Goal: Task Accomplishment & Management: Manage account settings

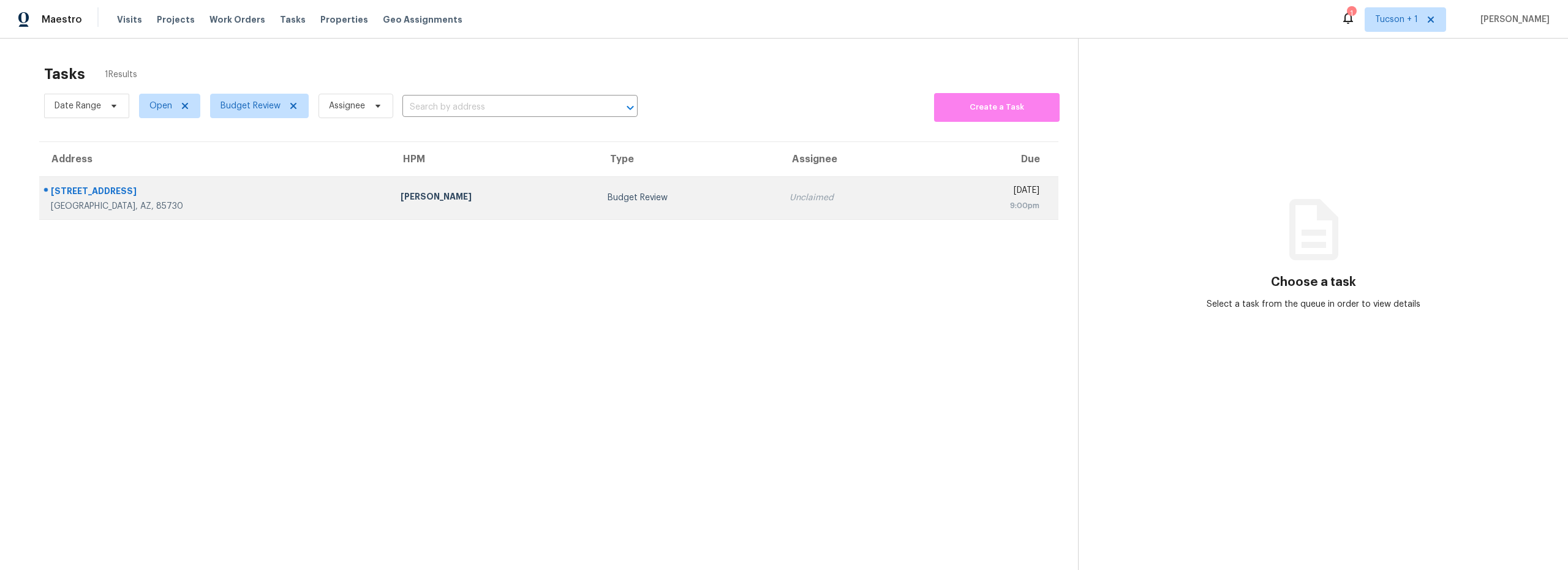
click at [620, 196] on div "Budget Review" at bounding box center [689, 198] width 162 height 13
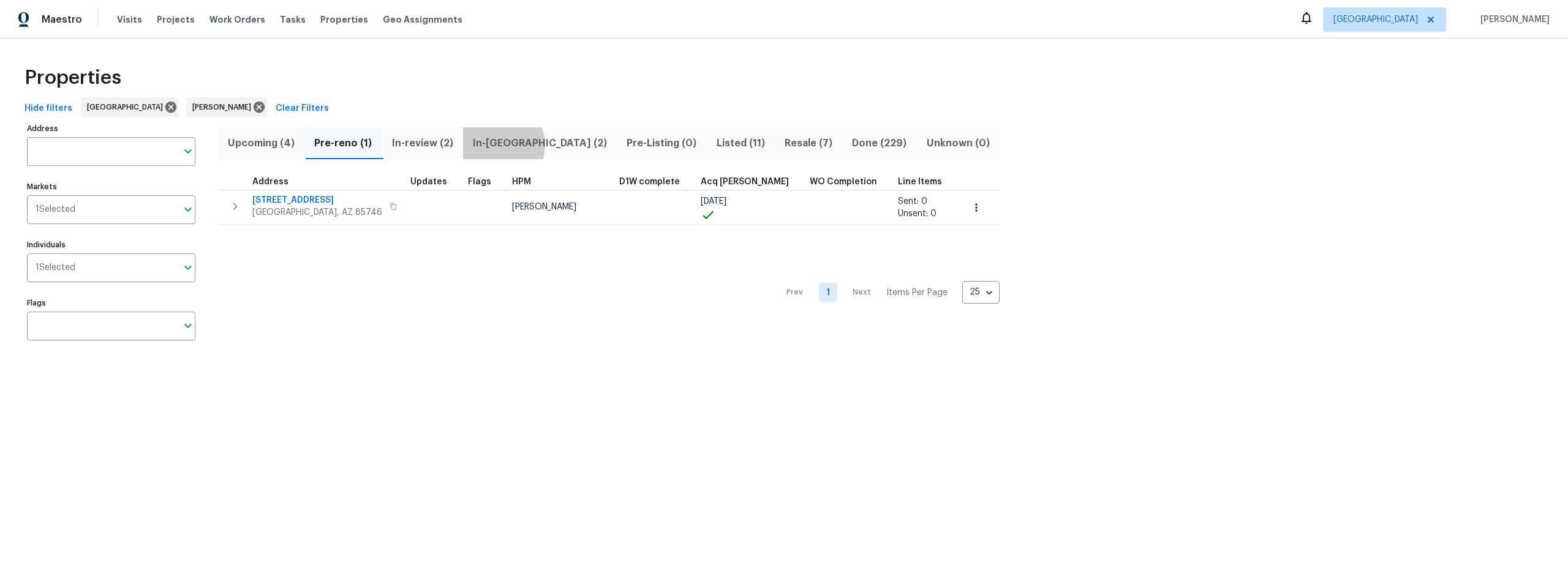
click at [505, 144] on span "In-reno (2)" at bounding box center [540, 143] width 139 height 17
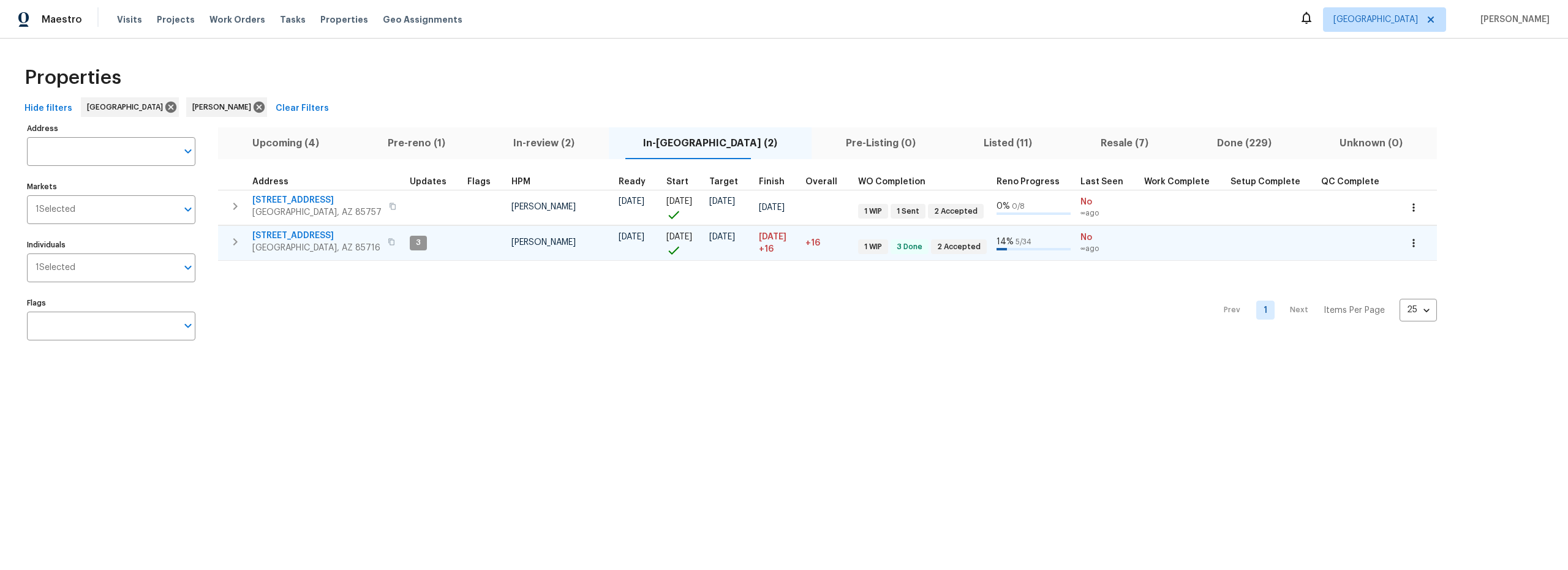
click at [316, 233] on span "3701 E 2nd St Apt A" at bounding box center [316, 236] width 128 height 13
click at [425, 143] on span "Pre-reno (1)" at bounding box center [416, 143] width 111 height 17
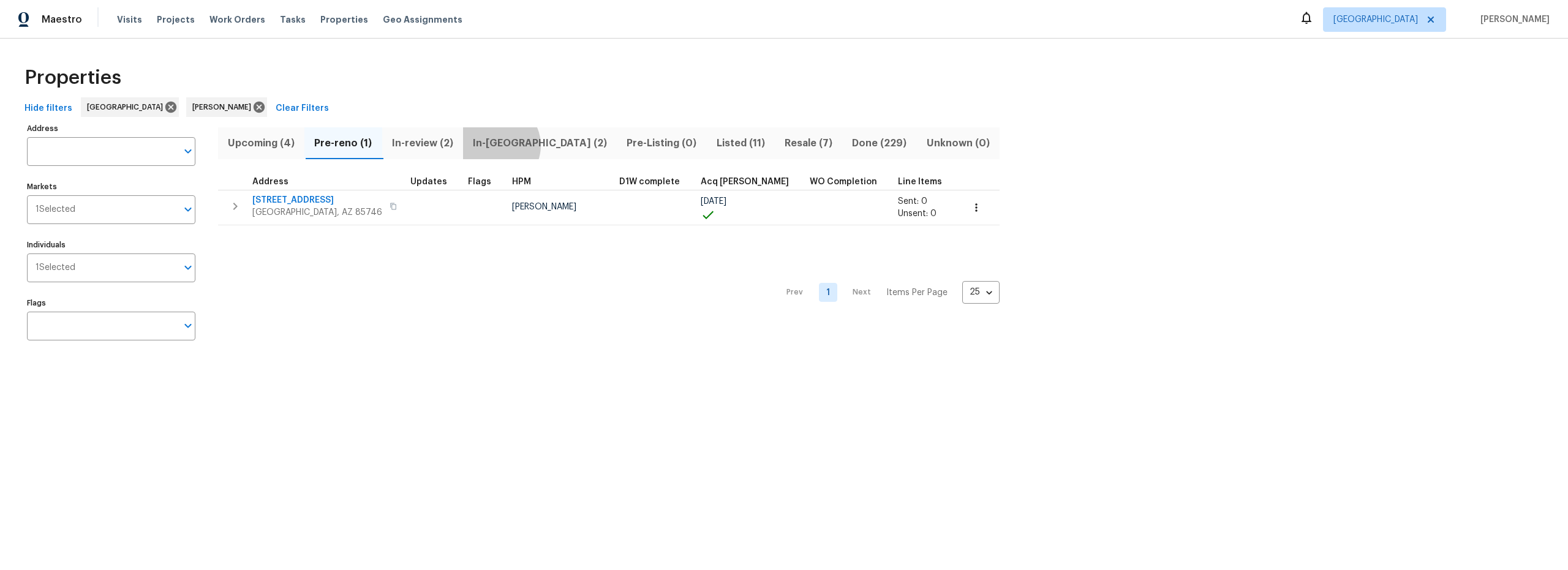
click at [501, 145] on span "In-reno (2)" at bounding box center [540, 143] width 139 height 17
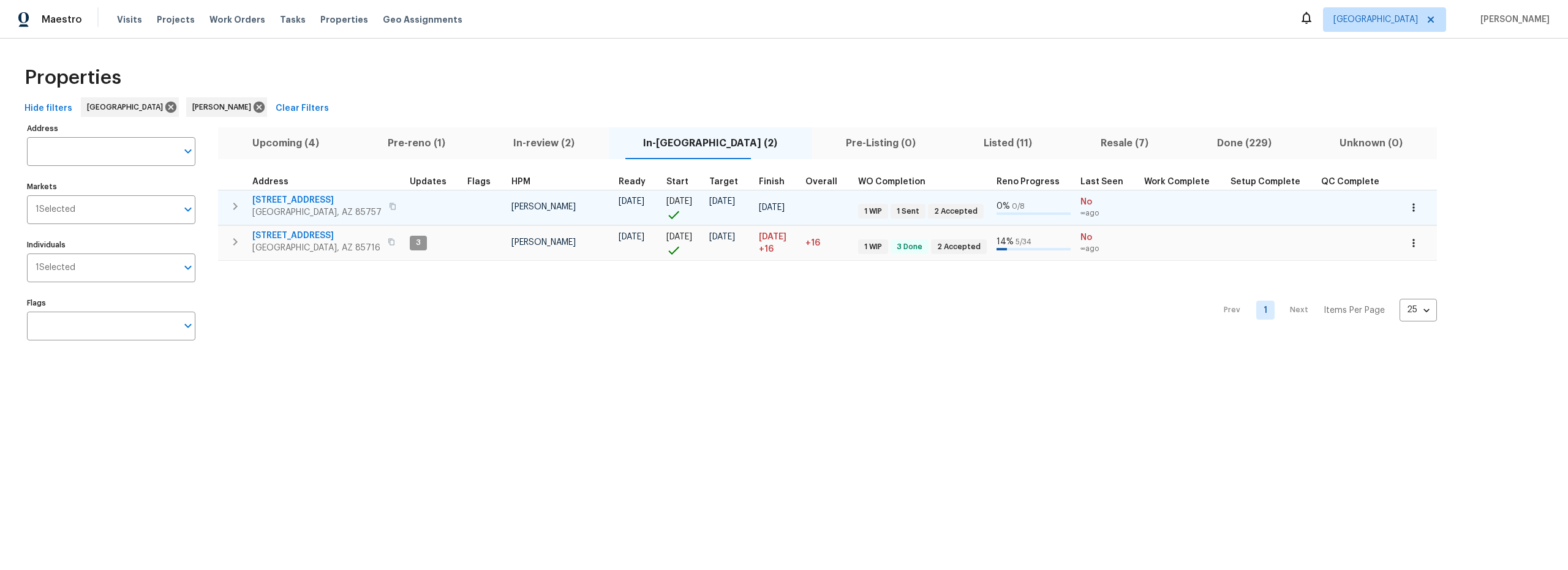
click at [311, 199] on span "6457 W Smoky Falls Way" at bounding box center [317, 200] width 129 height 13
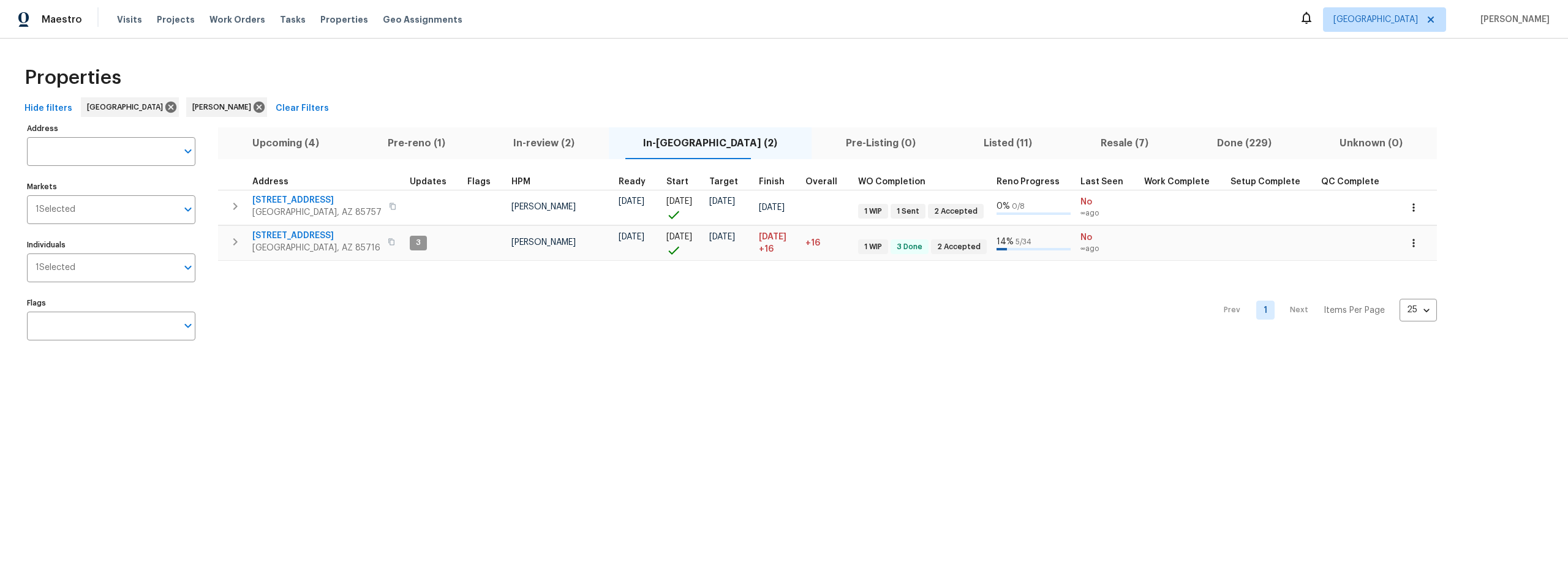
click at [426, 143] on span "Pre-reno (1)" at bounding box center [416, 143] width 111 height 17
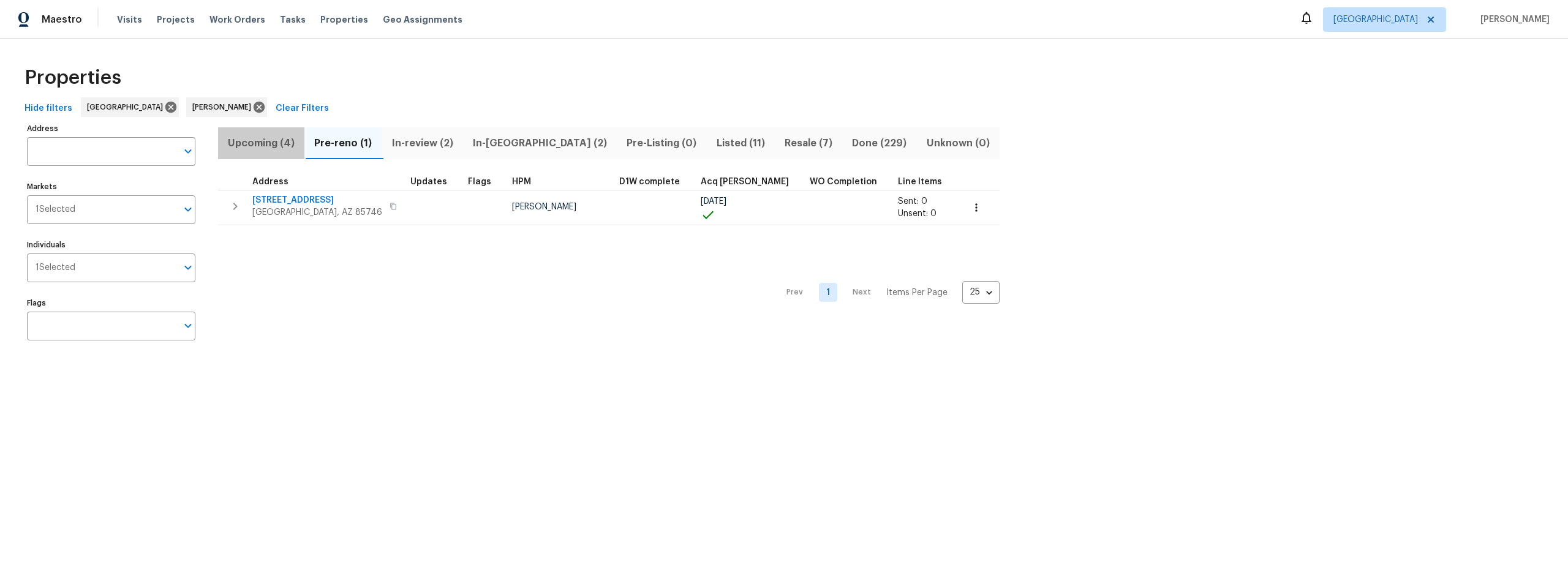
click at [274, 138] on span "Upcoming (4)" at bounding box center [261, 143] width 72 height 17
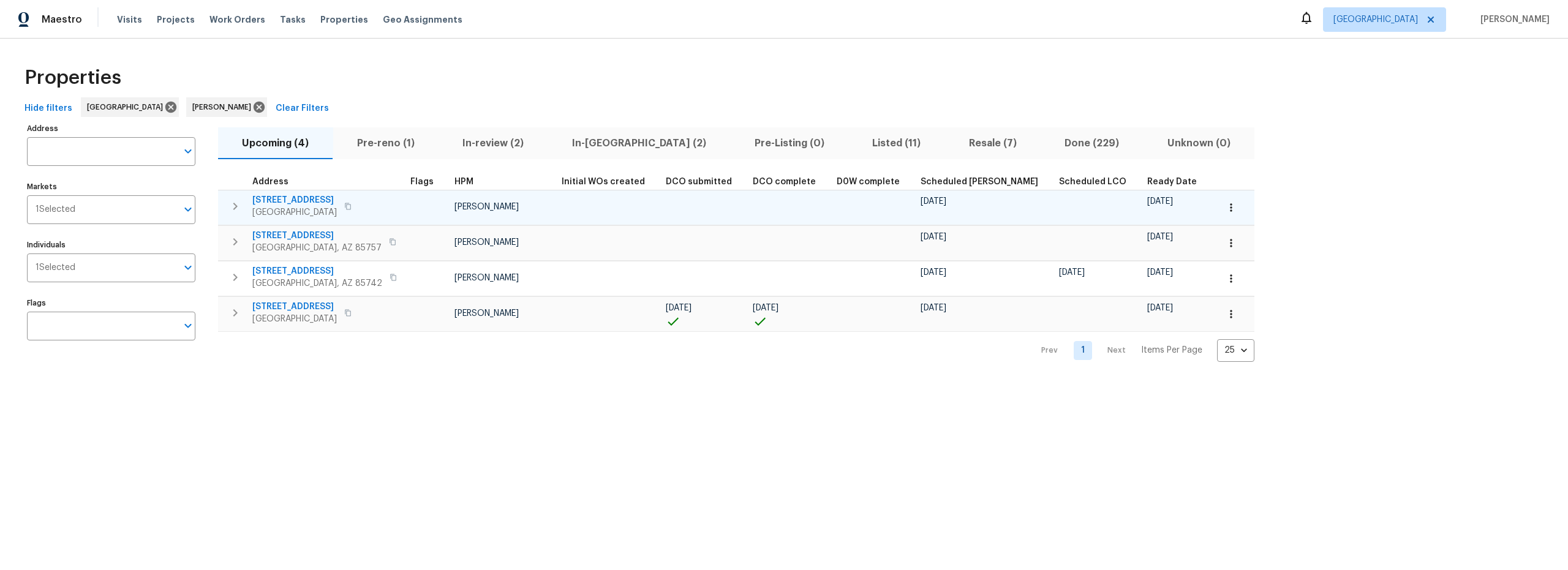
click at [308, 201] on span "1917 W Saxony Rd" at bounding box center [294, 200] width 84 height 13
click at [1212, 206] on td at bounding box center [1233, 207] width 42 height 35
click at [1217, 210] on button "button" at bounding box center [1231, 207] width 27 height 27
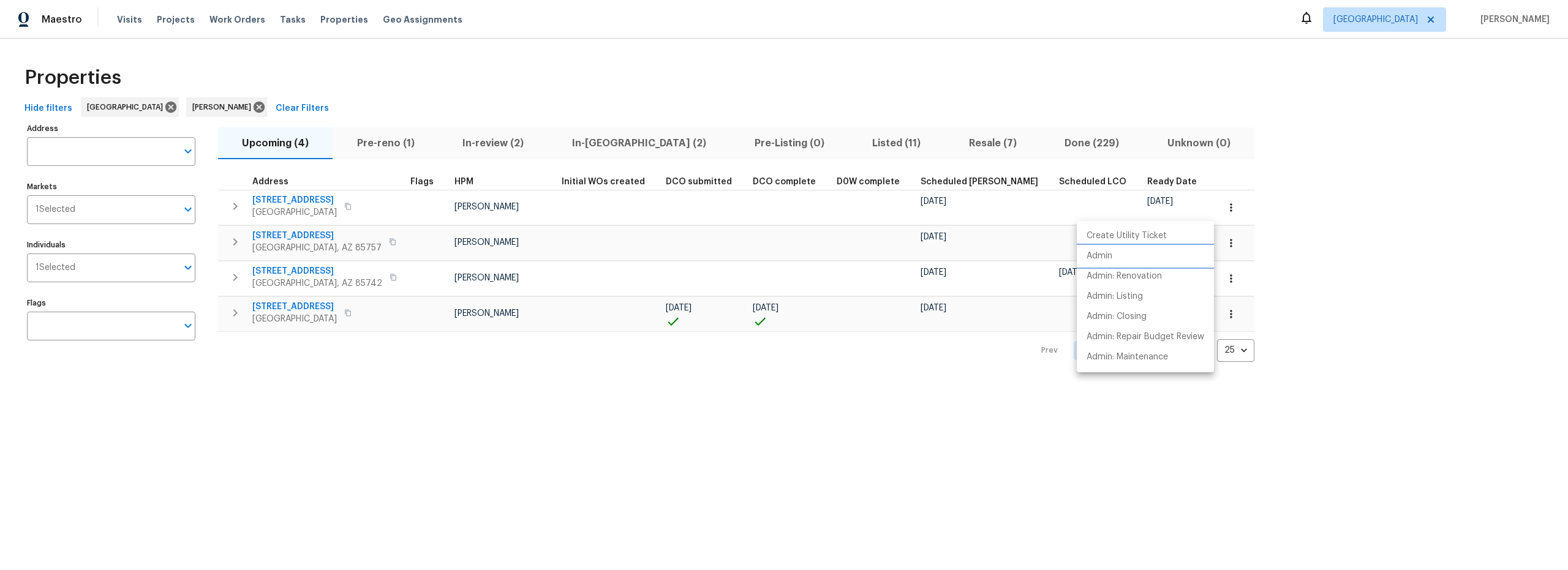
click at [1118, 257] on li "Admin" at bounding box center [1145, 256] width 137 height 20
click at [691, 78] on div at bounding box center [784, 285] width 1568 height 570
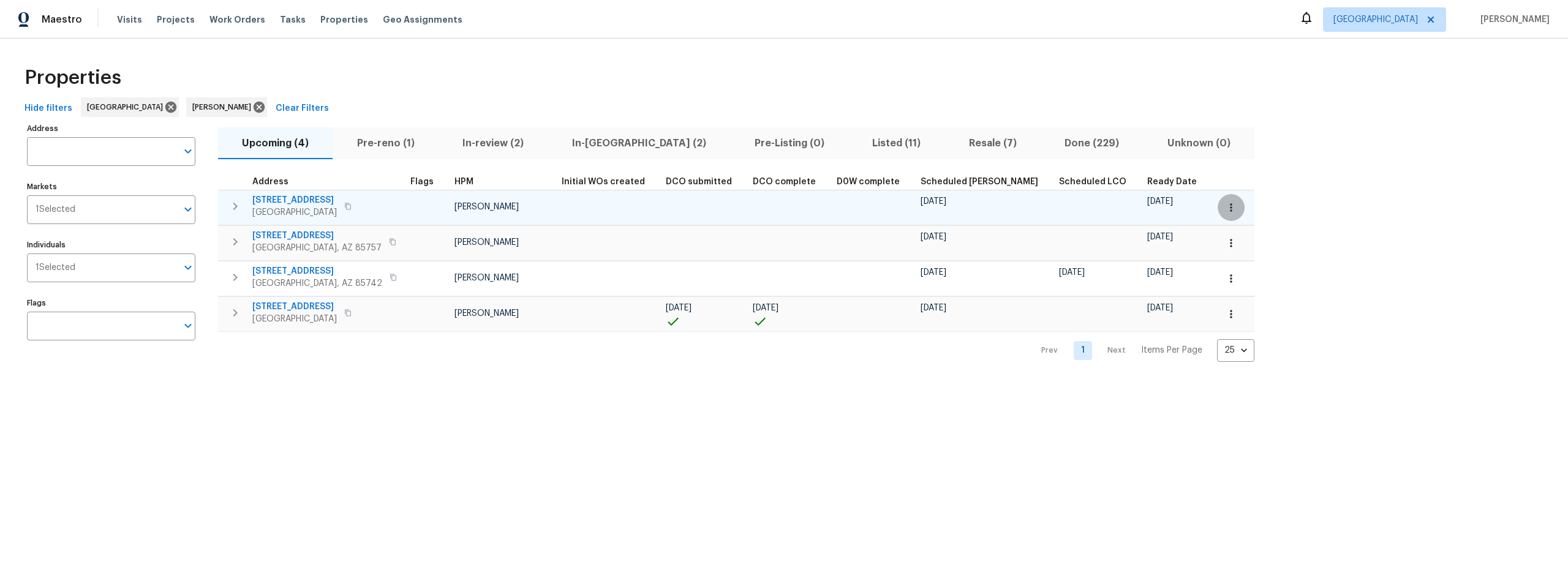
click at [1225, 210] on icon "button" at bounding box center [1231, 208] width 13 height 13
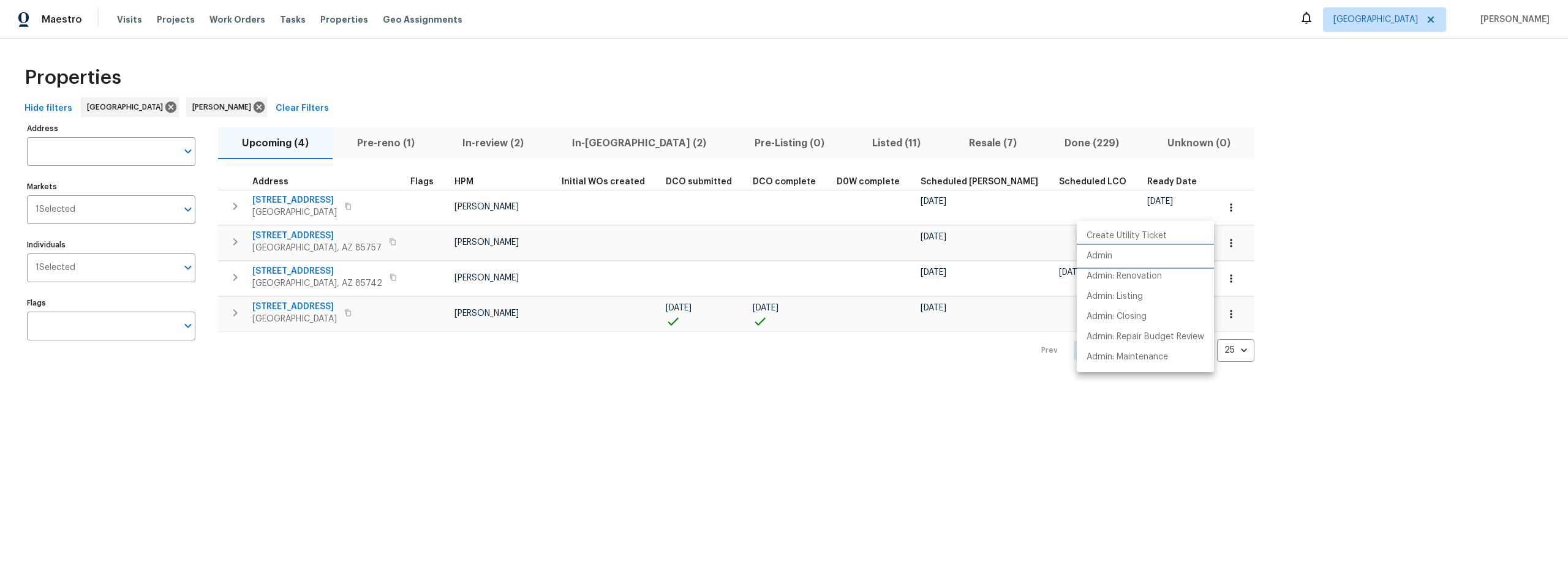
click at [1104, 257] on p "Admin" at bounding box center [1099, 256] width 26 height 13
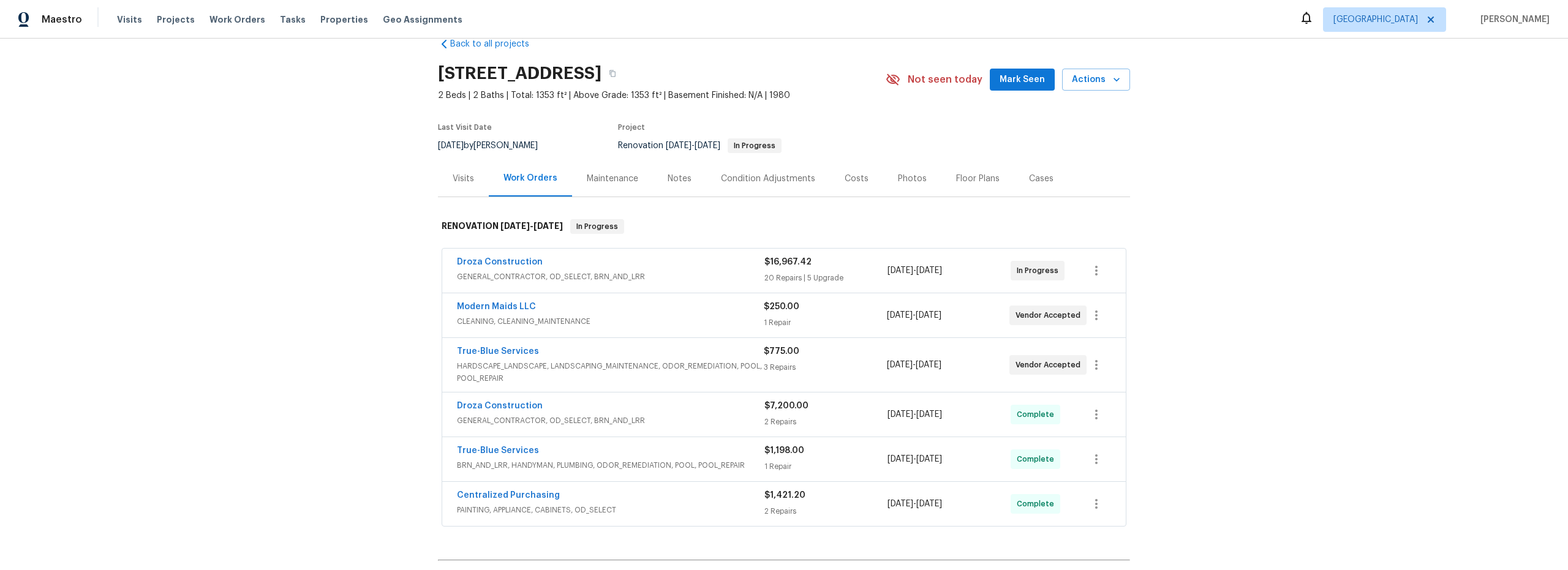
scroll to position [26, 0]
click at [705, 419] on span "GENERAL_CONTRACTOR, OD_SELECT, BRN_AND_LRR" at bounding box center [611, 420] width 307 height 13
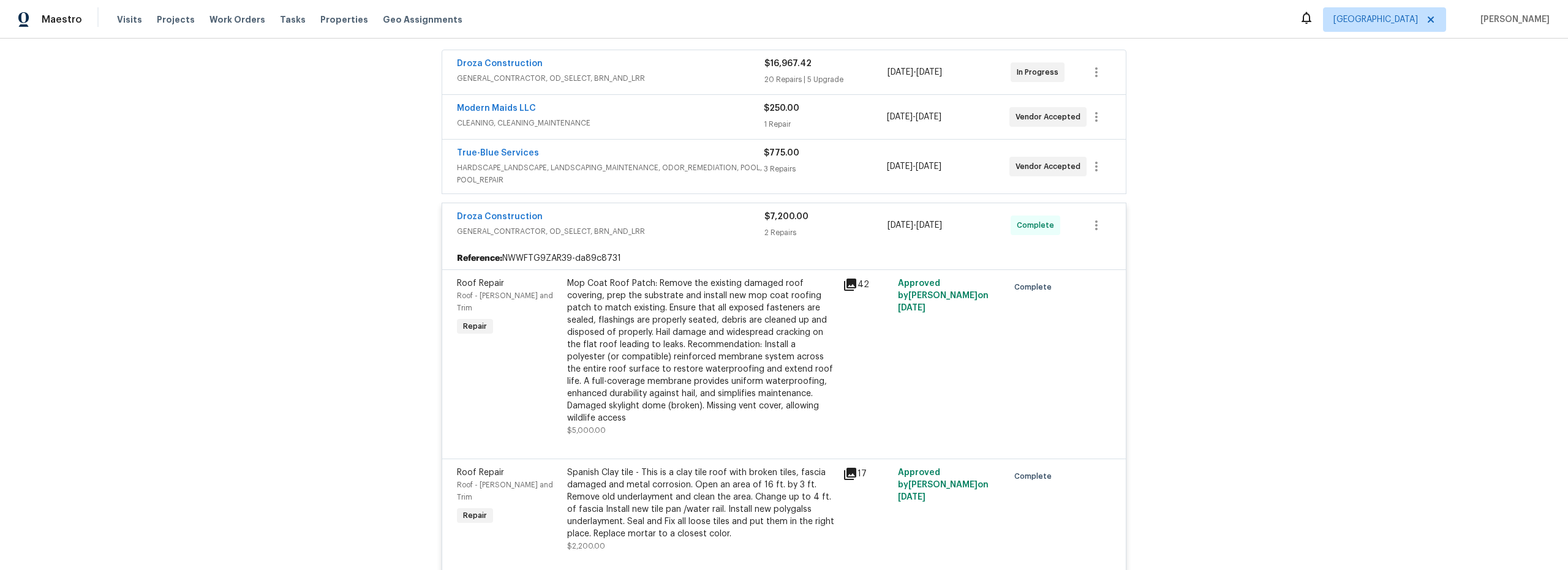
scroll to position [268, 0]
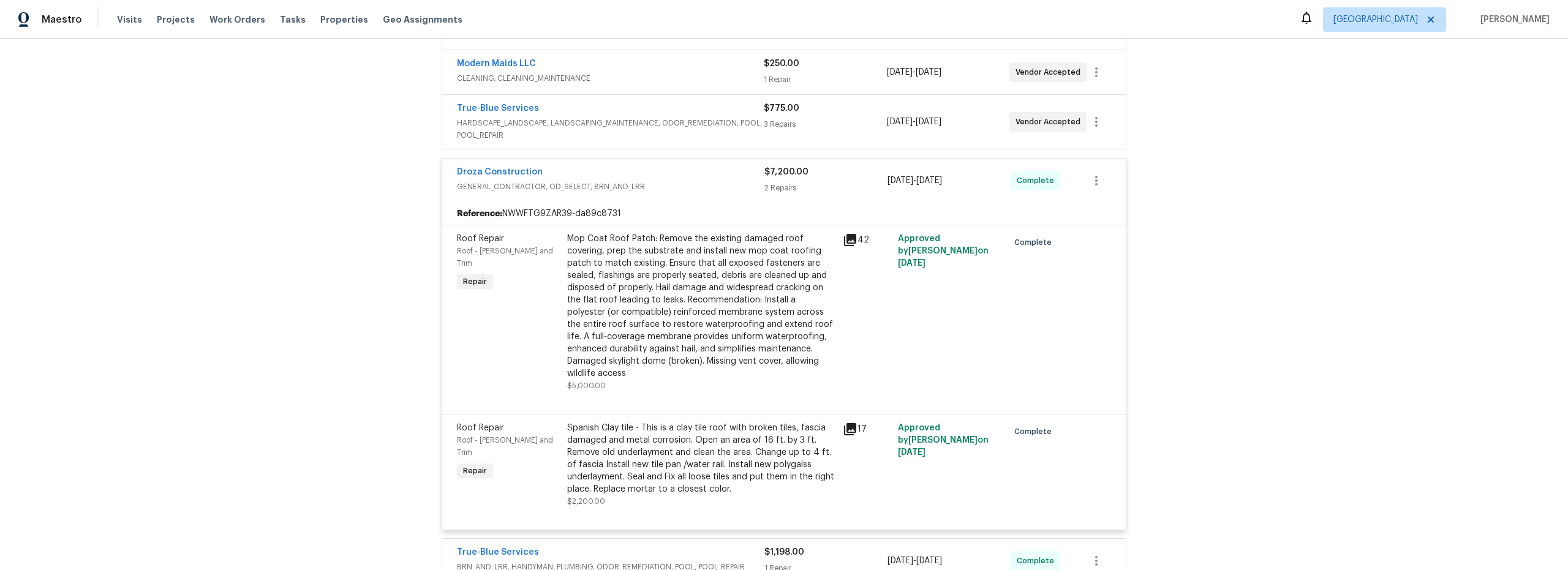
click at [847, 242] on icon at bounding box center [850, 240] width 15 height 15
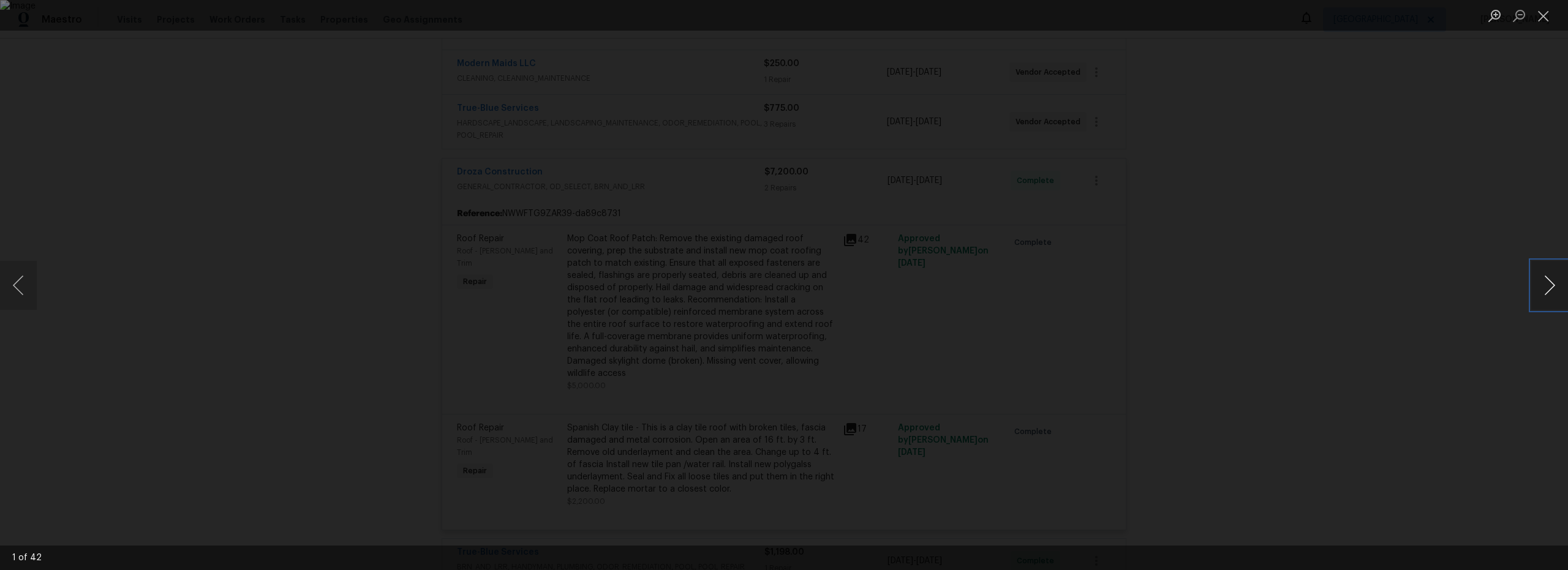
click at [1543, 292] on button "Next image" at bounding box center [1549, 285] width 37 height 49
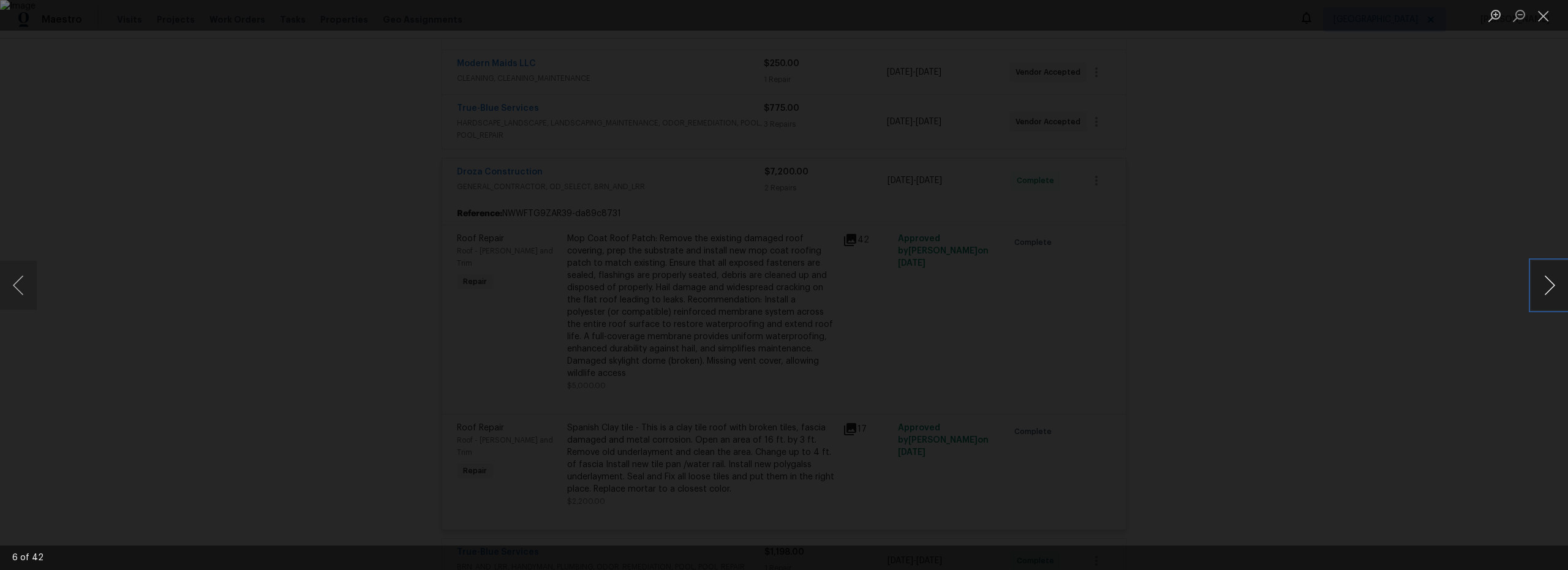
click at [1543, 292] on button "Next image" at bounding box center [1549, 285] width 37 height 49
click at [1546, 24] on button "Close lightbox" at bounding box center [1543, 15] width 24 height 21
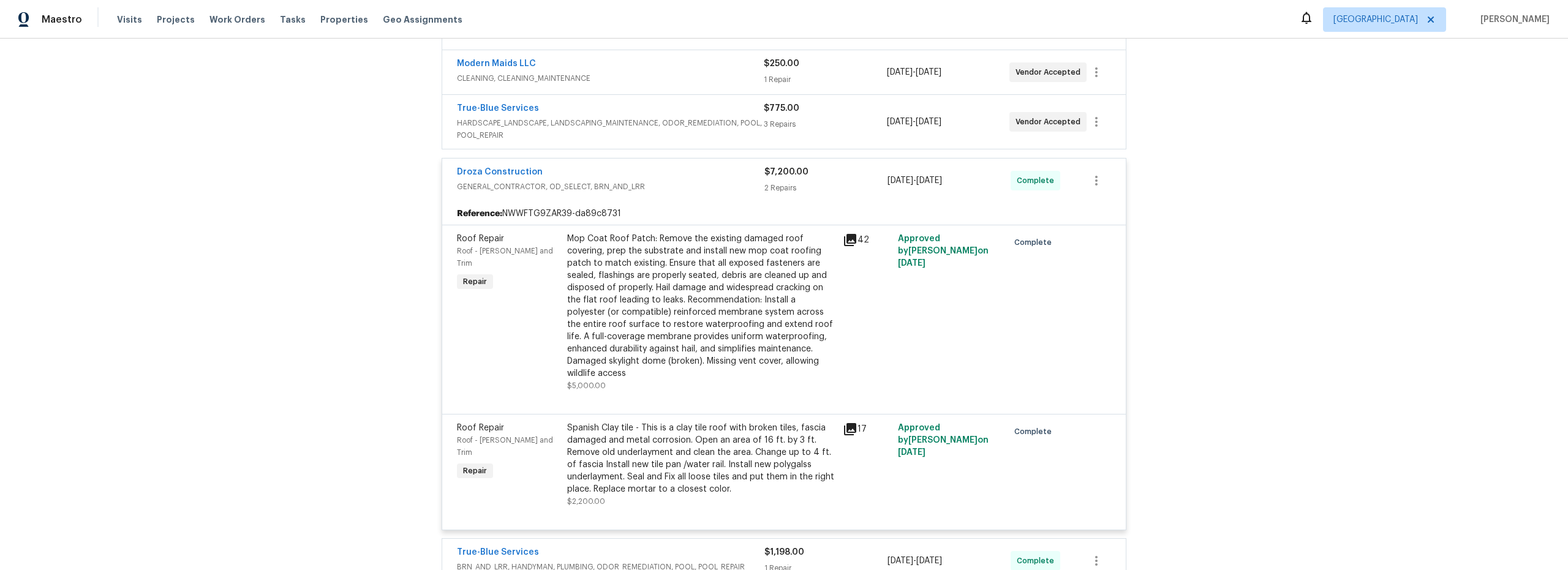
click at [708, 482] on div "Spanish Clay tile - This is a clay tile roof with broken tiles, fascia damaged …" at bounding box center [701, 458] width 268 height 73
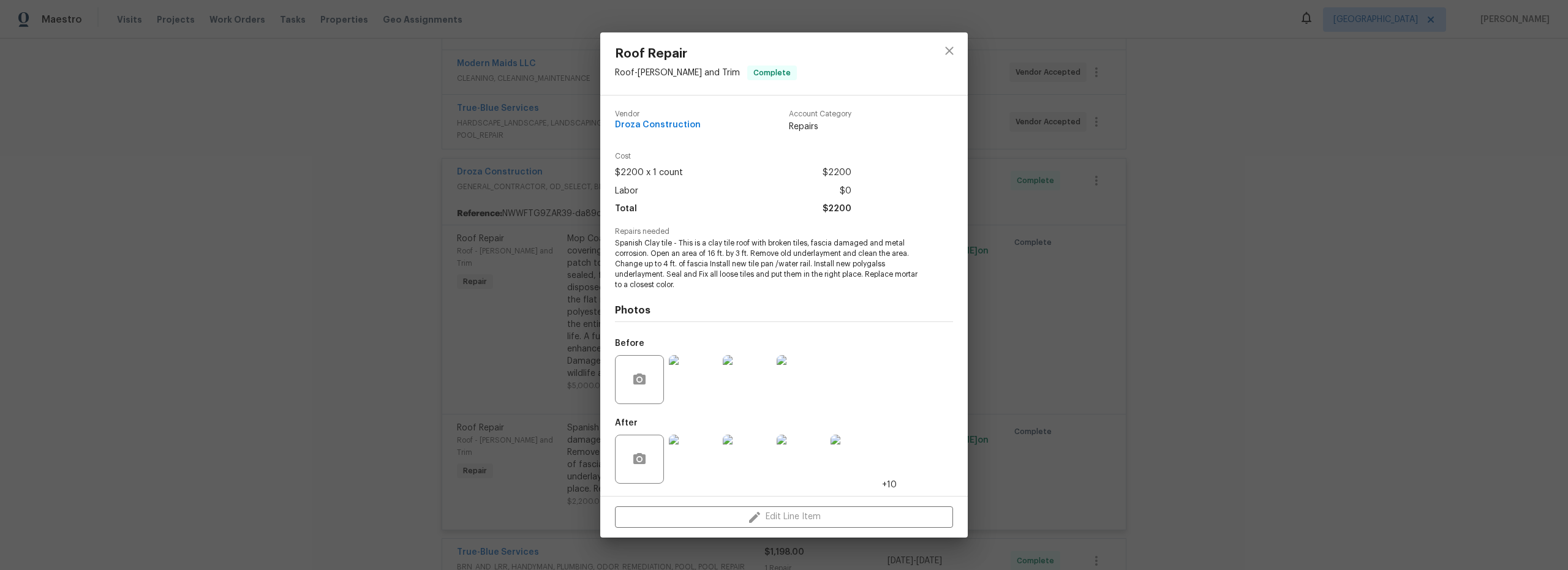
click at [695, 459] on img at bounding box center [693, 460] width 49 height 49
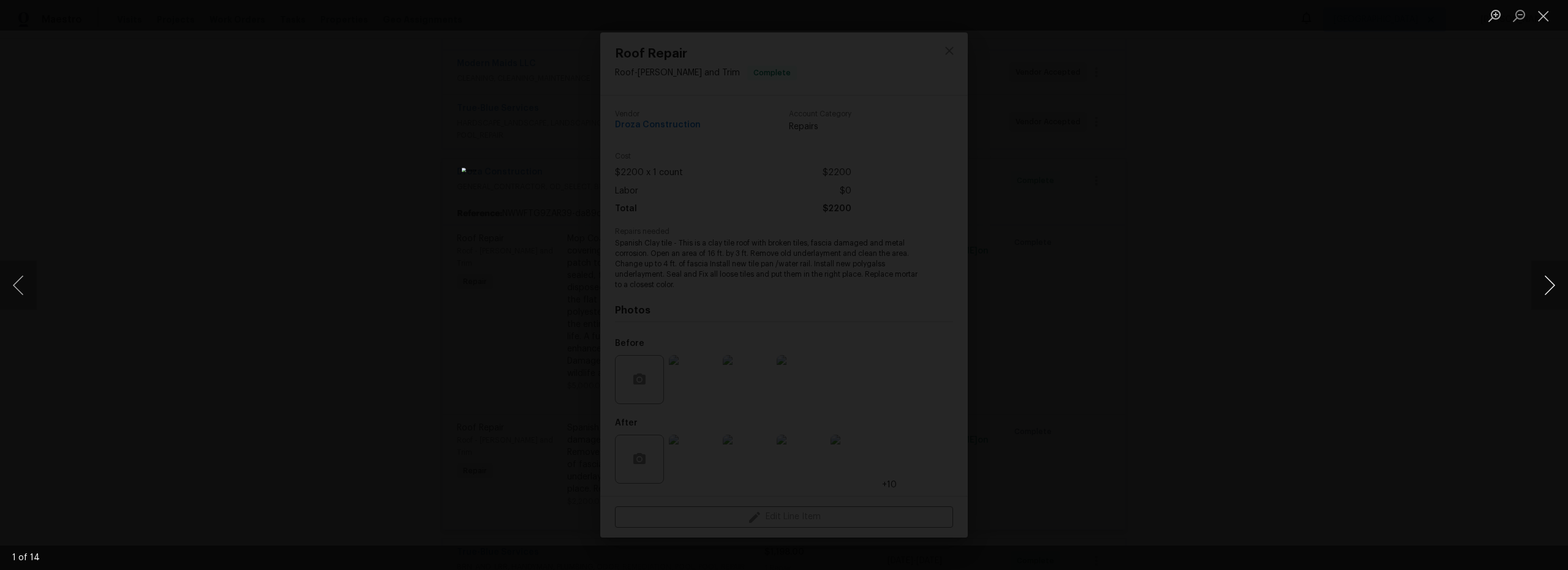
click at [1549, 283] on button "Next image" at bounding box center [1549, 285] width 37 height 49
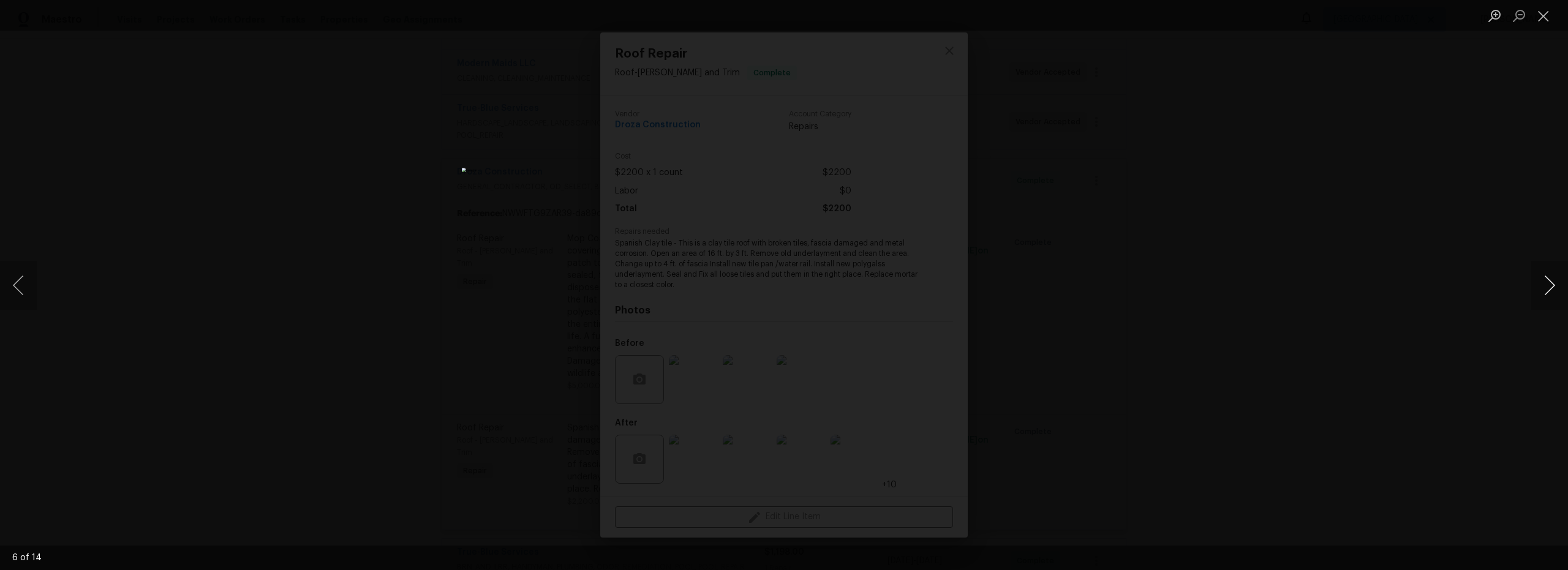
click at [1549, 283] on button "Next image" at bounding box center [1549, 285] width 37 height 49
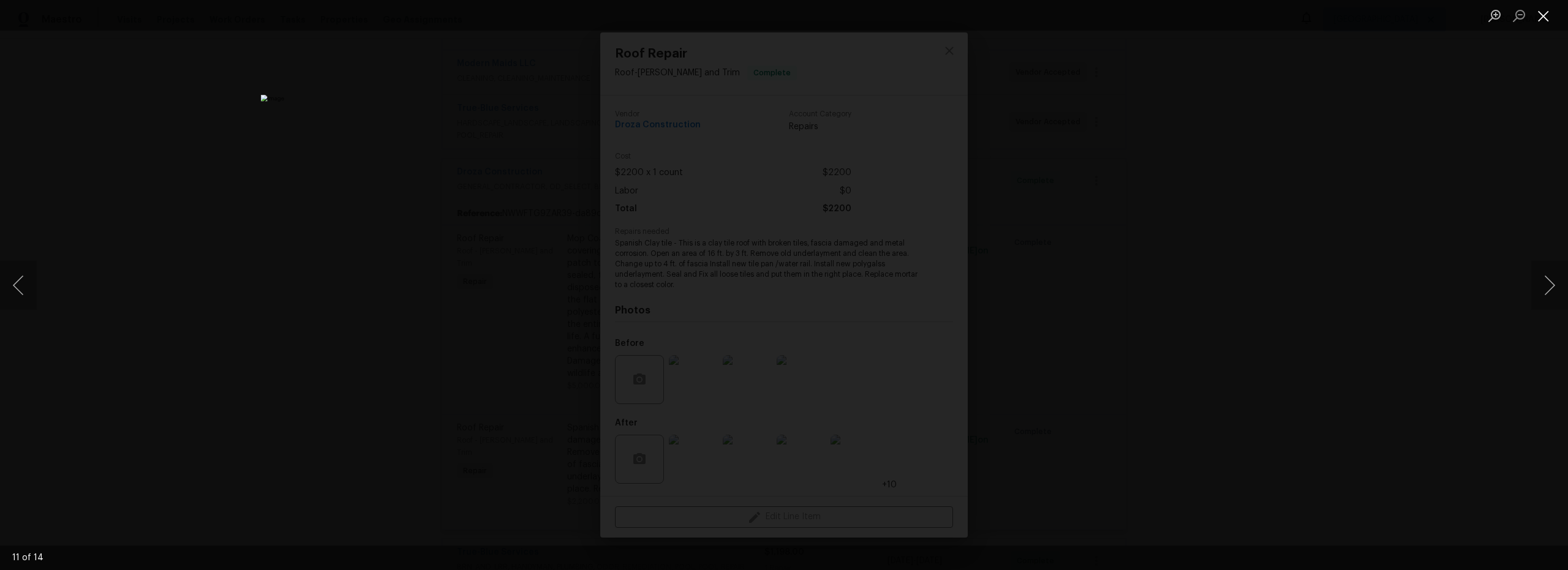
click at [1547, 19] on button "Close lightbox" at bounding box center [1543, 15] width 24 height 21
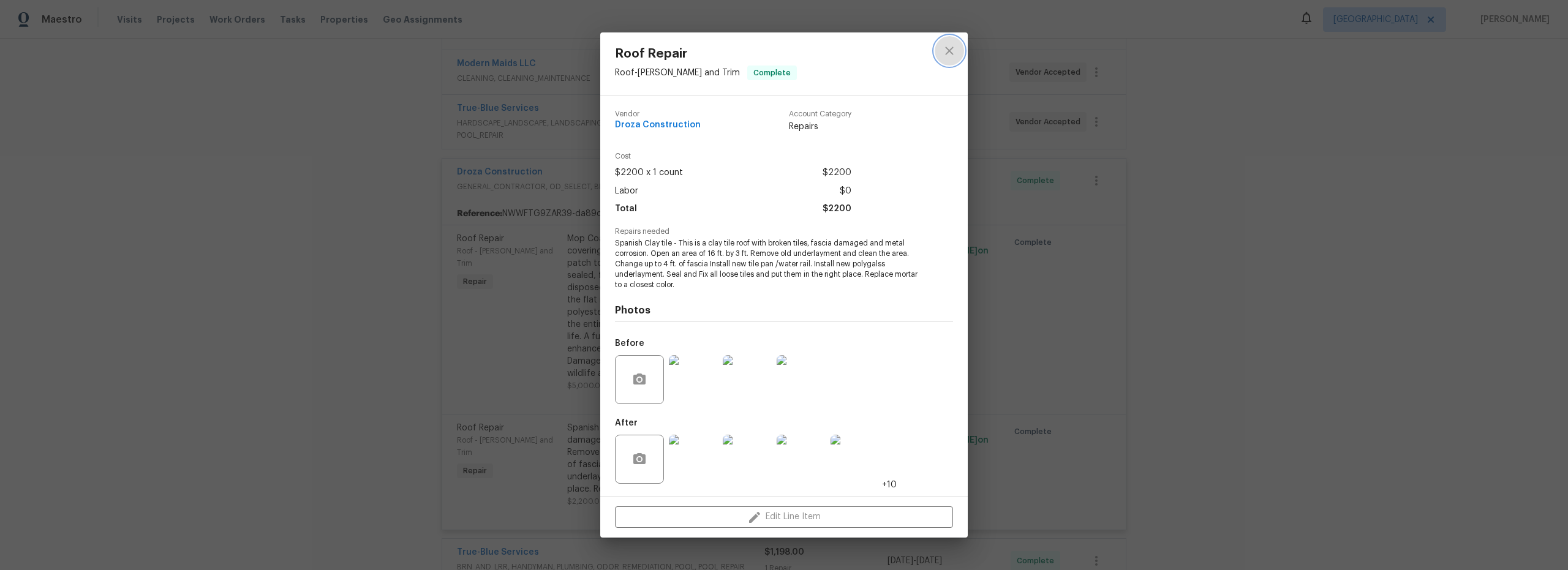
click at [948, 55] on icon "close" at bounding box center [949, 50] width 15 height 15
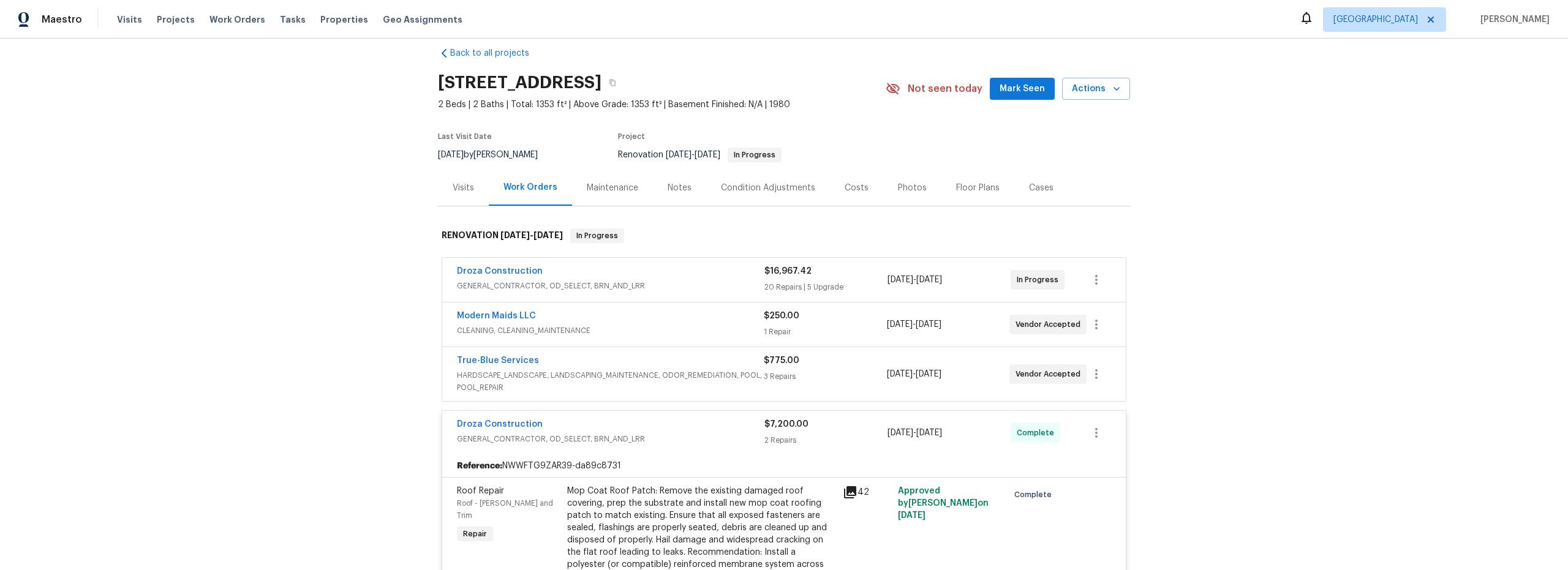
scroll to position [10, 0]
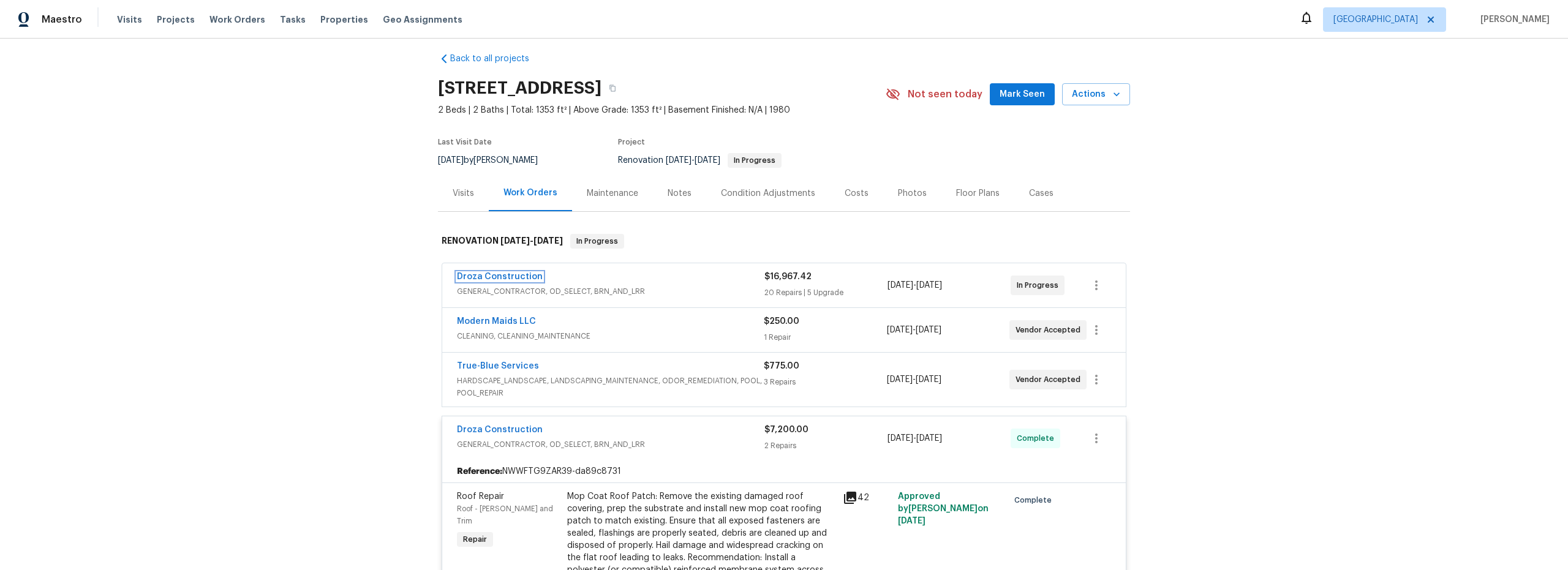
drag, startPoint x: 475, startPoint y: 272, endPoint x: 487, endPoint y: 277, distance: 13.0
click at [475, 273] on link "Droza Construction" at bounding box center [500, 277] width 86 height 9
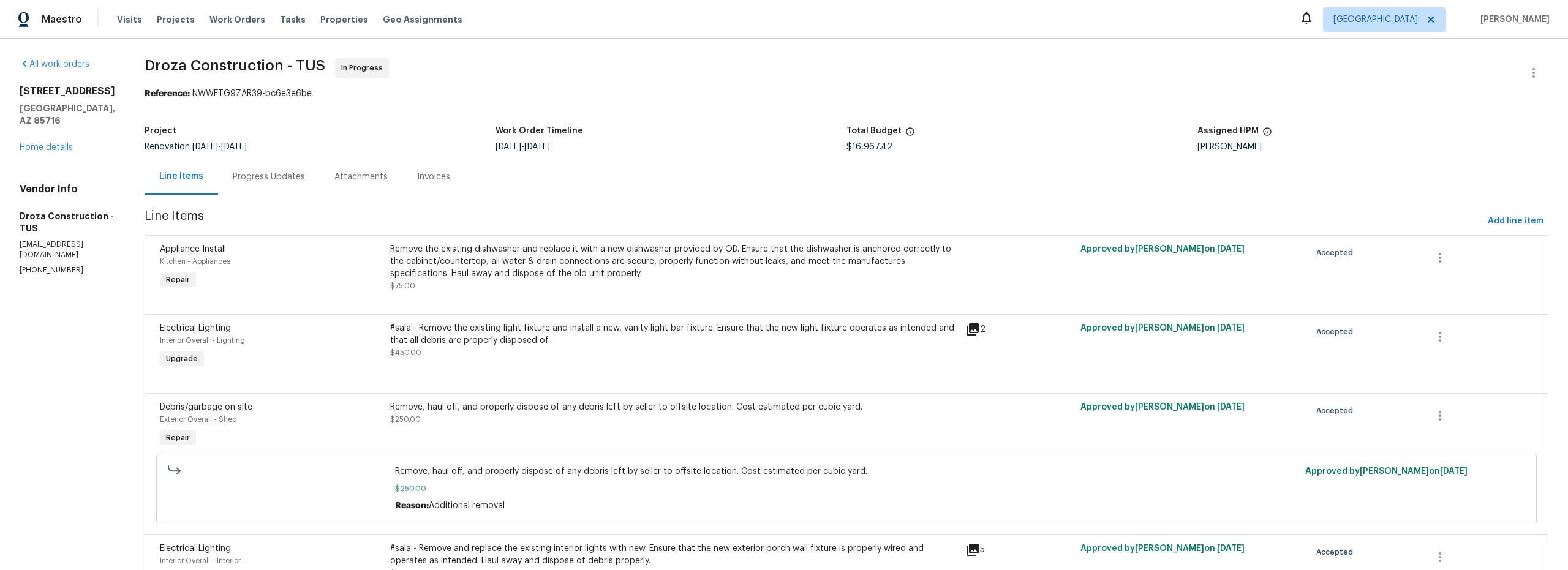
click at [297, 175] on div "Progress Updates" at bounding box center [269, 177] width 73 height 13
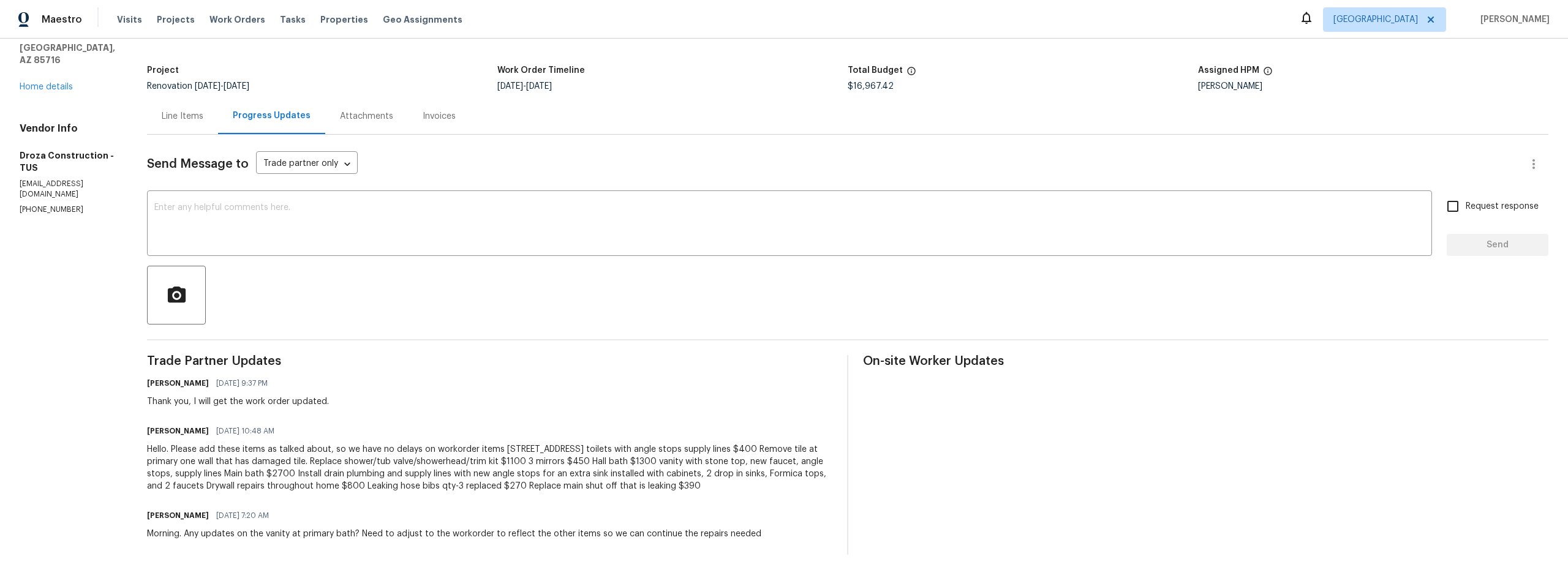
scroll to position [75, 0]
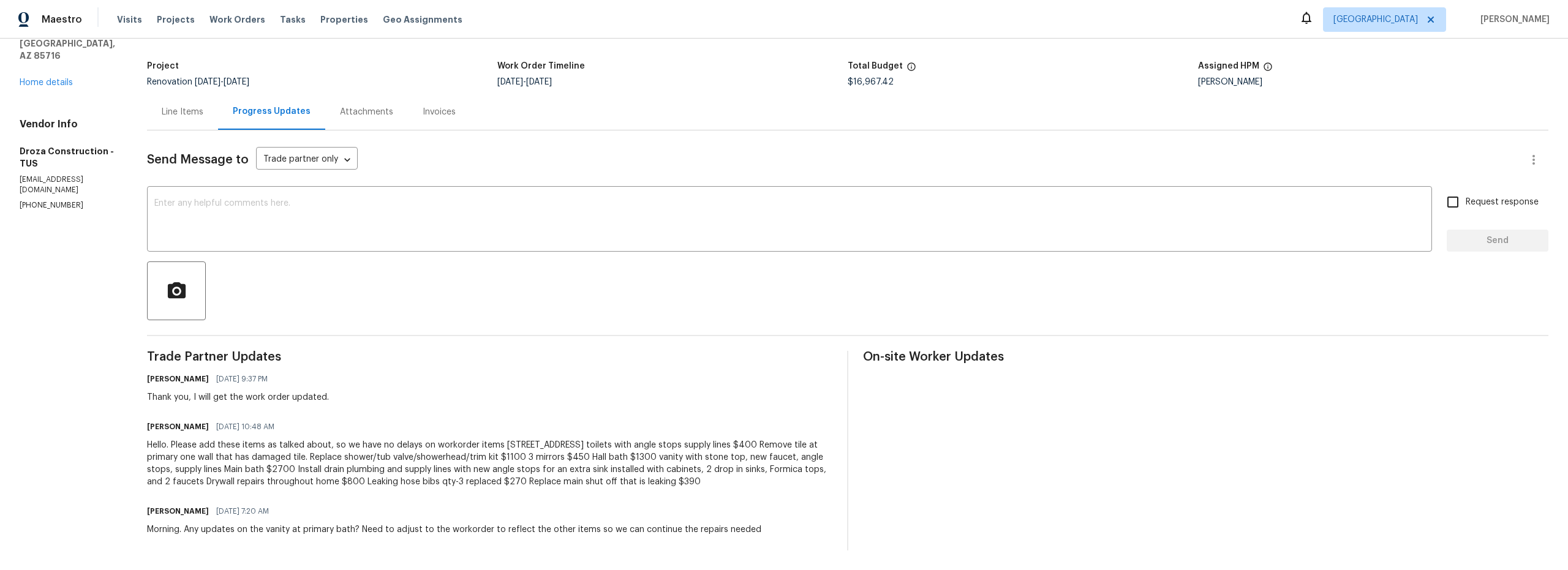
drag, startPoint x: 193, startPoint y: 99, endPoint x: 224, endPoint y: 111, distance: 33.2
click at [194, 106] on div "Line Items" at bounding box center [182, 112] width 42 height 13
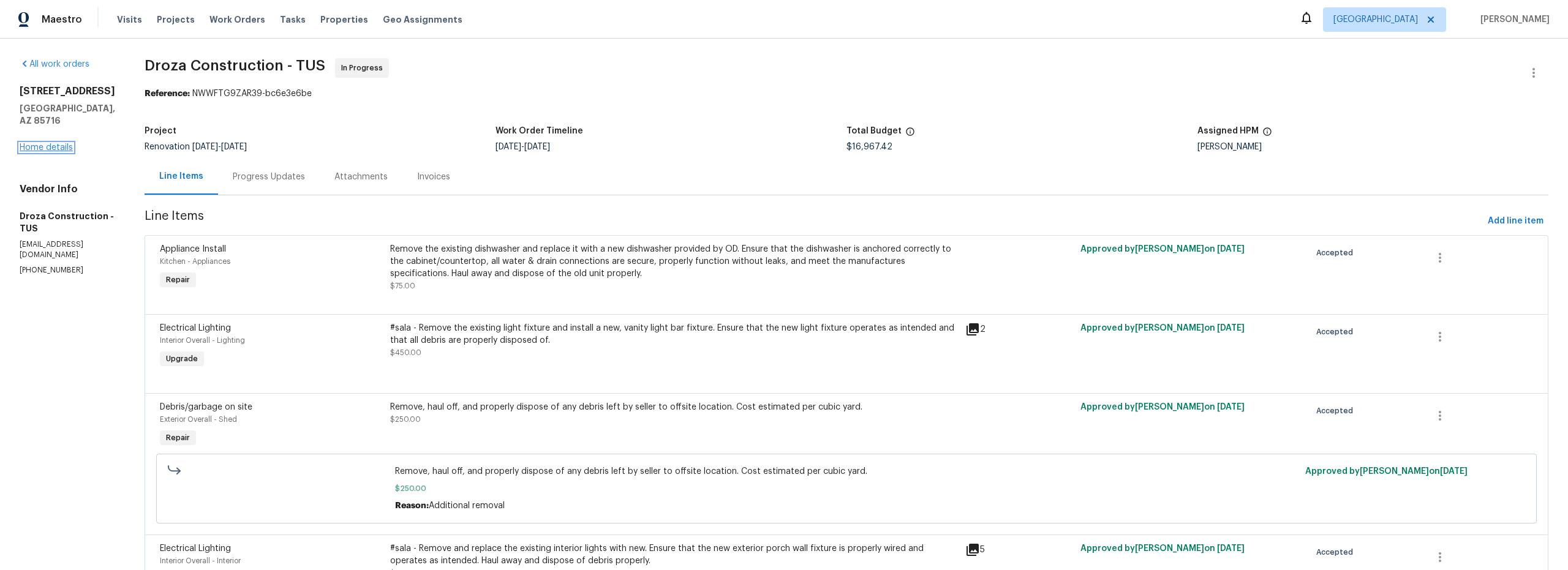
click at [54, 143] on link "Home details" at bounding box center [47, 147] width 54 height 9
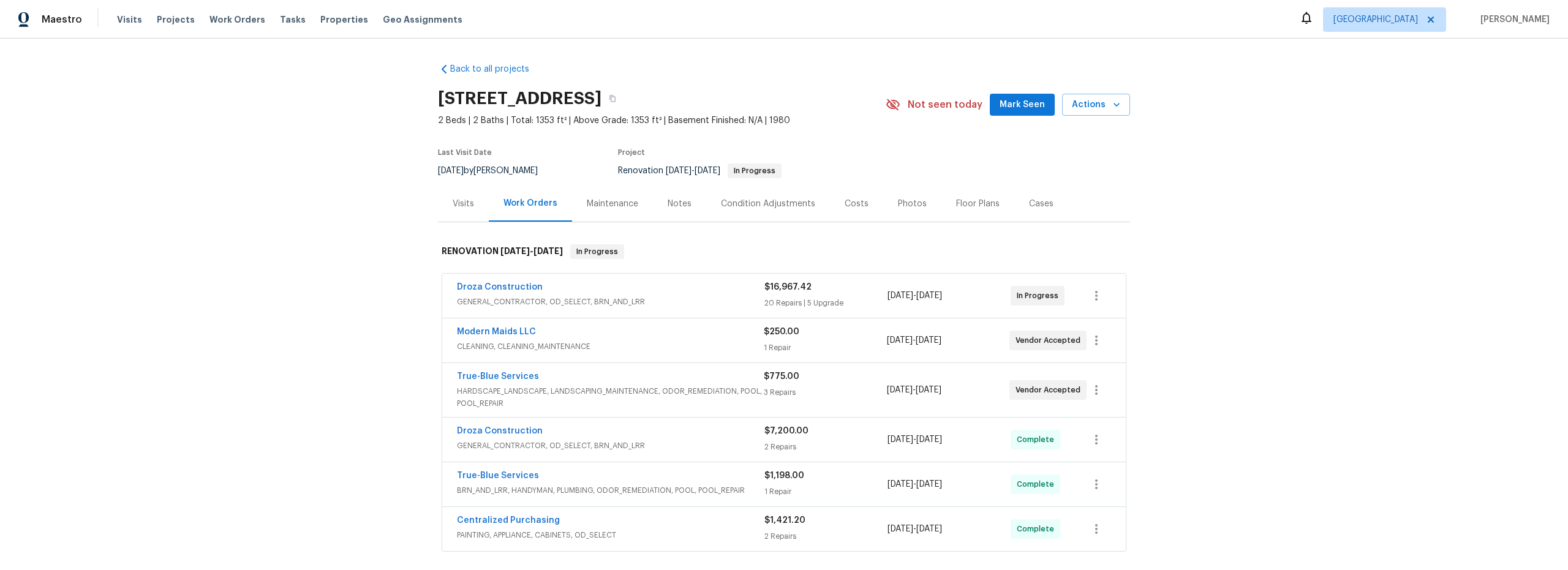
click at [679, 203] on div "Notes" at bounding box center [680, 204] width 24 height 13
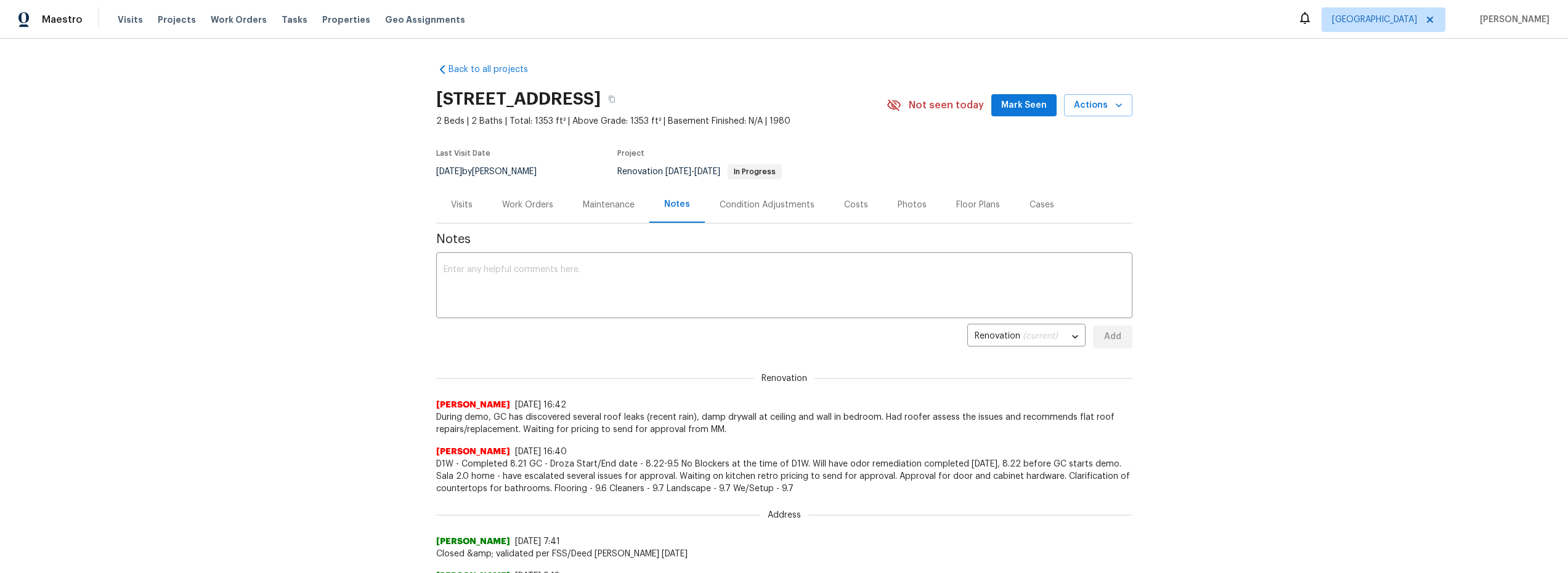
click at [531, 203] on div "Work Orders" at bounding box center [527, 205] width 51 height 13
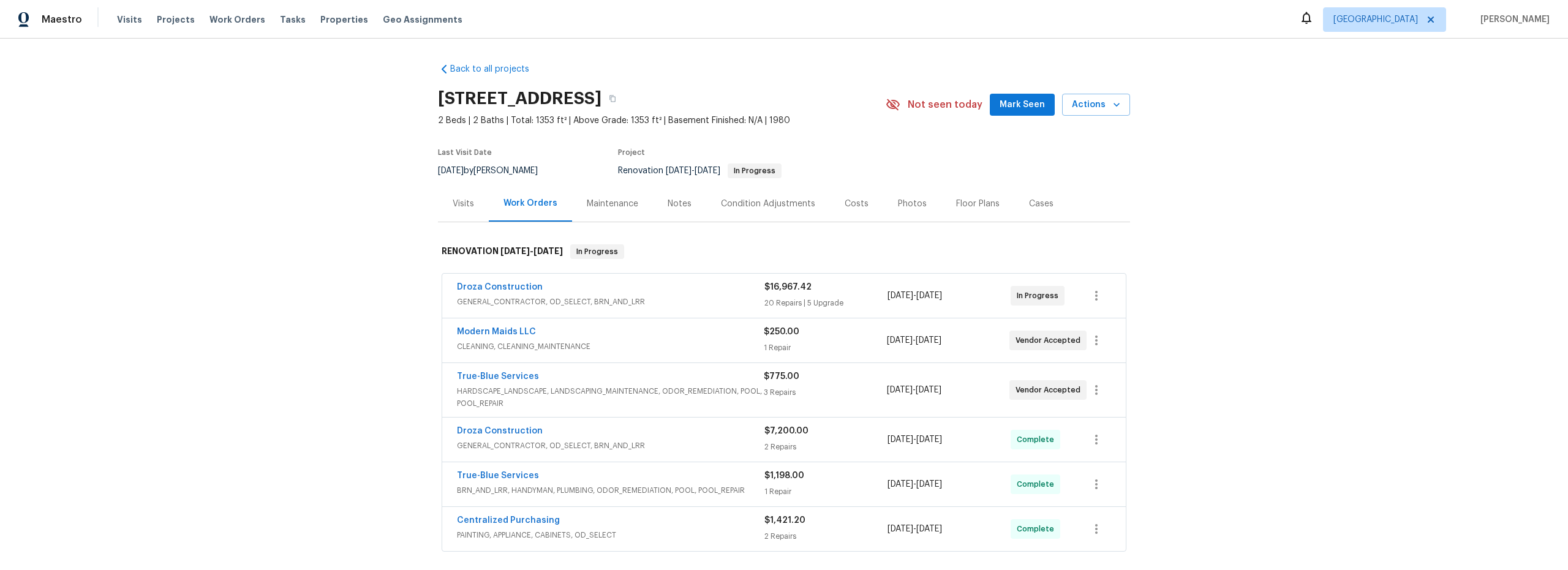
click at [844, 207] on div "Costs" at bounding box center [856, 204] width 24 height 13
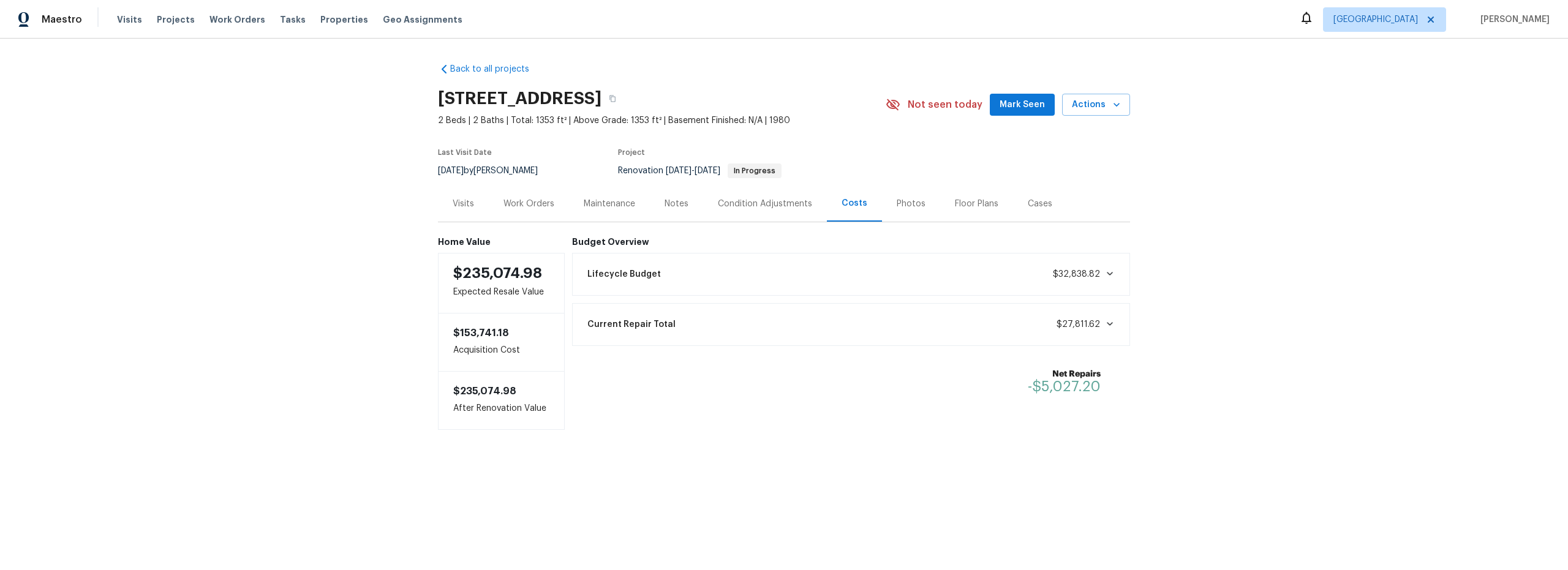
click at [531, 205] on div "Work Orders" at bounding box center [529, 204] width 50 height 13
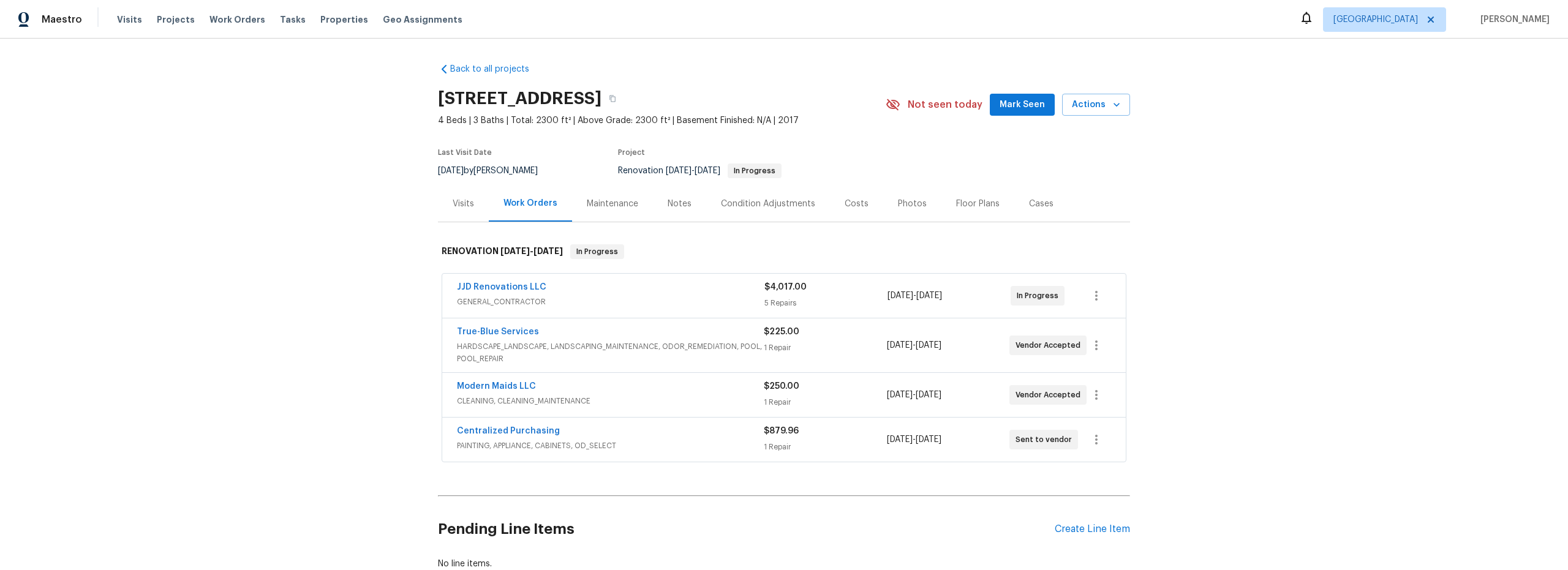
click at [672, 199] on div "Notes" at bounding box center [680, 204] width 24 height 13
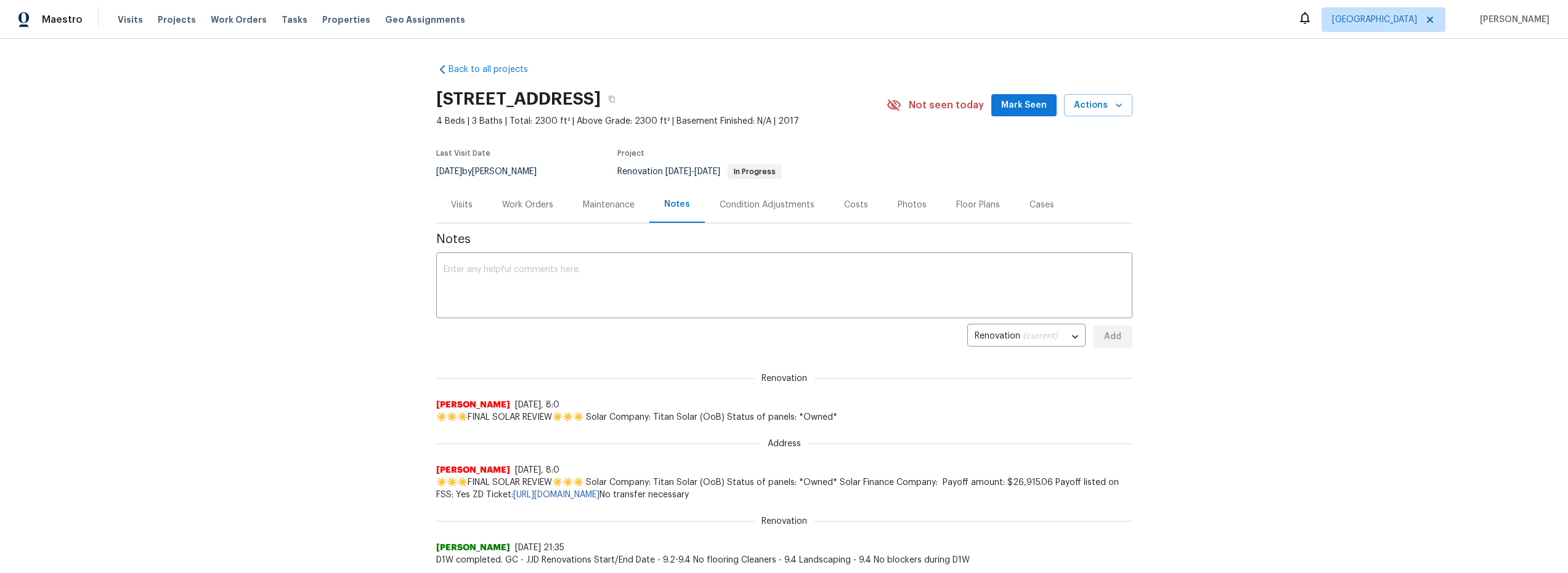
click at [461, 205] on div "Visits" at bounding box center [462, 205] width 21 height 13
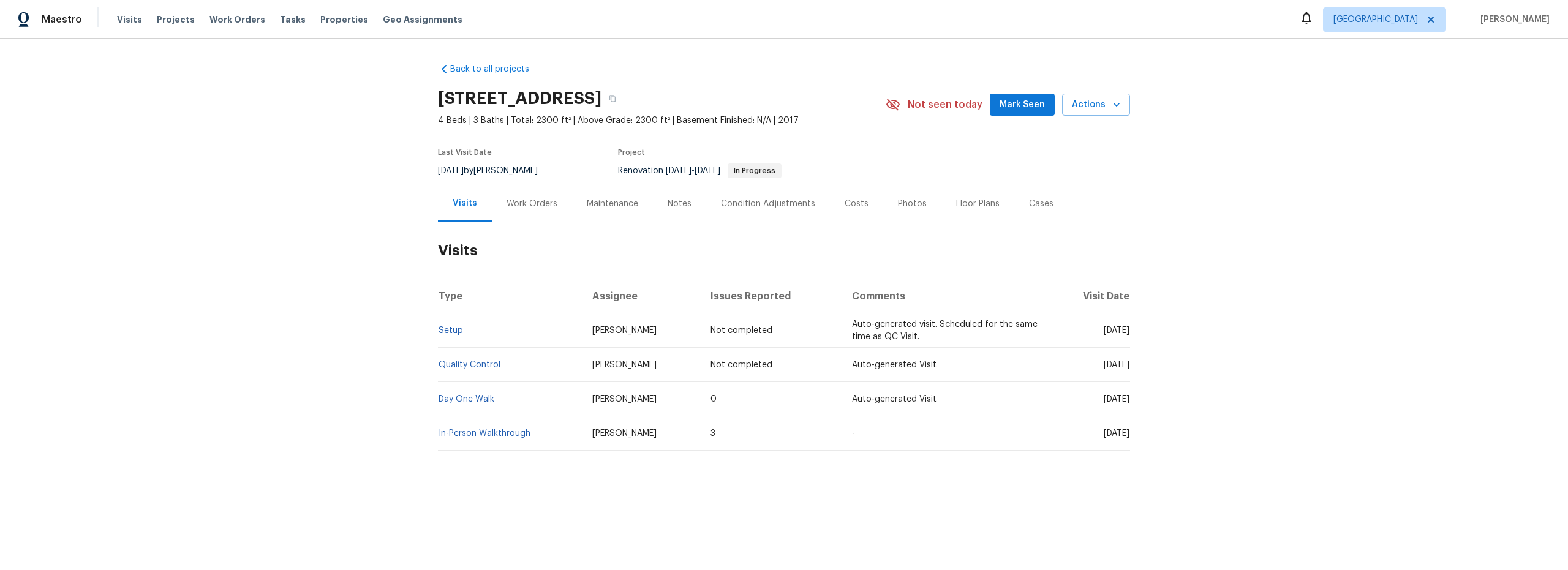
click at [528, 211] on div "Work Orders" at bounding box center [532, 203] width 80 height 36
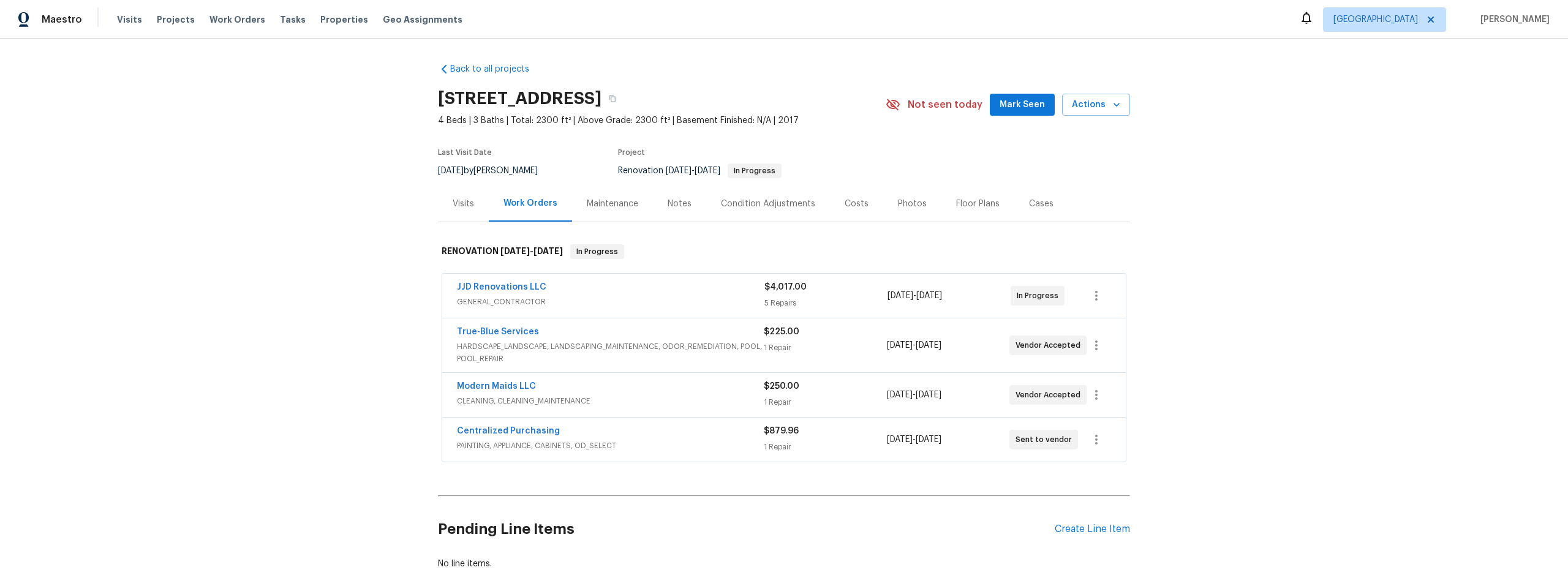
click at [691, 296] on span "GENERAL_CONTRACTOR" at bounding box center [611, 302] width 307 height 13
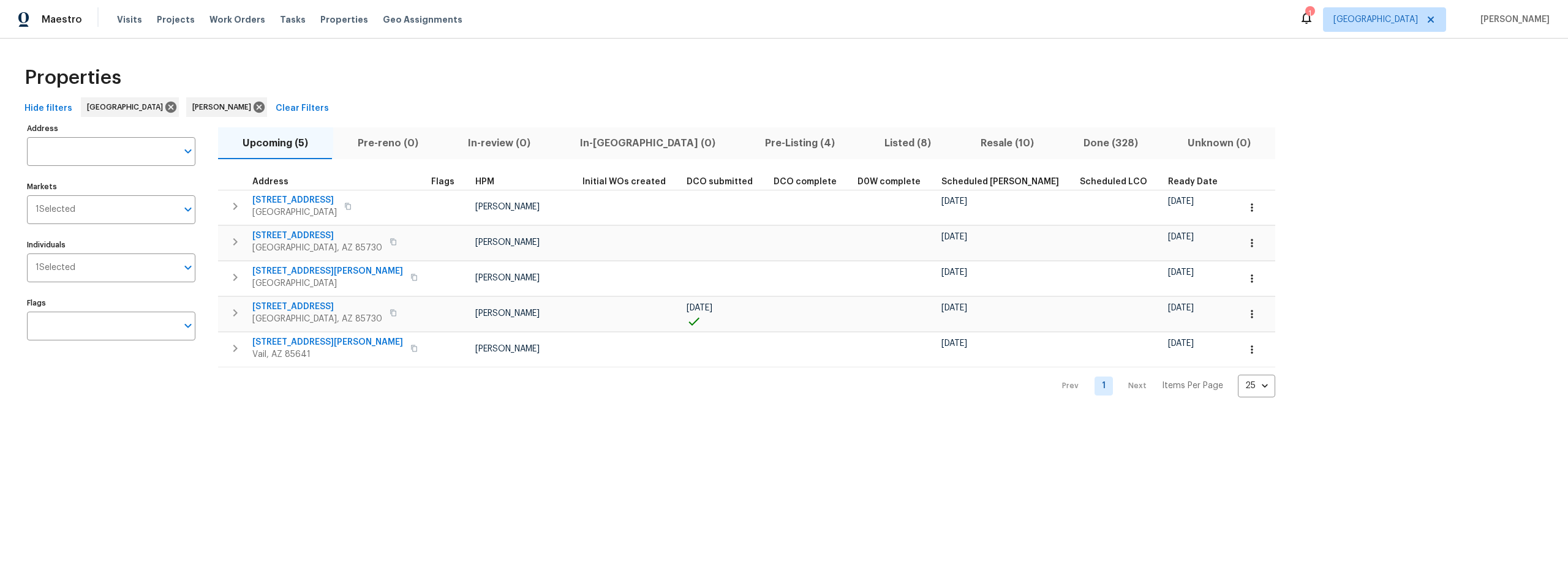
click at [963, 145] on span "Resale (10)" at bounding box center [1007, 143] width 88 height 17
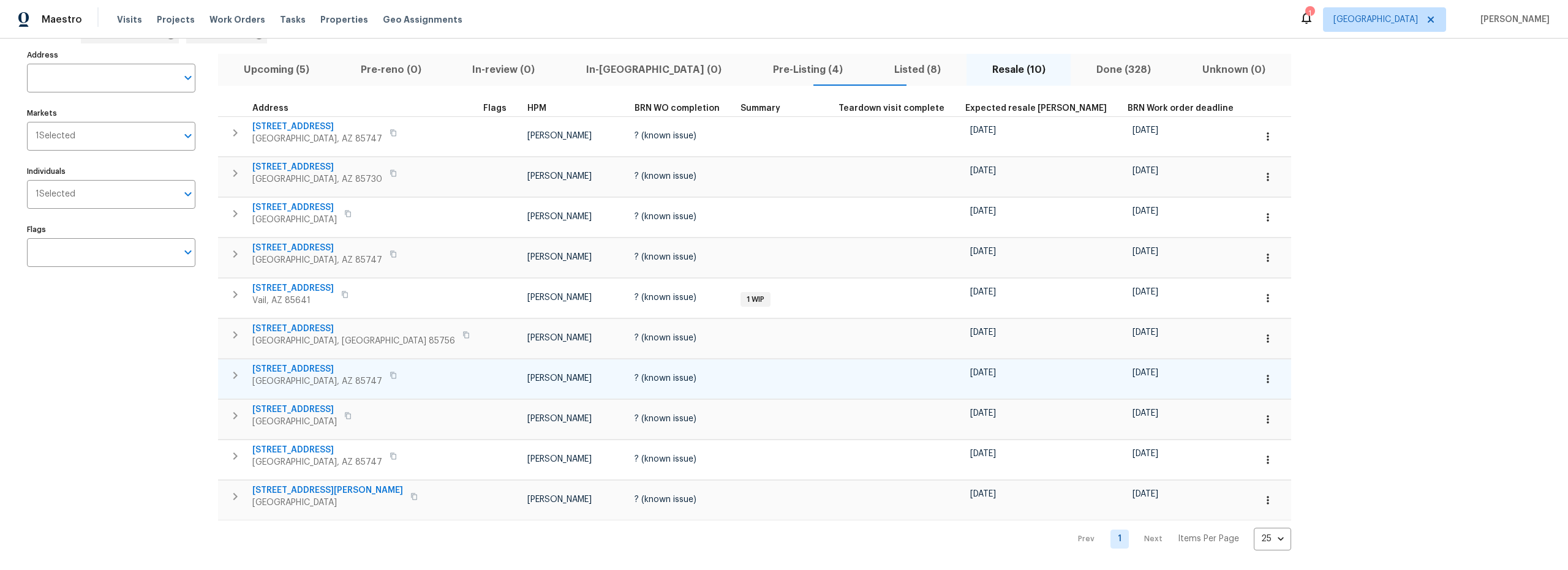
scroll to position [83, 0]
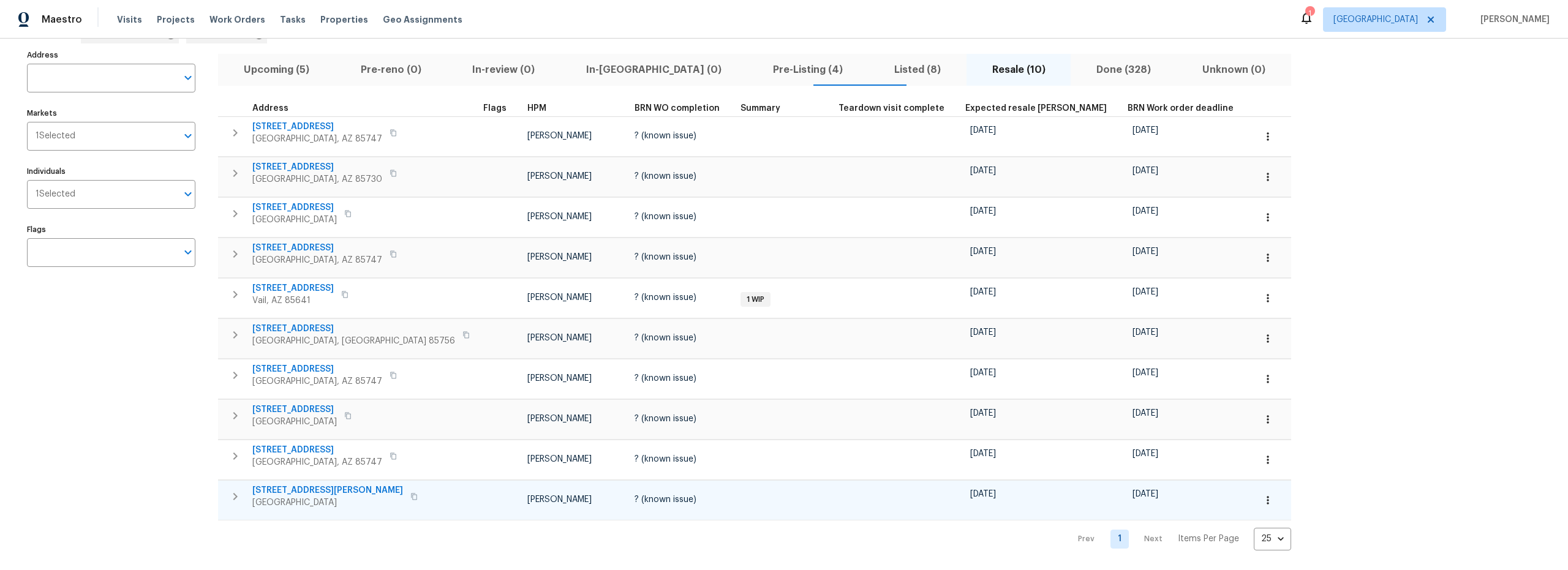
click at [235, 493] on icon "button" at bounding box center [235, 496] width 4 height 7
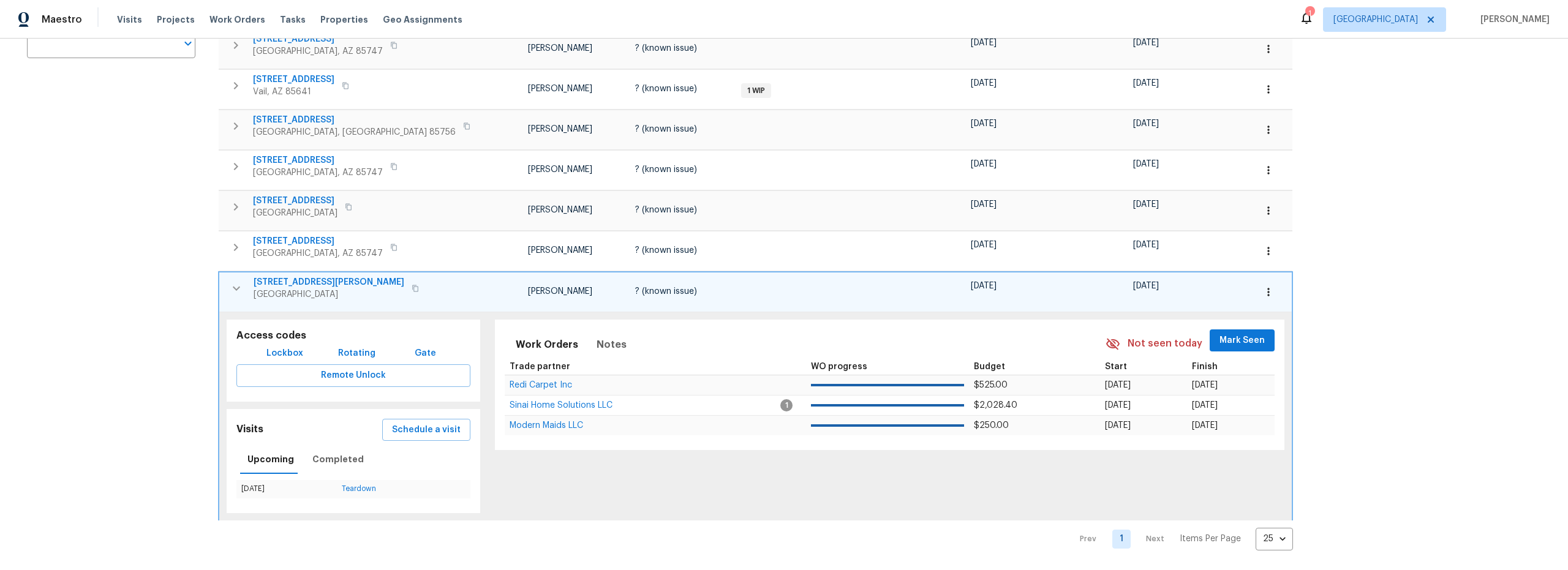
scroll to position [292, 0]
click at [392, 424] on span "Schedule a visit" at bounding box center [426, 430] width 69 height 15
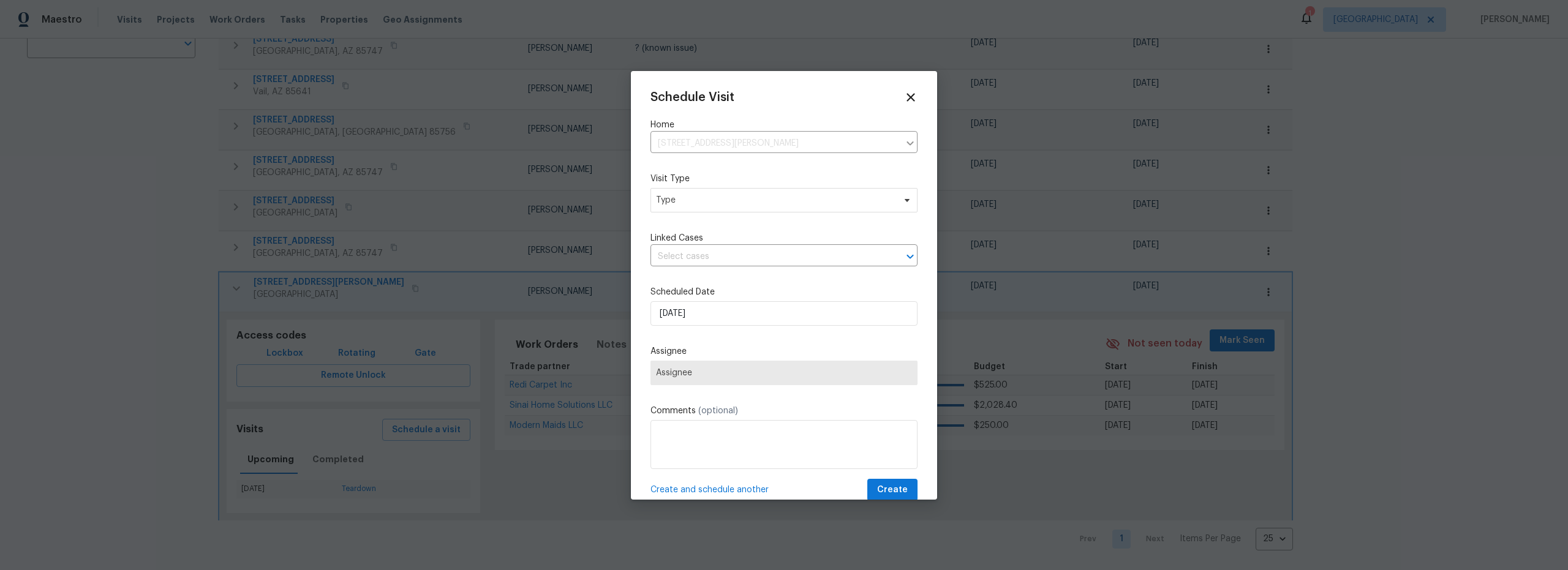
click at [737, 291] on label "Scheduled Date" at bounding box center [784, 292] width 267 height 13
click at [739, 312] on input "9/2/2025" at bounding box center [784, 313] width 267 height 24
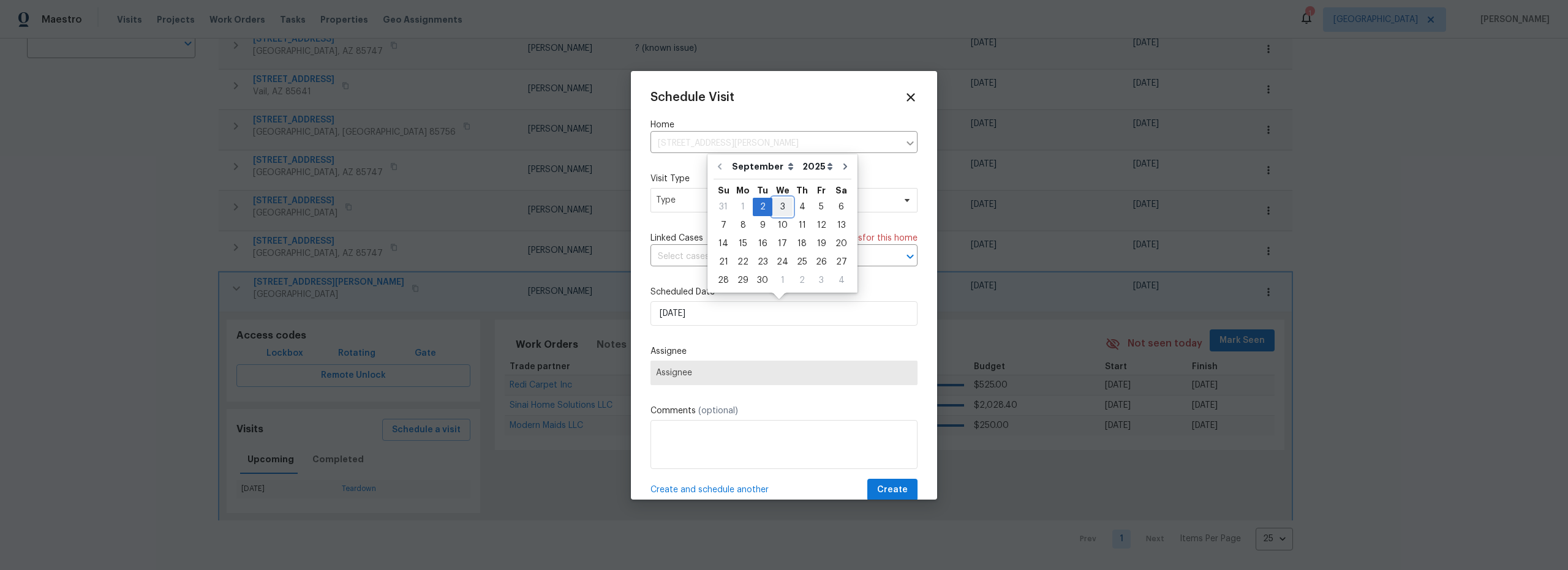
click at [782, 207] on div "3" at bounding box center [783, 207] width 20 height 17
type input "[DATE]"
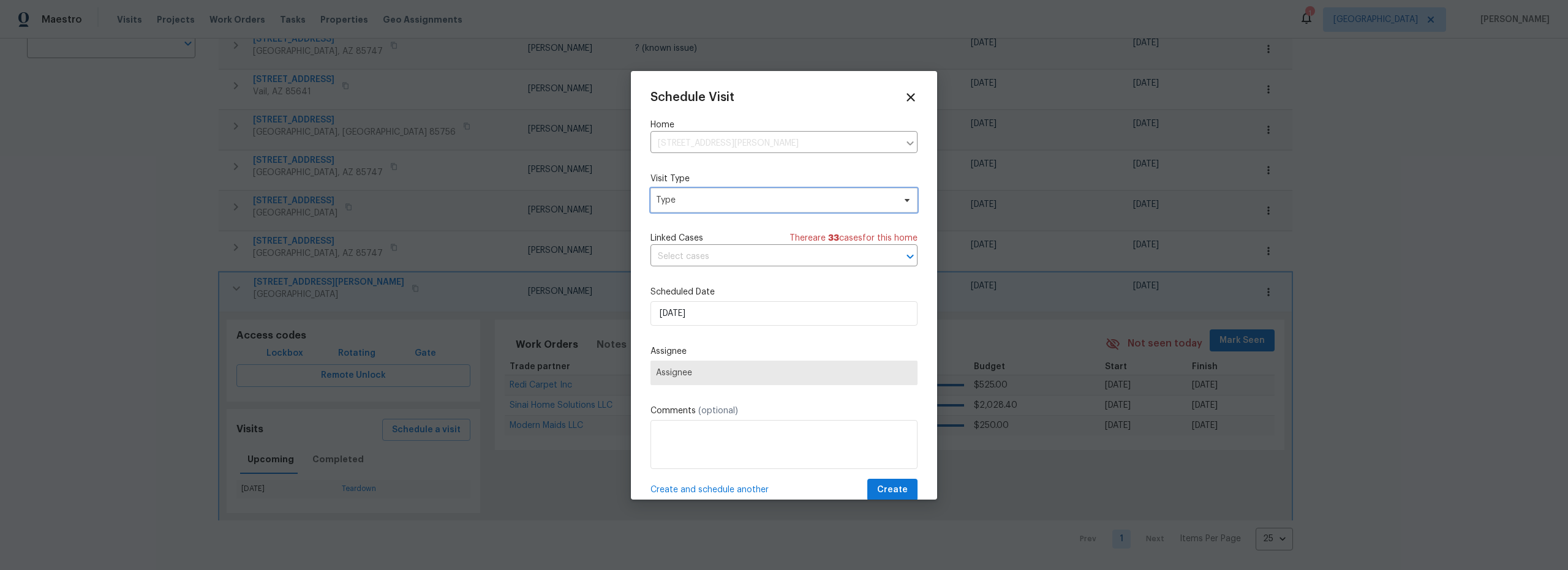
click at [726, 198] on span "Type" at bounding box center [775, 200] width 238 height 13
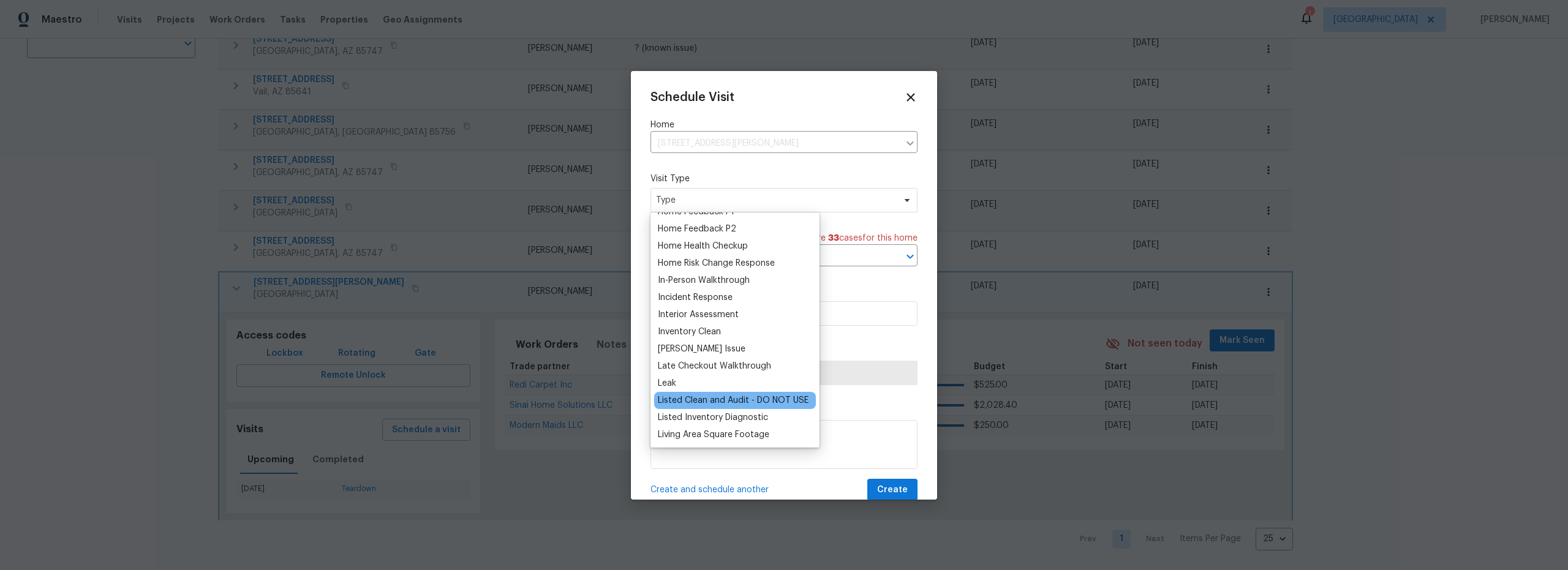
scroll to position [408, 0]
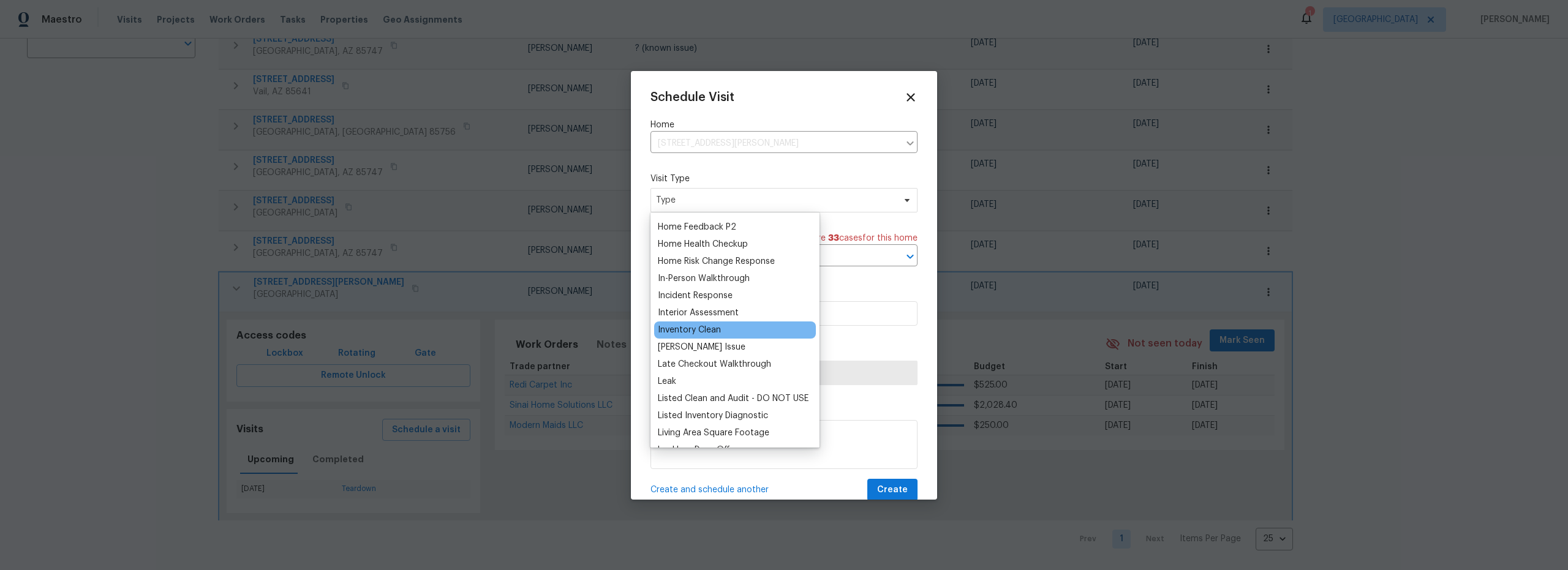
click at [702, 333] on div "Inventory Clean" at bounding box center [689, 330] width 63 height 13
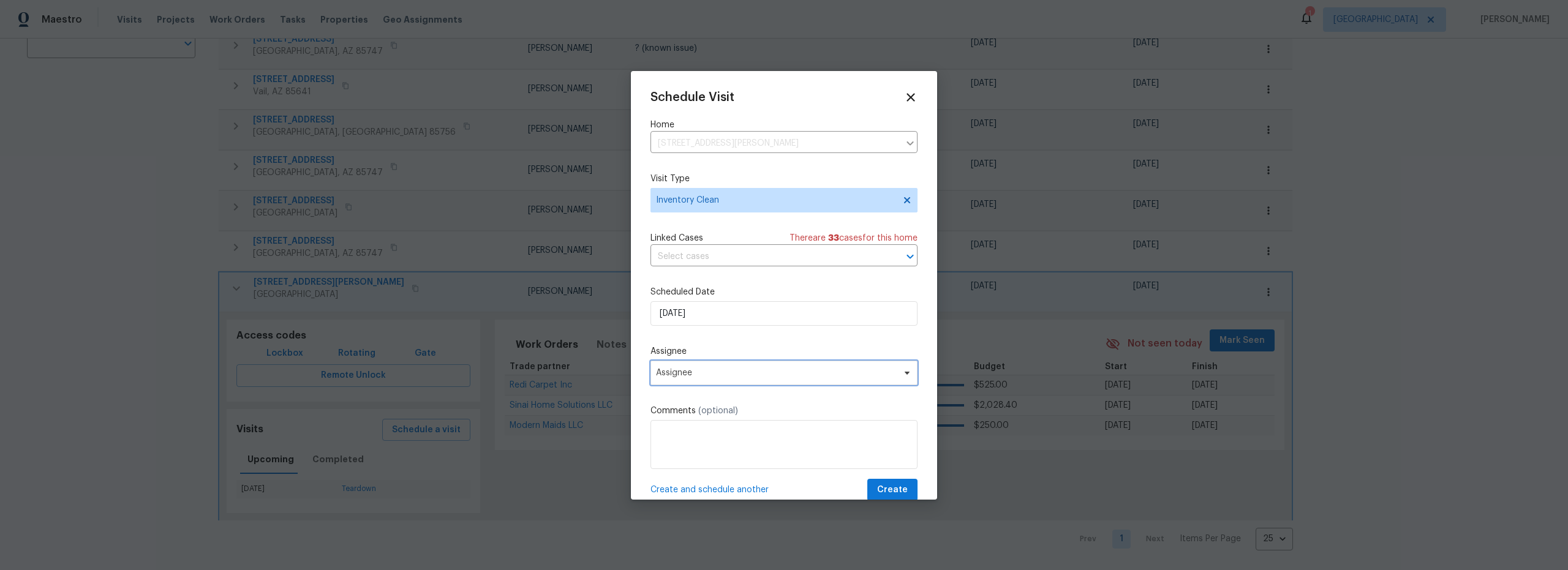
click at [736, 367] on span "Assignee" at bounding box center [784, 373] width 267 height 24
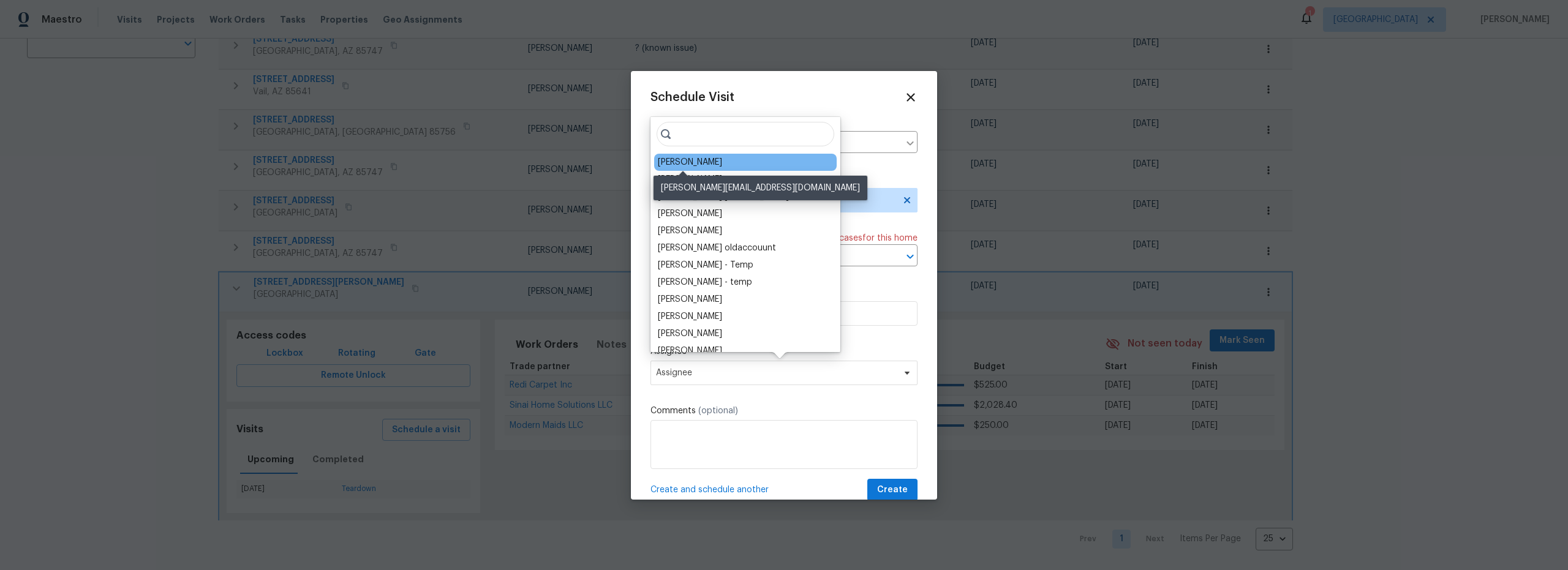
click at [674, 166] on div "[PERSON_NAME]" at bounding box center [690, 162] width 65 height 13
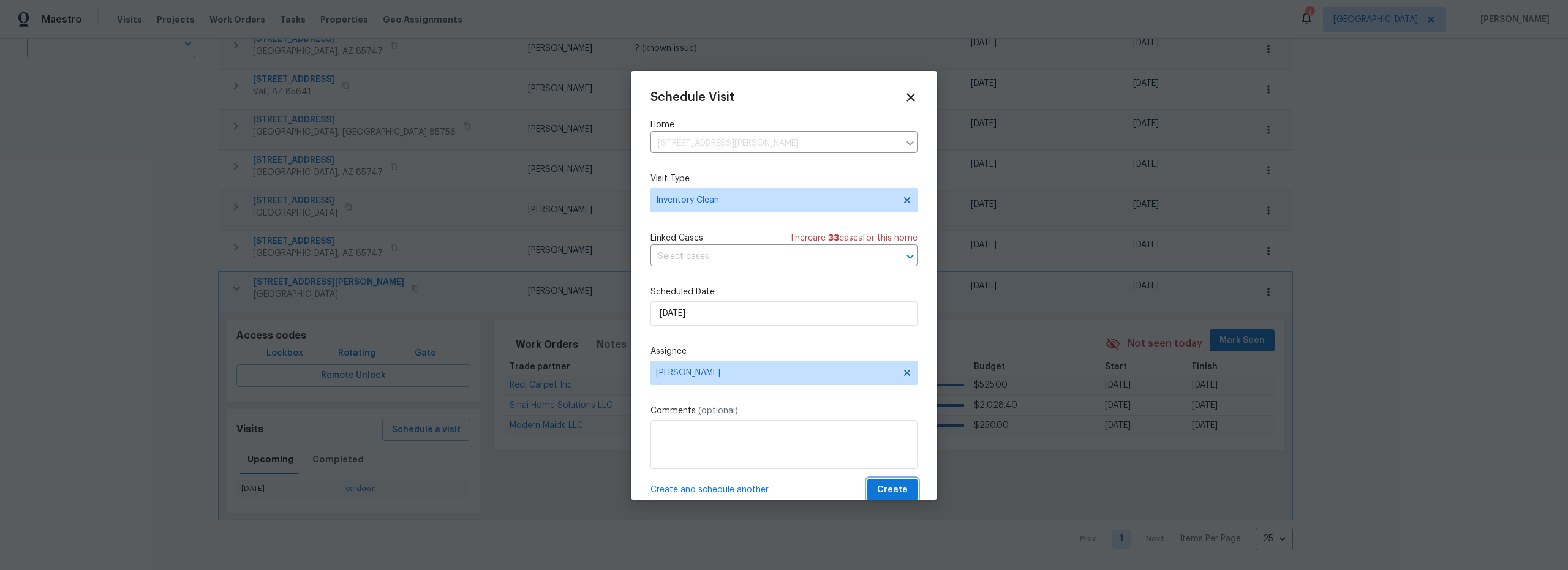
click at [882, 492] on span "Create" at bounding box center [892, 490] width 31 height 15
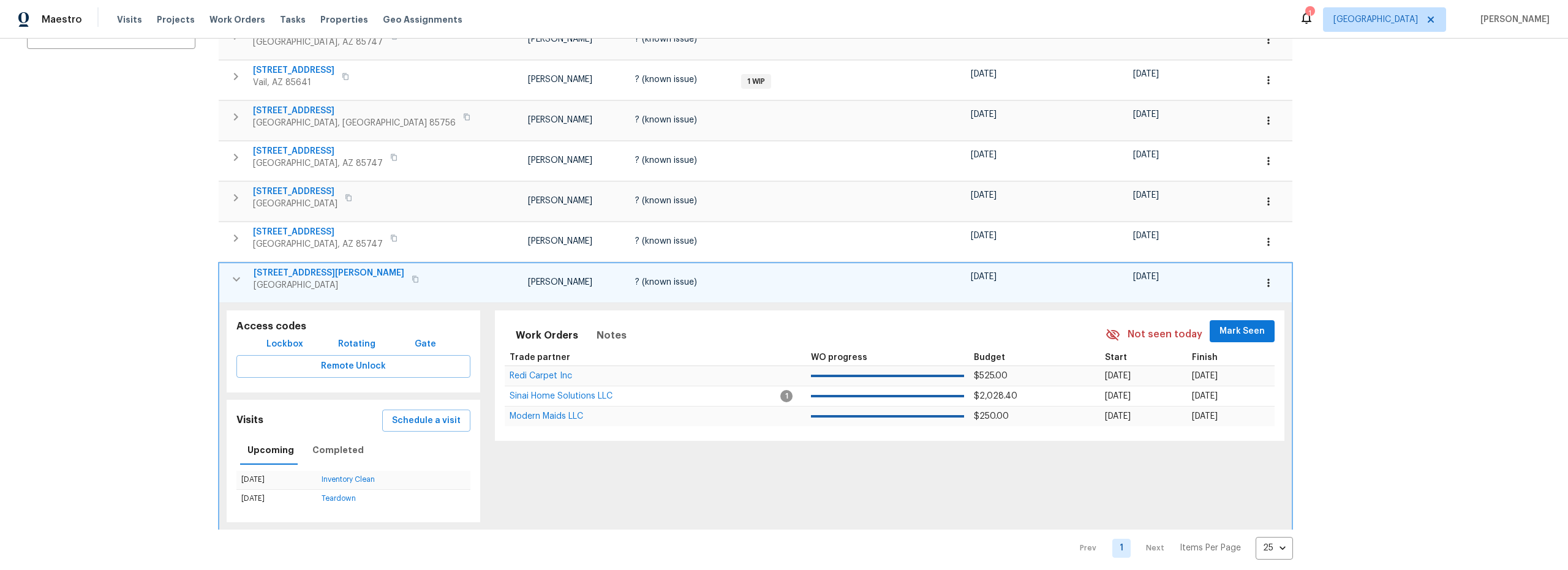
click at [235, 276] on icon "button" at bounding box center [237, 279] width 15 height 15
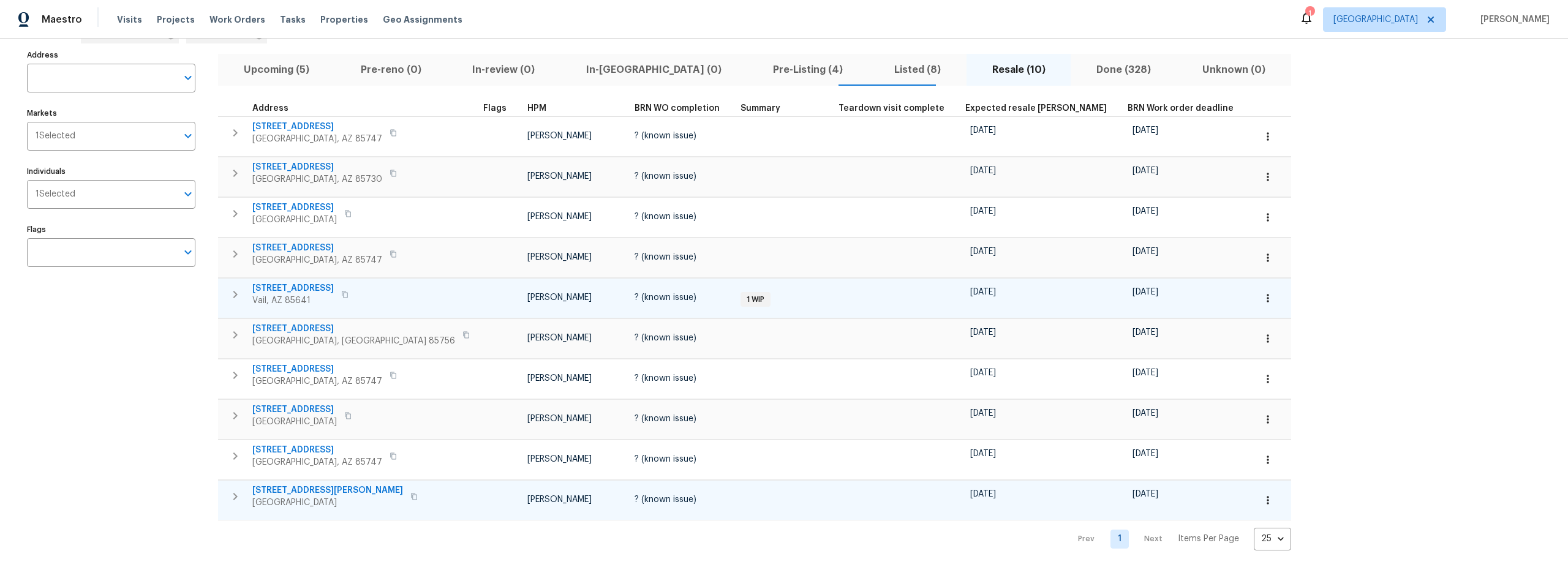
scroll to position [83, 0]
click at [322, 282] on span "10963 E Pima Creek Dr" at bounding box center [292, 289] width 81 height 13
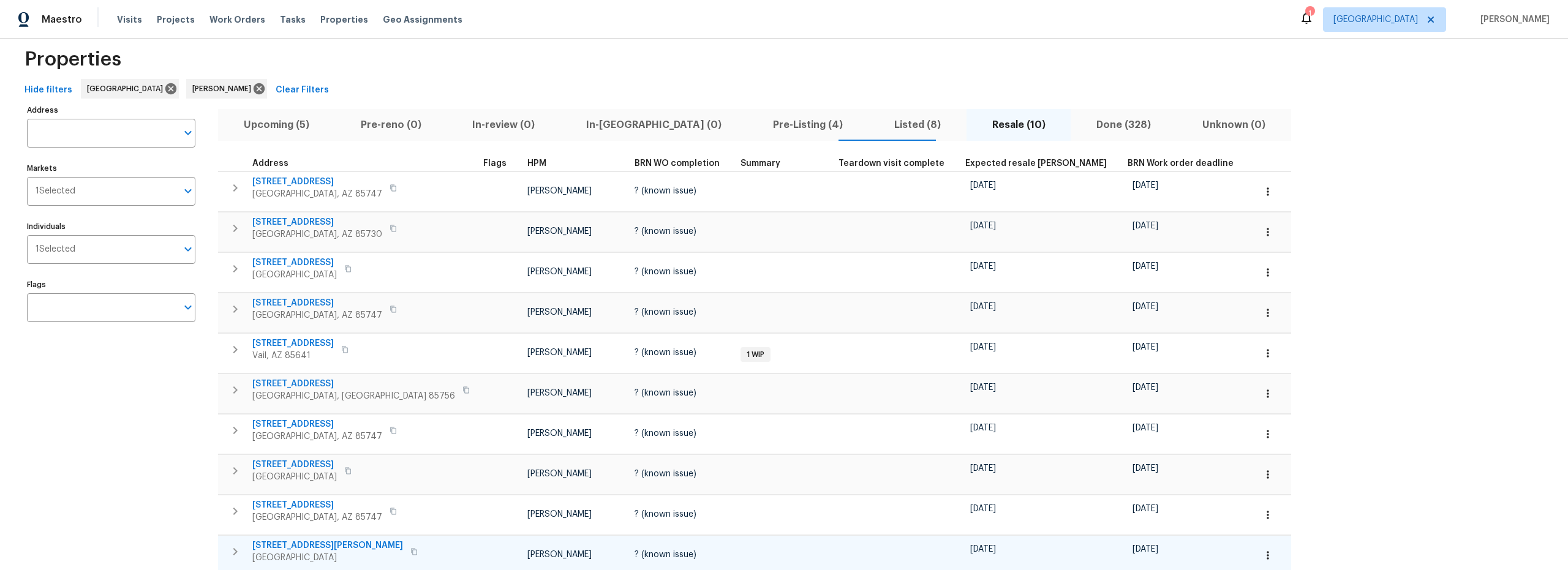
scroll to position [0, 0]
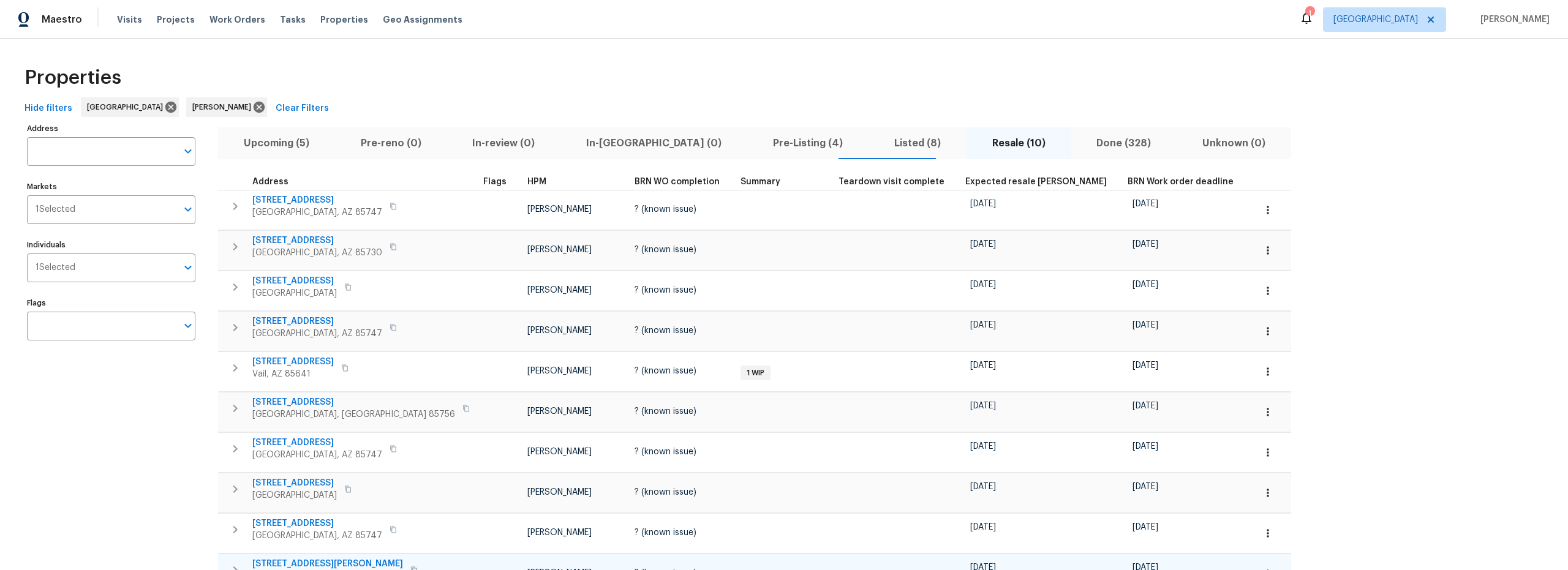
click at [876, 144] on span "Listed (8)" at bounding box center [918, 143] width 84 height 17
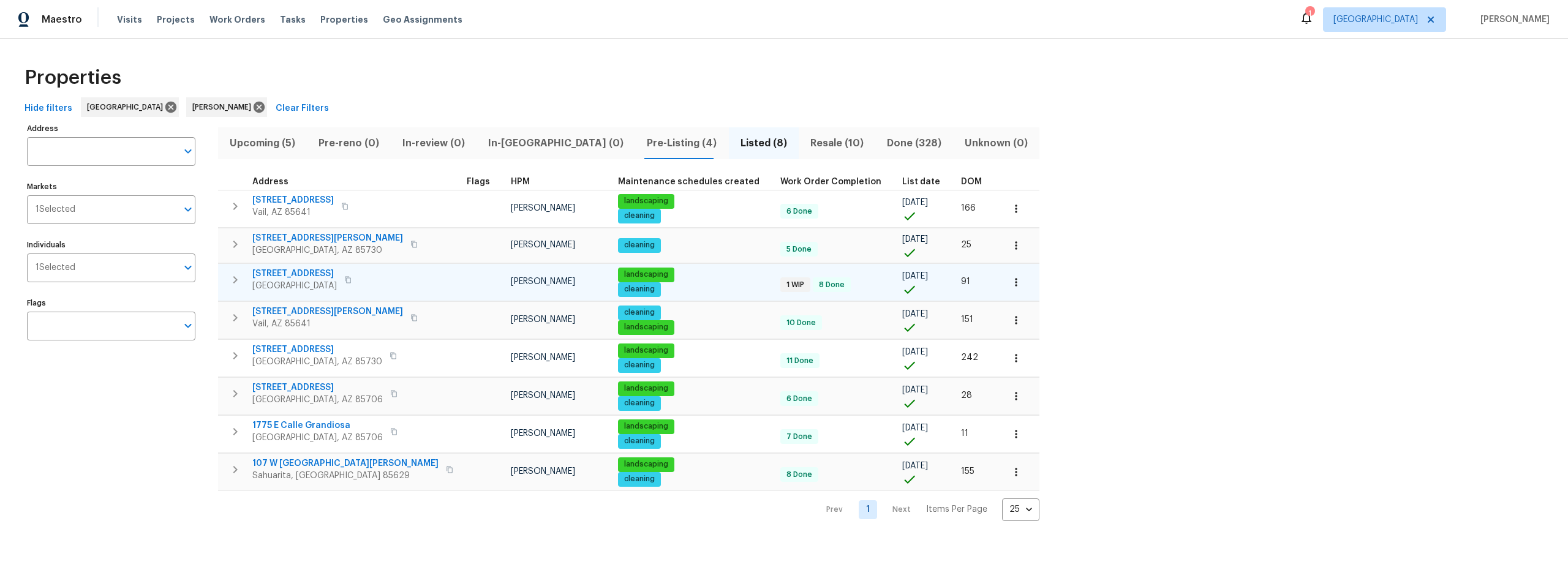
click at [235, 284] on icon "button" at bounding box center [235, 280] width 15 height 15
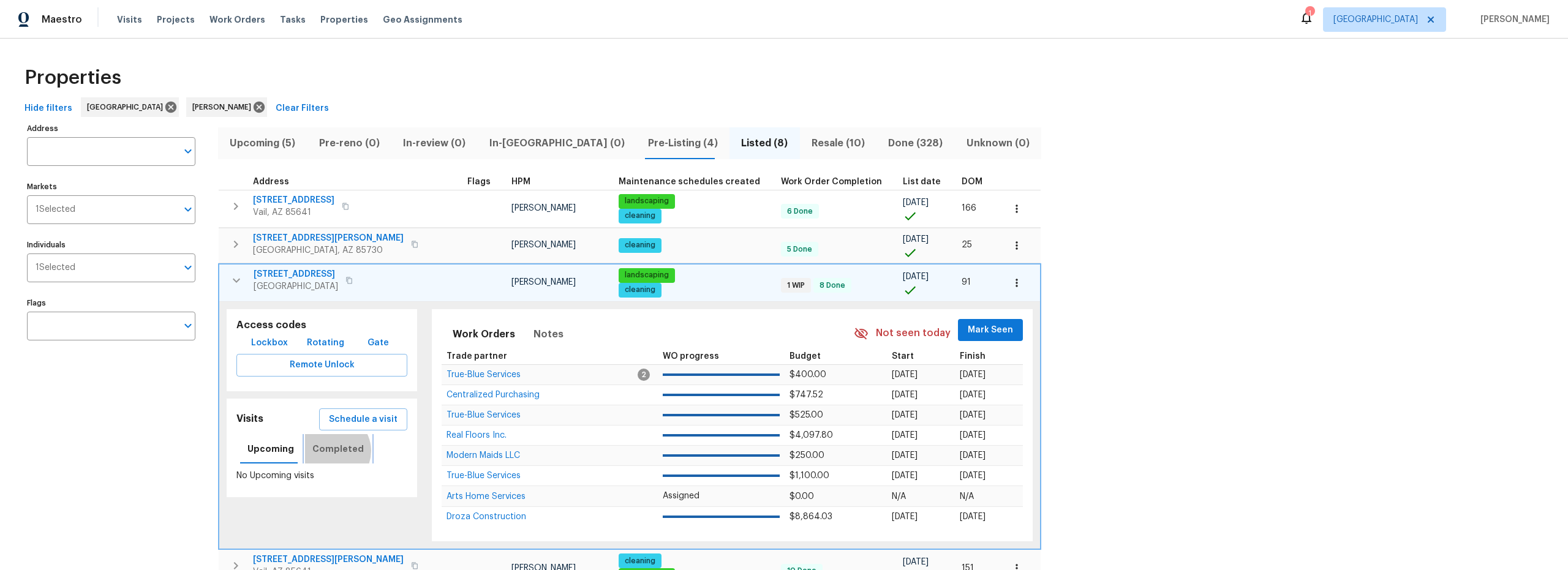
click at [328, 451] on span "Completed" at bounding box center [337, 449] width 51 height 15
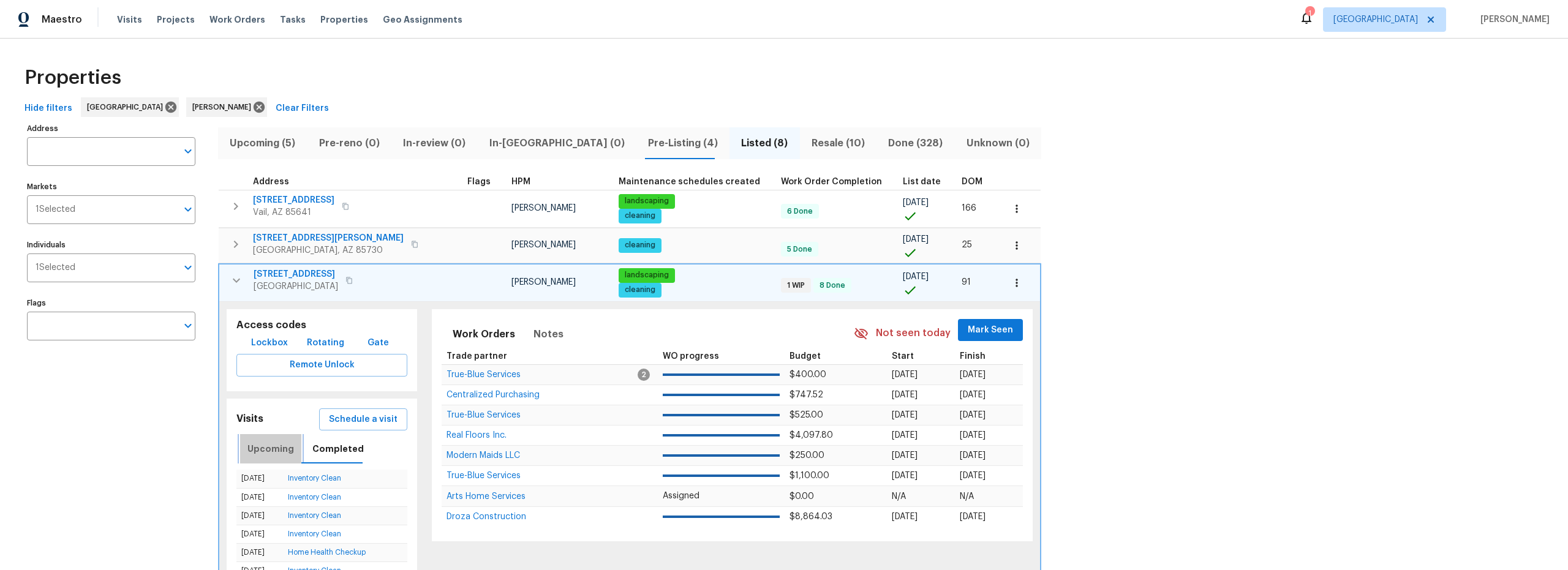
click at [273, 449] on span "Upcoming" at bounding box center [270, 449] width 47 height 15
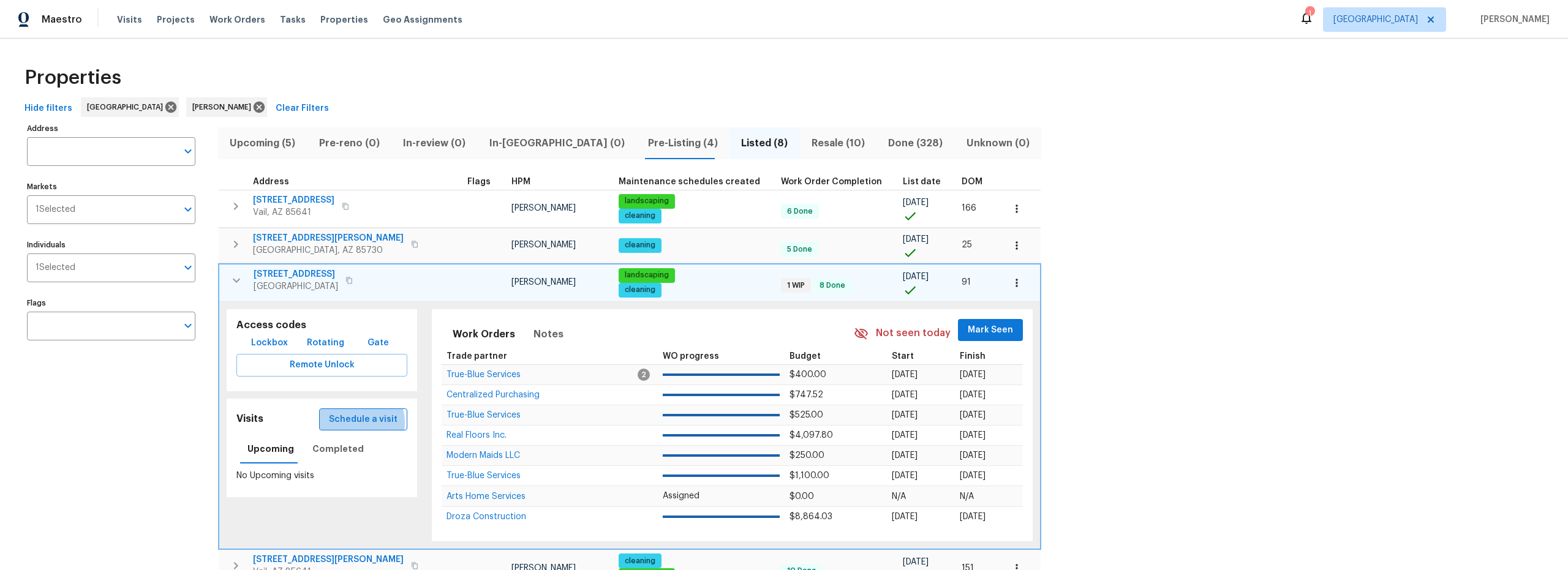
click at [335, 423] on span "Schedule a visit" at bounding box center [363, 419] width 69 height 15
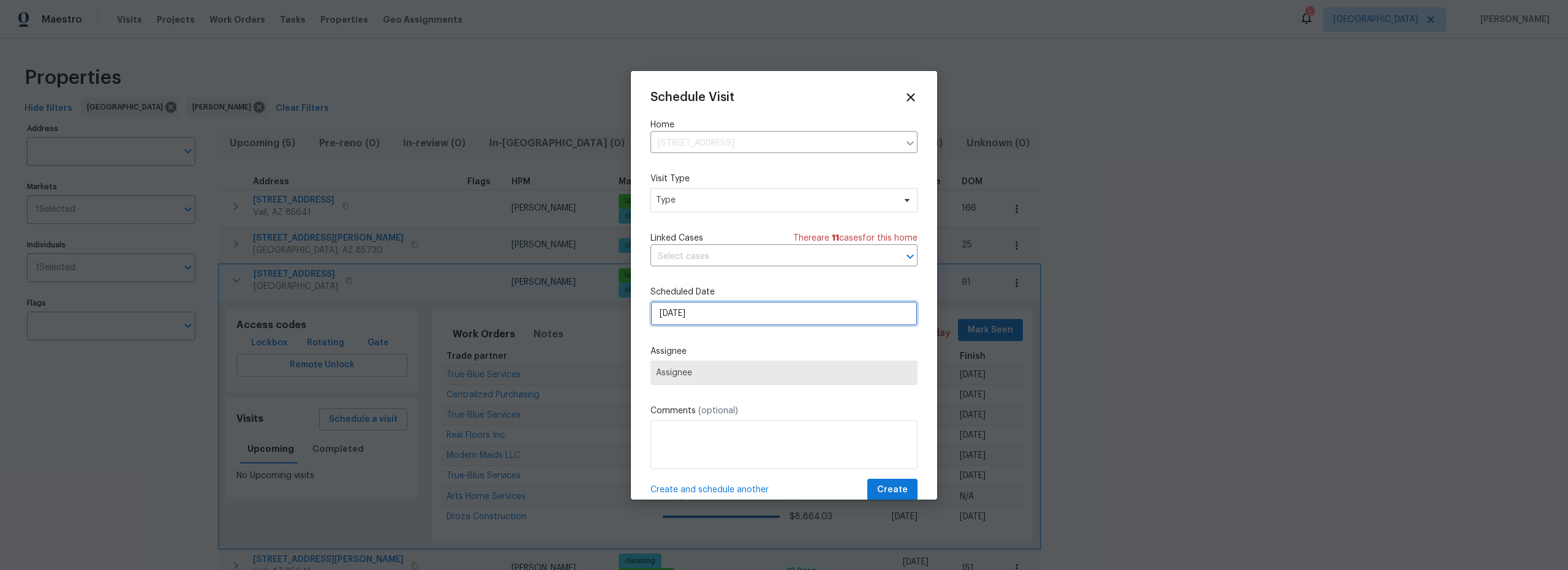
click at [694, 320] on input "9/2/2025" at bounding box center [784, 313] width 267 height 24
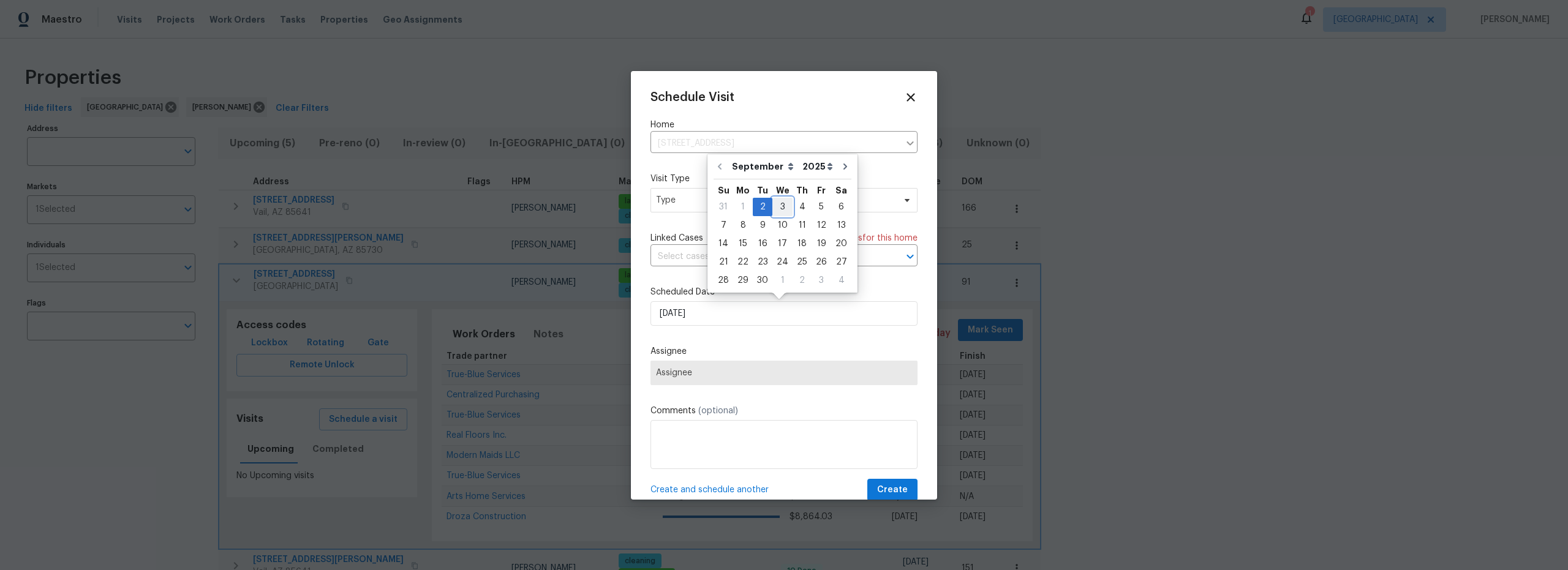
click at [780, 210] on div "3" at bounding box center [783, 207] width 20 height 17
type input "[DATE]"
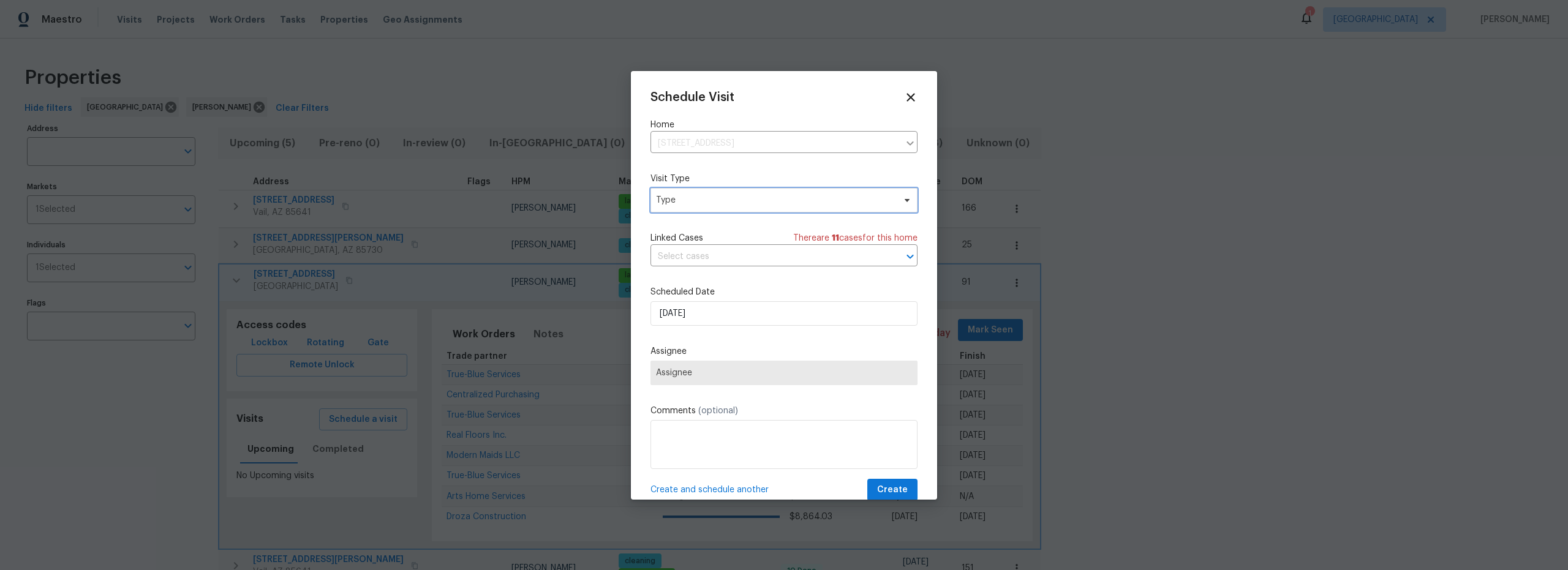
click at [701, 200] on span "Type" at bounding box center [775, 200] width 238 height 13
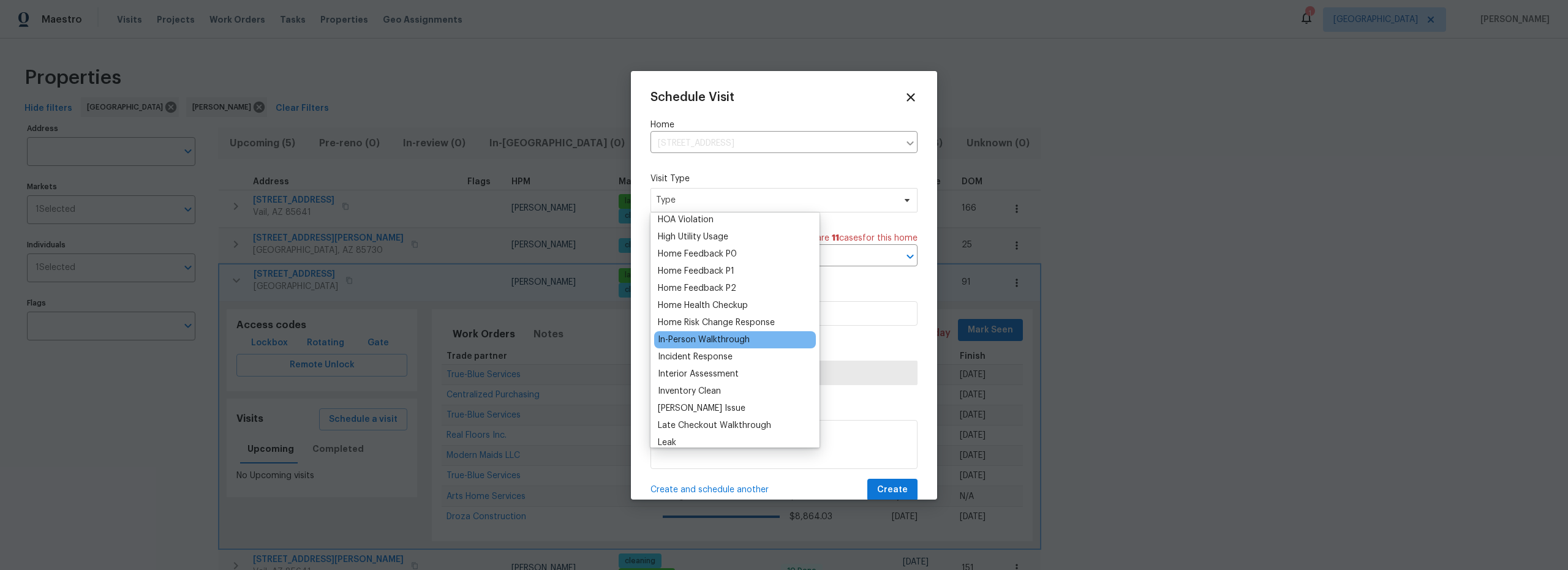
scroll to position [350, 0]
click at [702, 388] on div "Inventory Clean" at bounding box center [689, 388] width 63 height 13
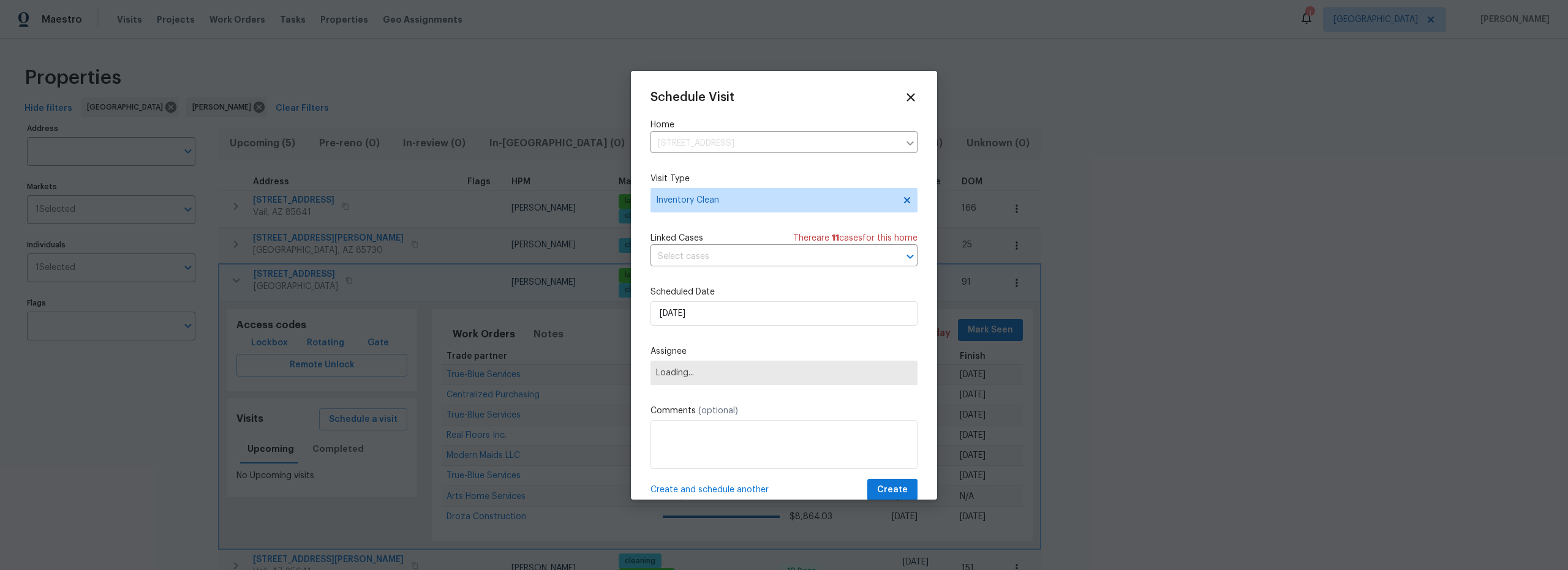
click at [706, 350] on label "Assignee" at bounding box center [784, 352] width 267 height 13
click at [706, 319] on input "[DATE]" at bounding box center [784, 313] width 267 height 24
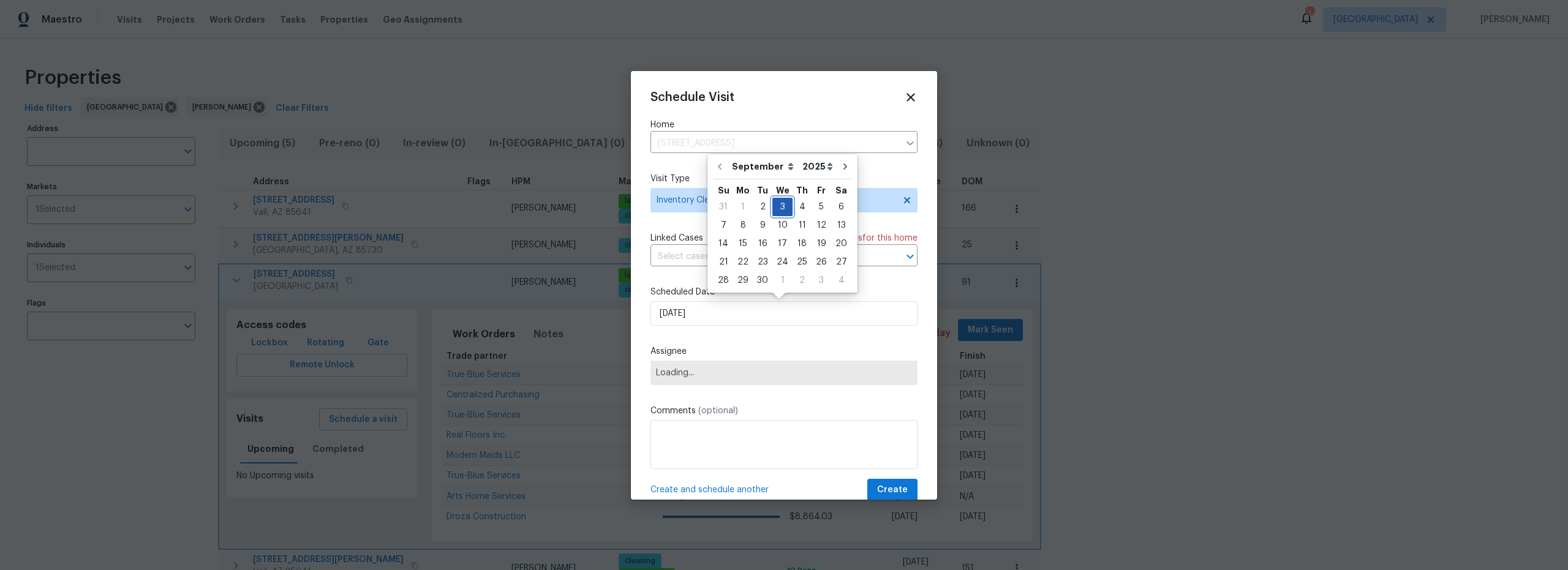
click at [776, 209] on div "3" at bounding box center [783, 207] width 20 height 17
click at [746, 331] on div "Schedule Visit Home 7637 E Cholla Overlook Dr, Tucson, AZ 85710 ​ Visit Type In…" at bounding box center [784, 296] width 267 height 411
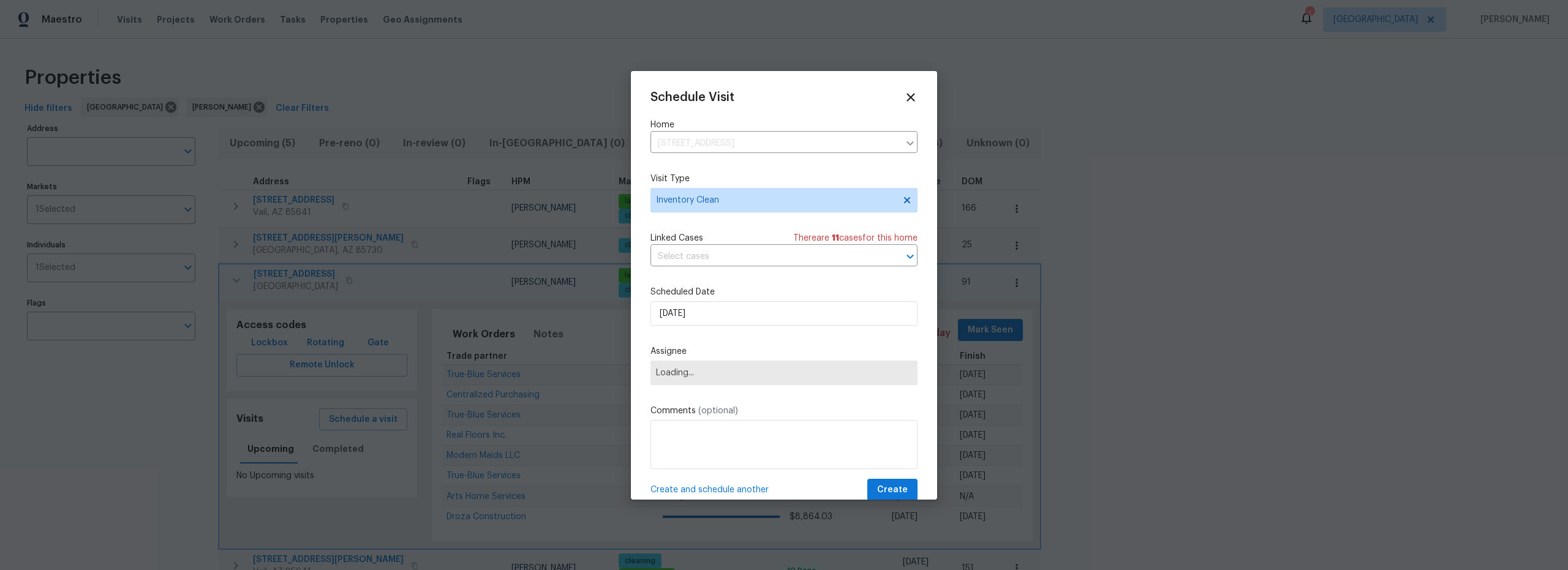
click at [748, 379] on span "Loading..." at bounding box center [784, 373] width 267 height 24
click at [907, 100] on icon at bounding box center [911, 97] width 9 height 9
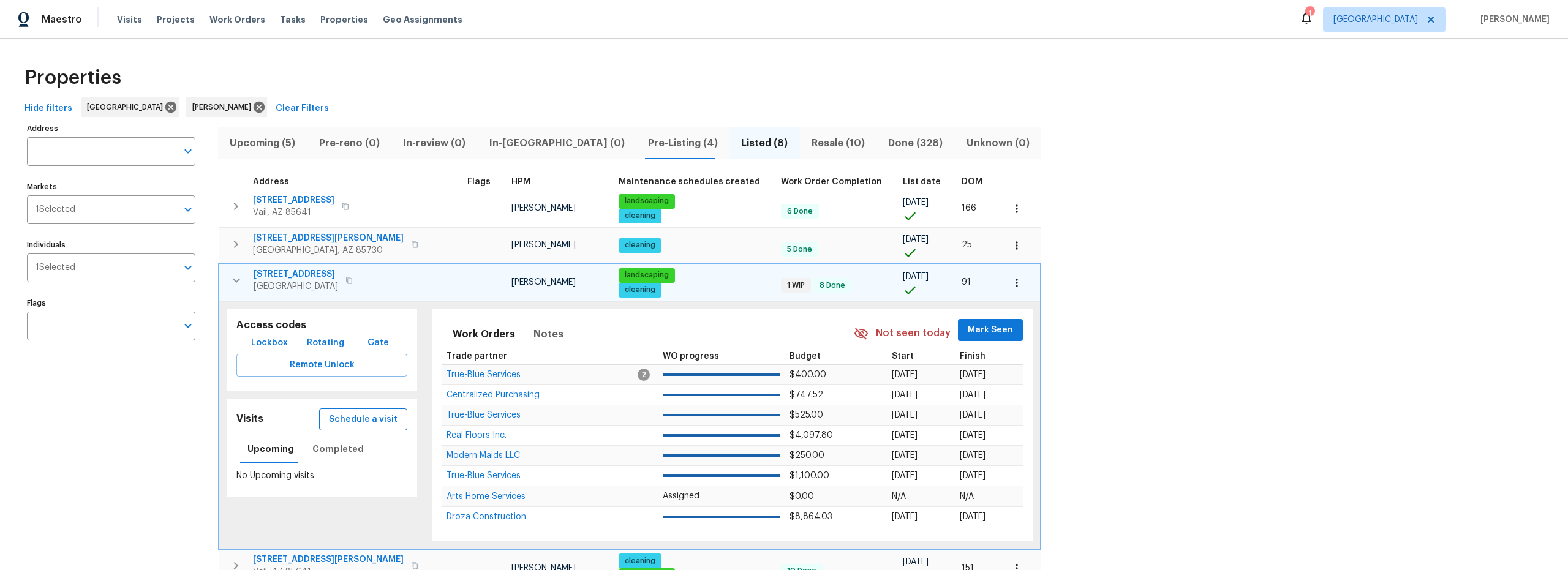
click at [345, 423] on span "Schedule a visit" at bounding box center [363, 419] width 69 height 15
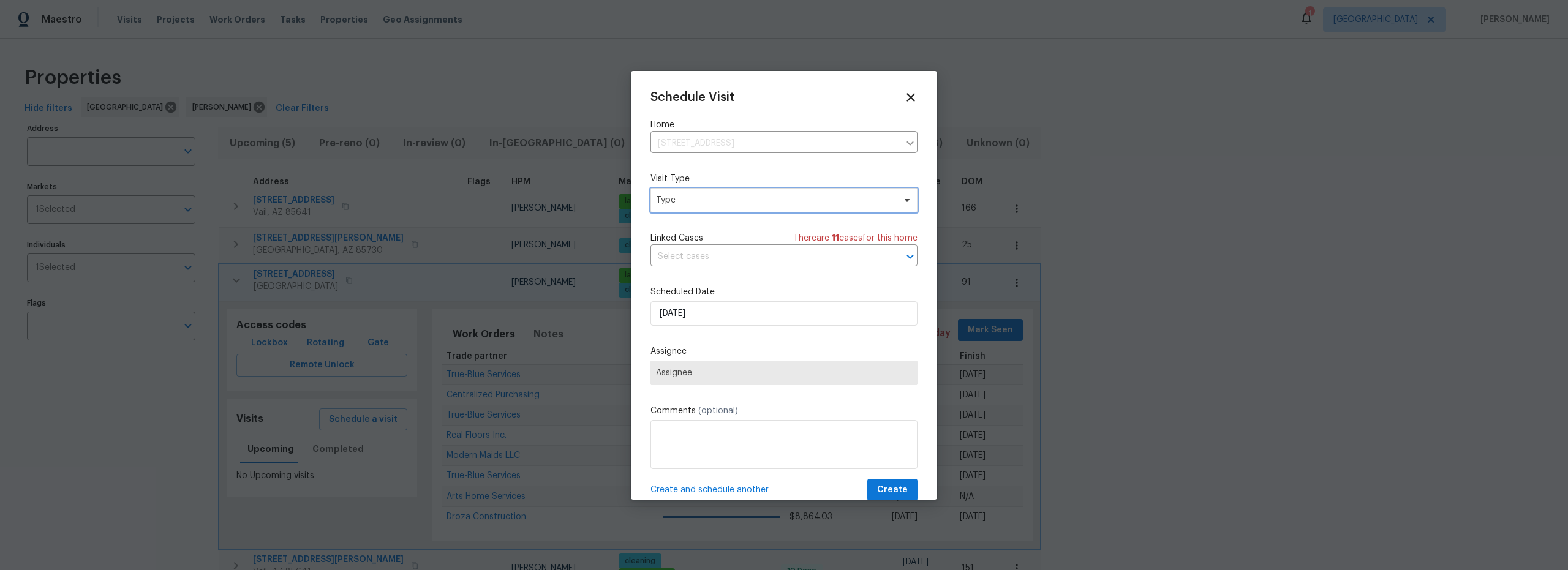
click at [715, 205] on span "Type" at bounding box center [775, 200] width 238 height 13
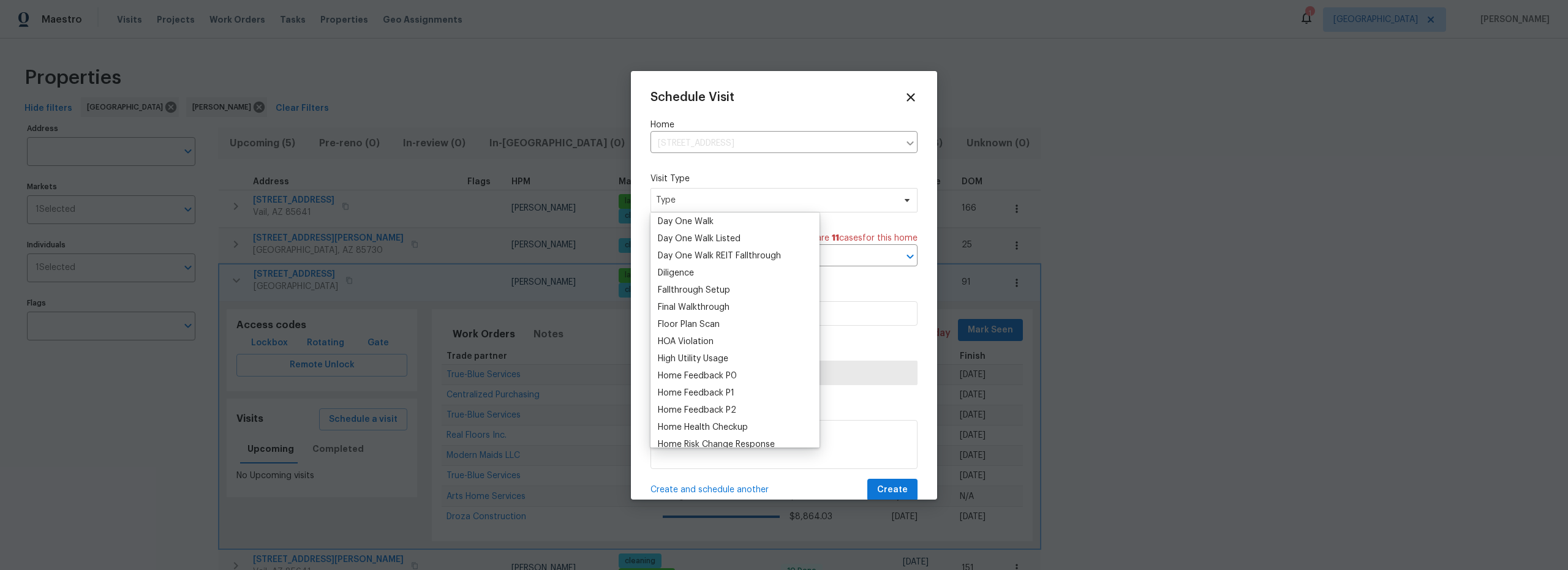
scroll to position [332, 0]
click at [693, 408] on div "Inventory Clean" at bounding box center [689, 406] width 63 height 13
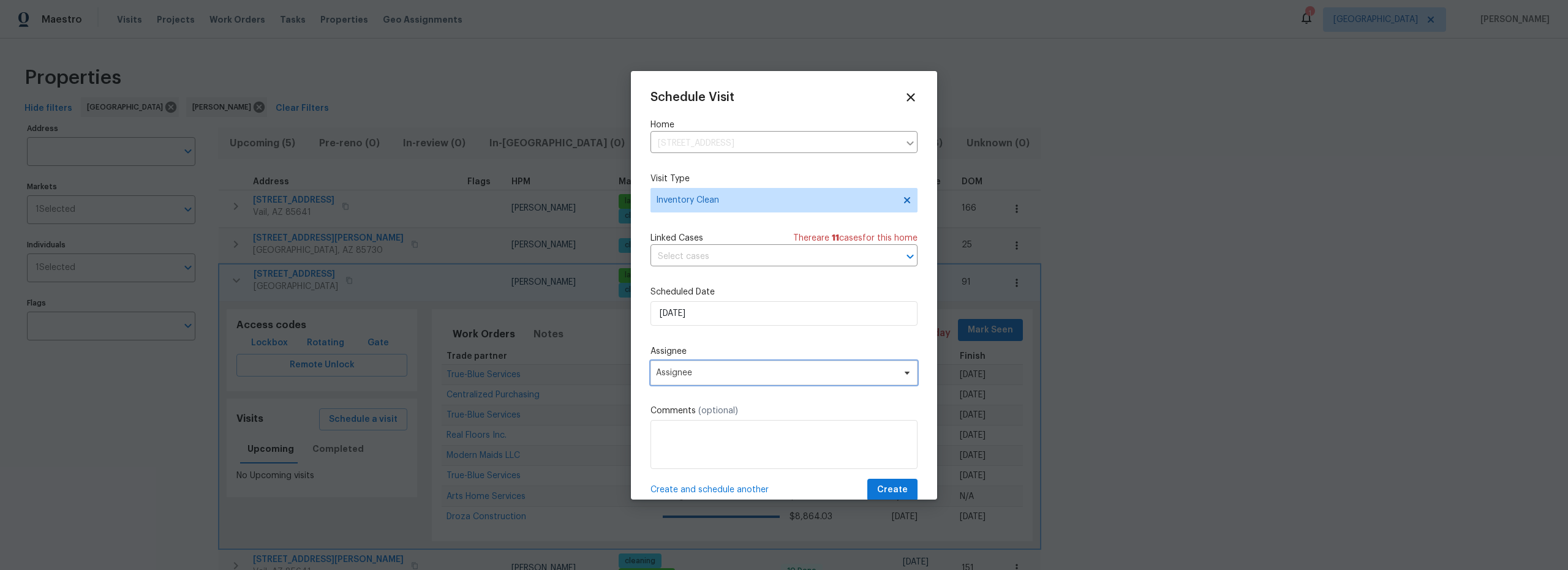
click at [747, 374] on span "Assignee" at bounding box center [776, 373] width 240 height 9
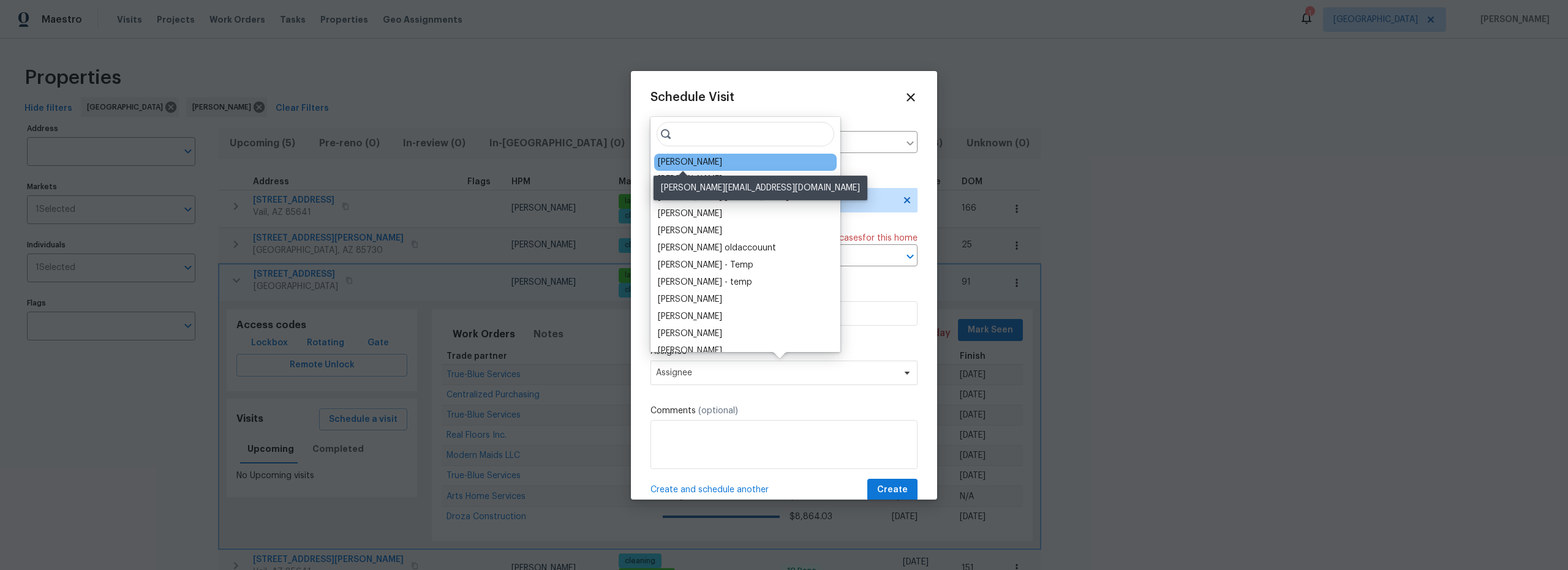
click at [690, 166] on div "[PERSON_NAME]" at bounding box center [690, 162] width 65 height 13
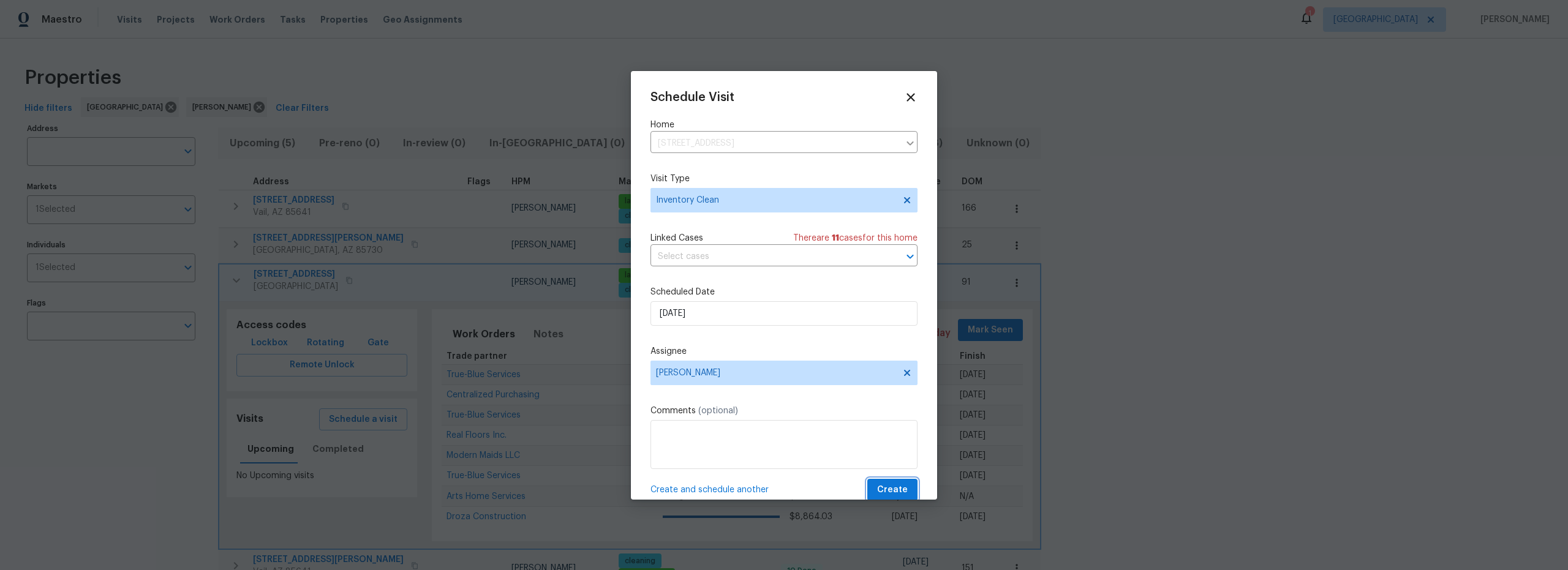
click at [881, 495] on span "Create" at bounding box center [892, 490] width 31 height 15
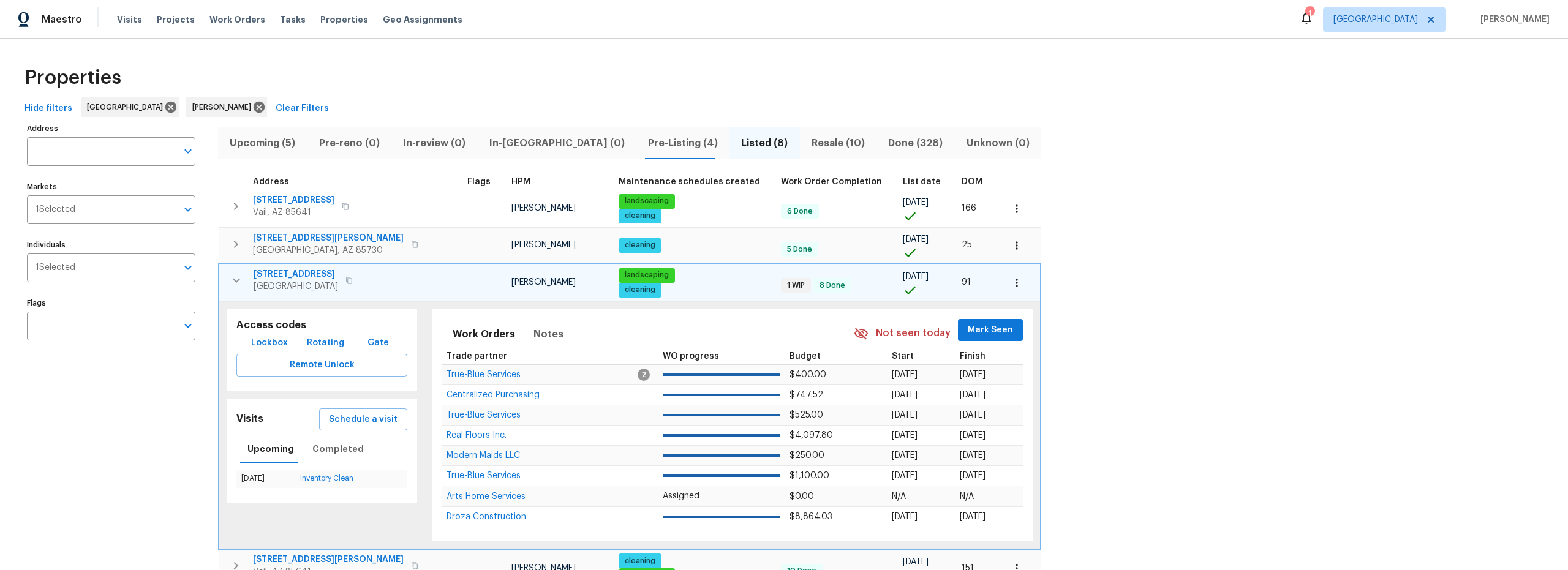
click at [267, 144] on span "Upcoming (5)" at bounding box center [263, 143] width 74 height 17
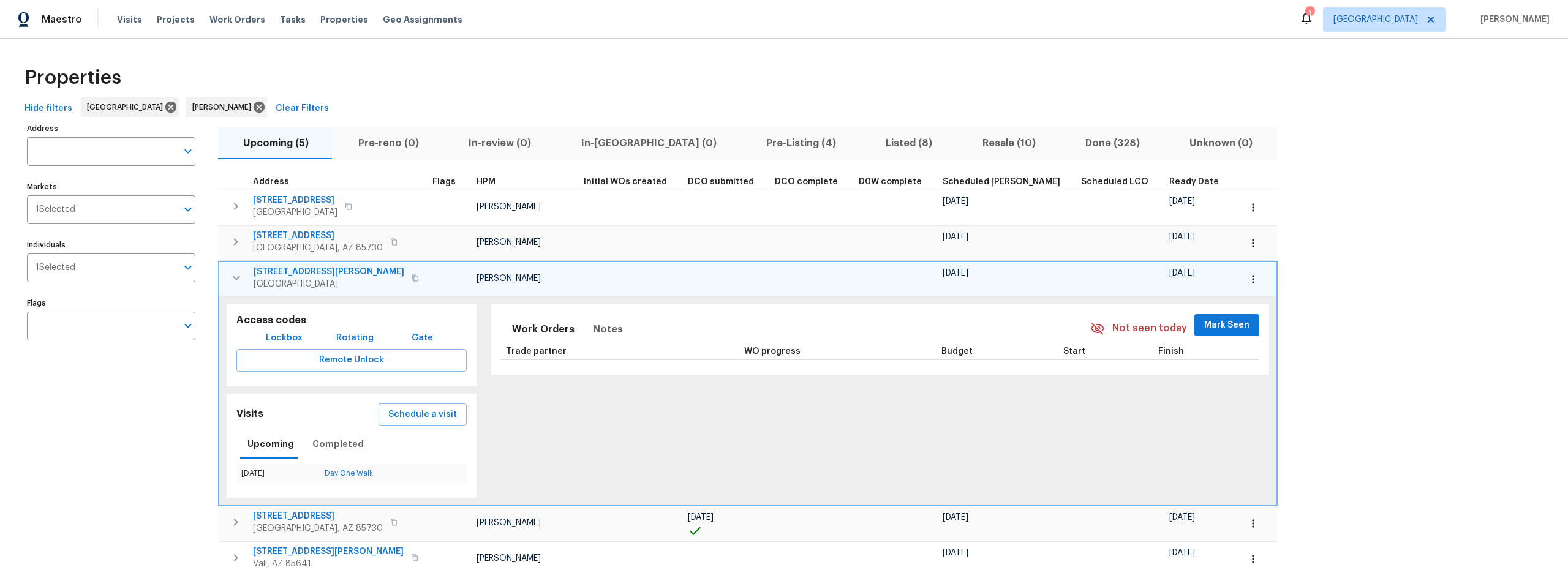
click at [236, 283] on icon "button" at bounding box center [237, 278] width 15 height 15
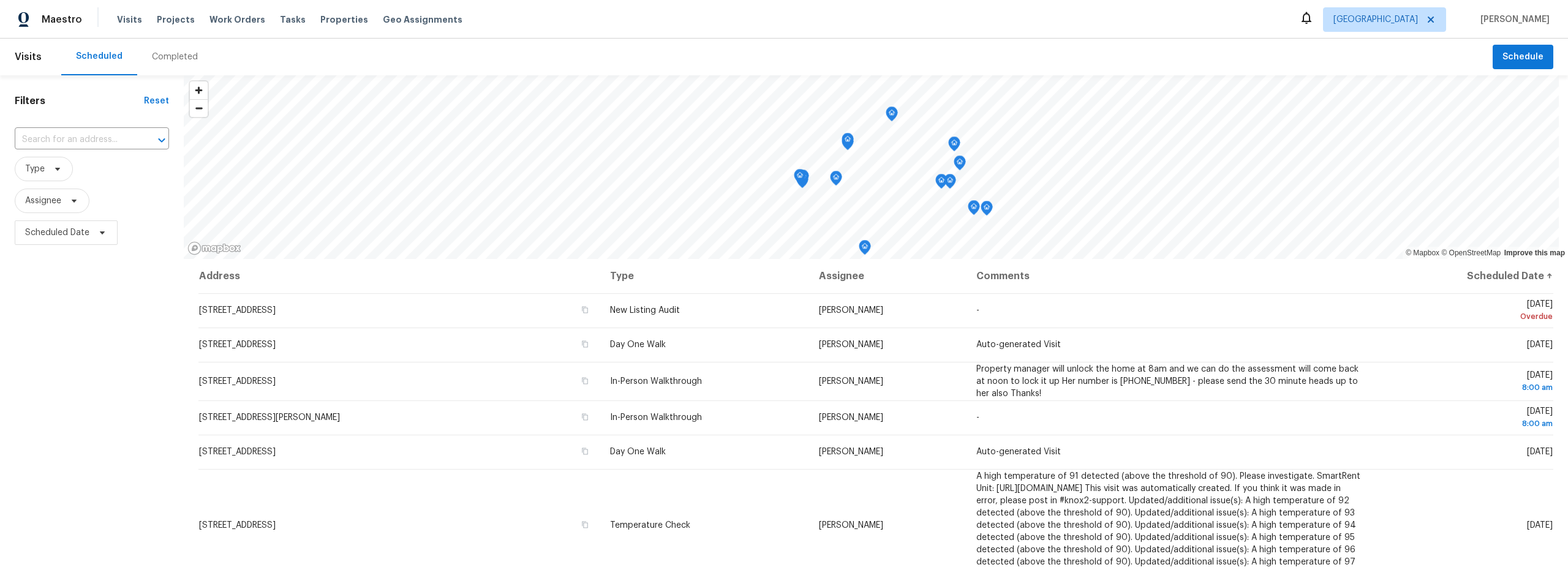
click at [187, 56] on div "Completed" at bounding box center [175, 57] width 46 height 13
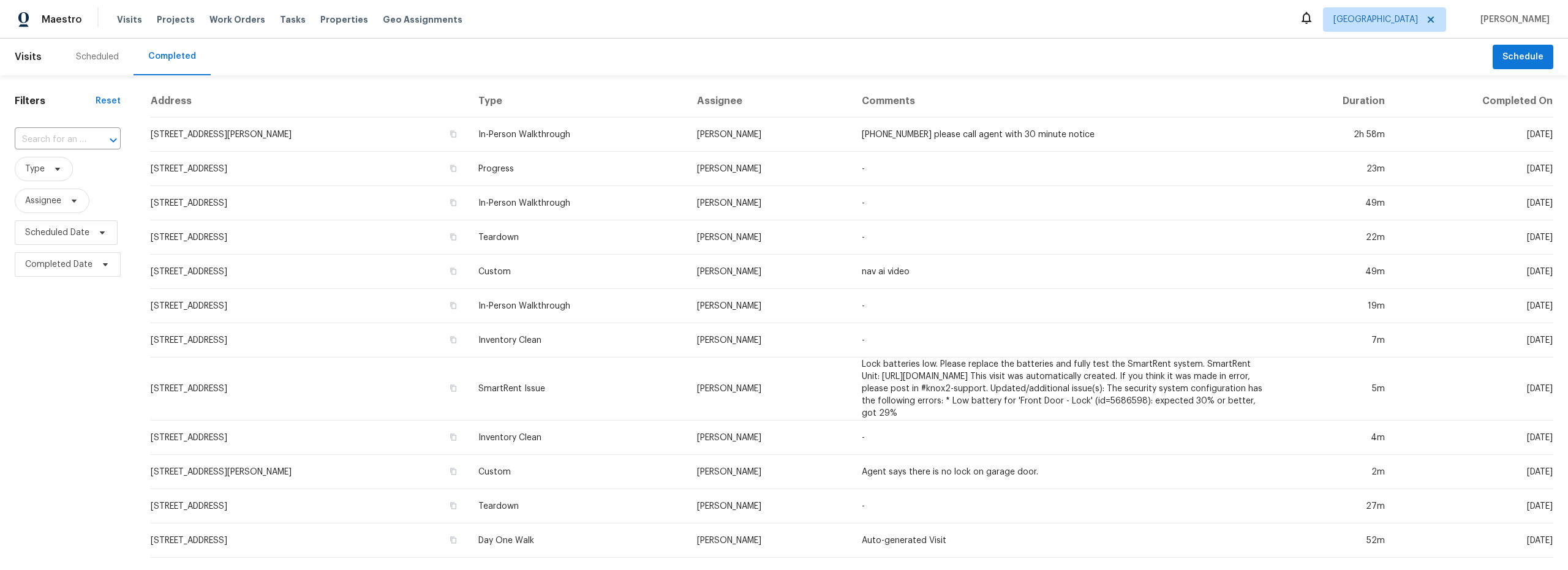
click at [106, 58] on div "Scheduled" at bounding box center [97, 57] width 43 height 13
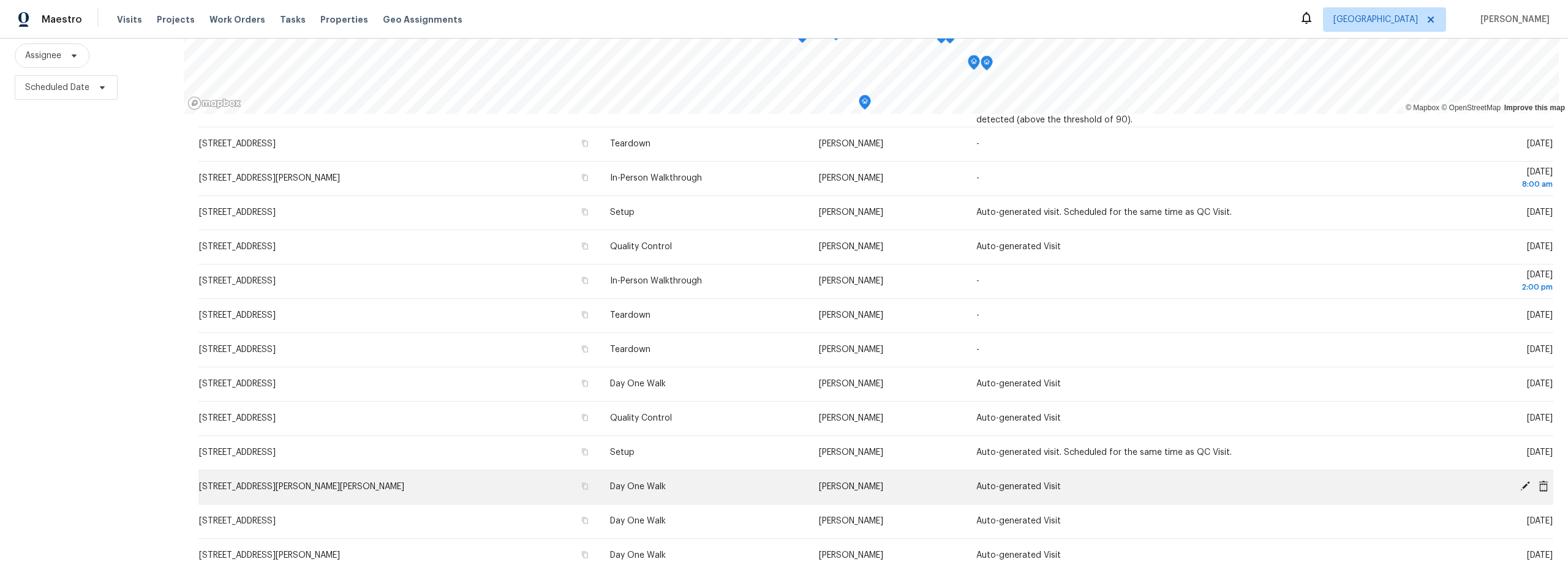
scroll to position [319, 0]
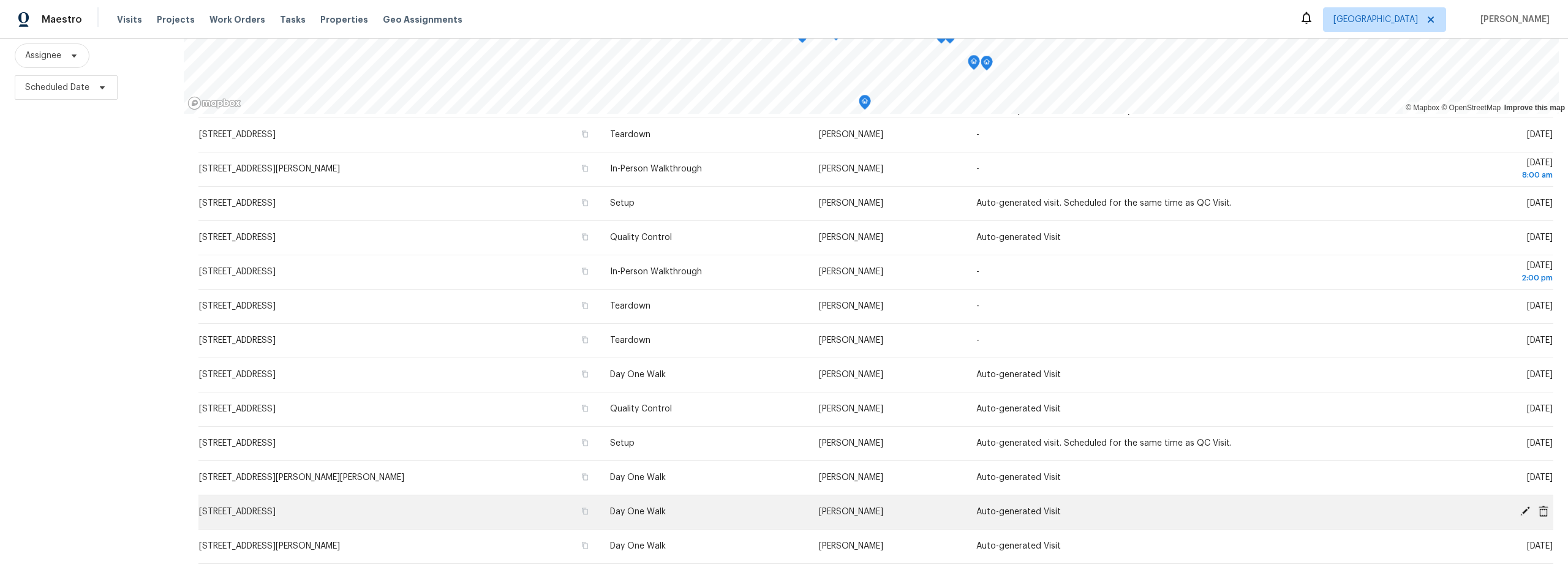
click at [1520, 506] on icon at bounding box center [1525, 511] width 9 height 9
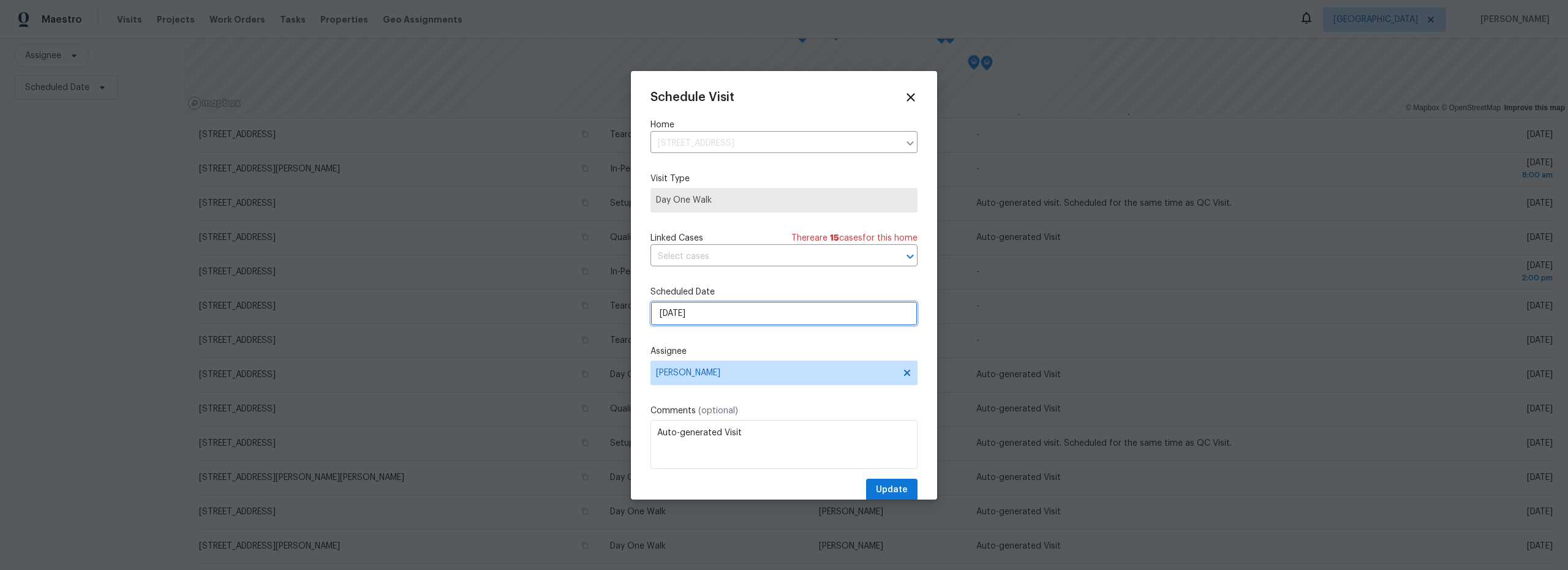
click at [712, 313] on input "[DATE]" at bounding box center [784, 313] width 267 height 24
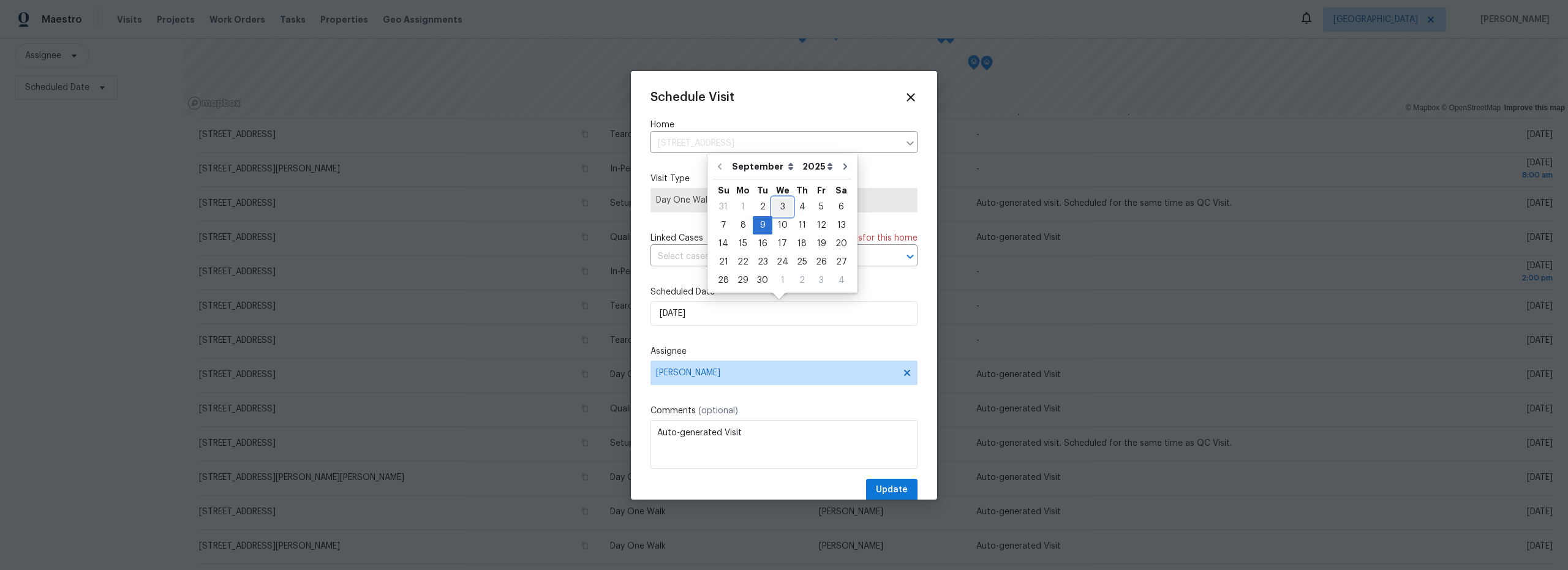
click at [777, 210] on div "3" at bounding box center [783, 207] width 20 height 17
type input "[DATE]"
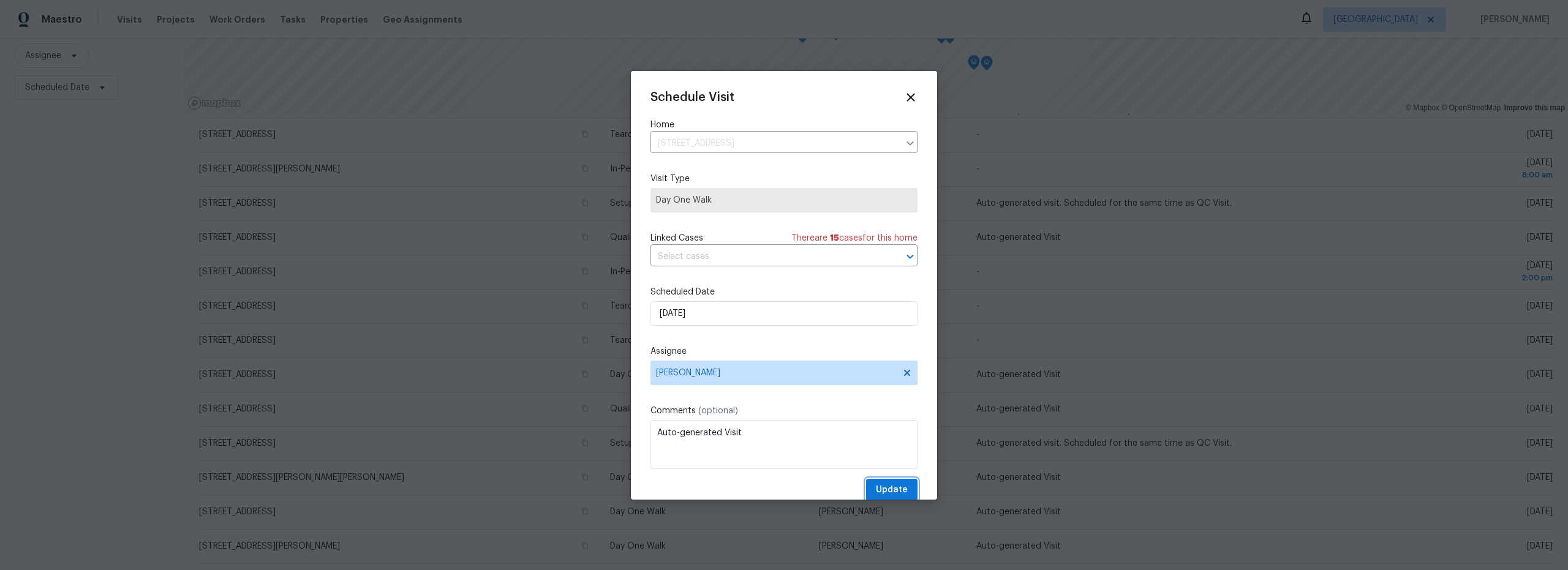
drag, startPoint x: 892, startPoint y: 490, endPoint x: 878, endPoint y: 487, distance: 14.3
click at [892, 490] on span "Update" at bounding box center [892, 490] width 32 height 15
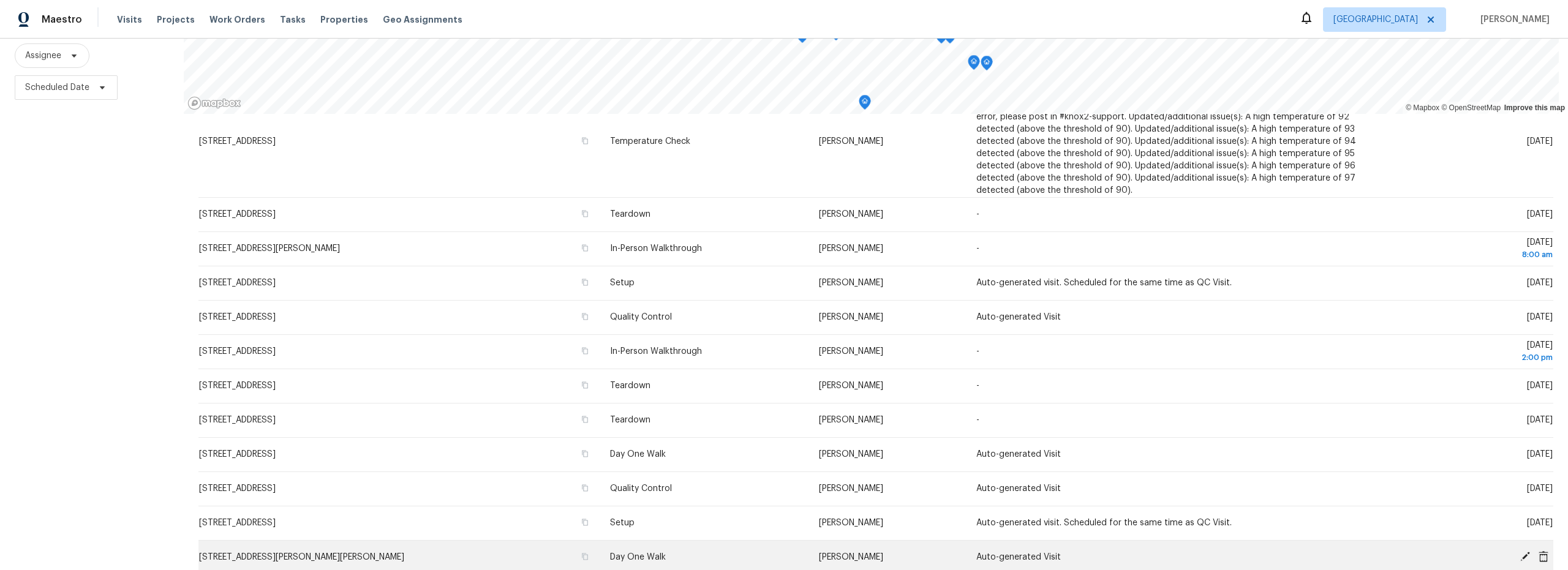
scroll to position [245, 0]
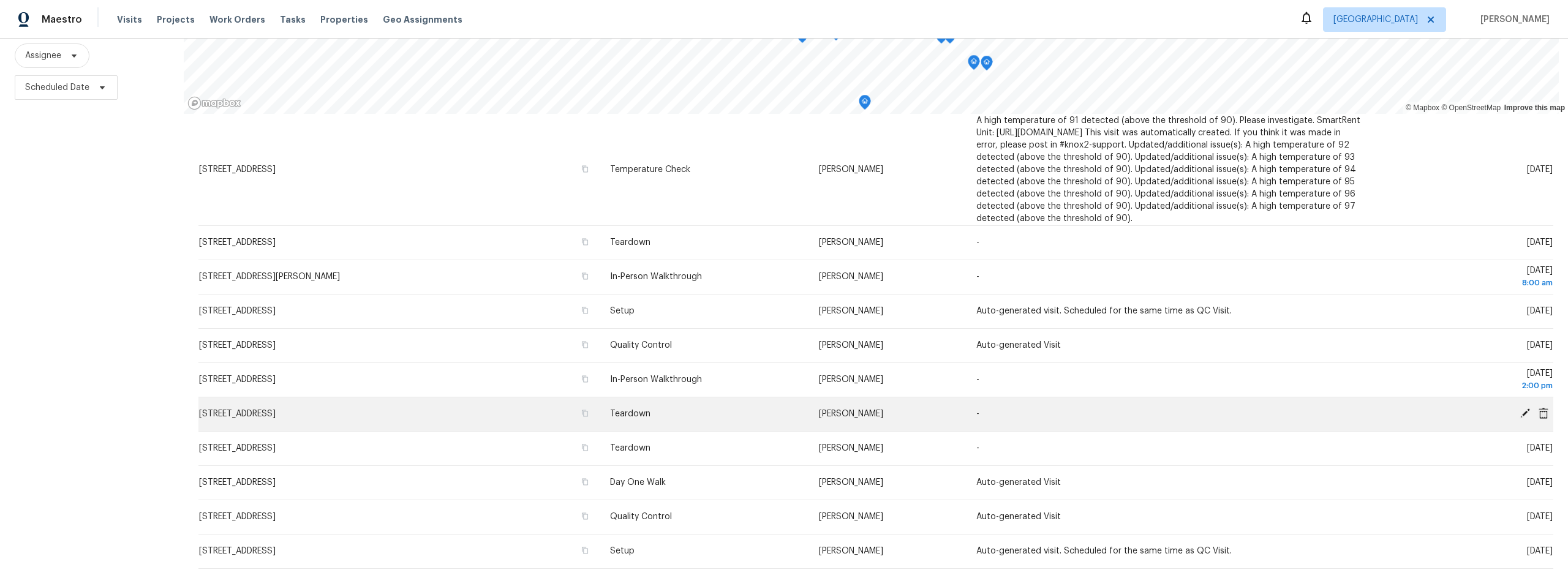
click at [1520, 408] on icon at bounding box center [1525, 413] width 9 height 9
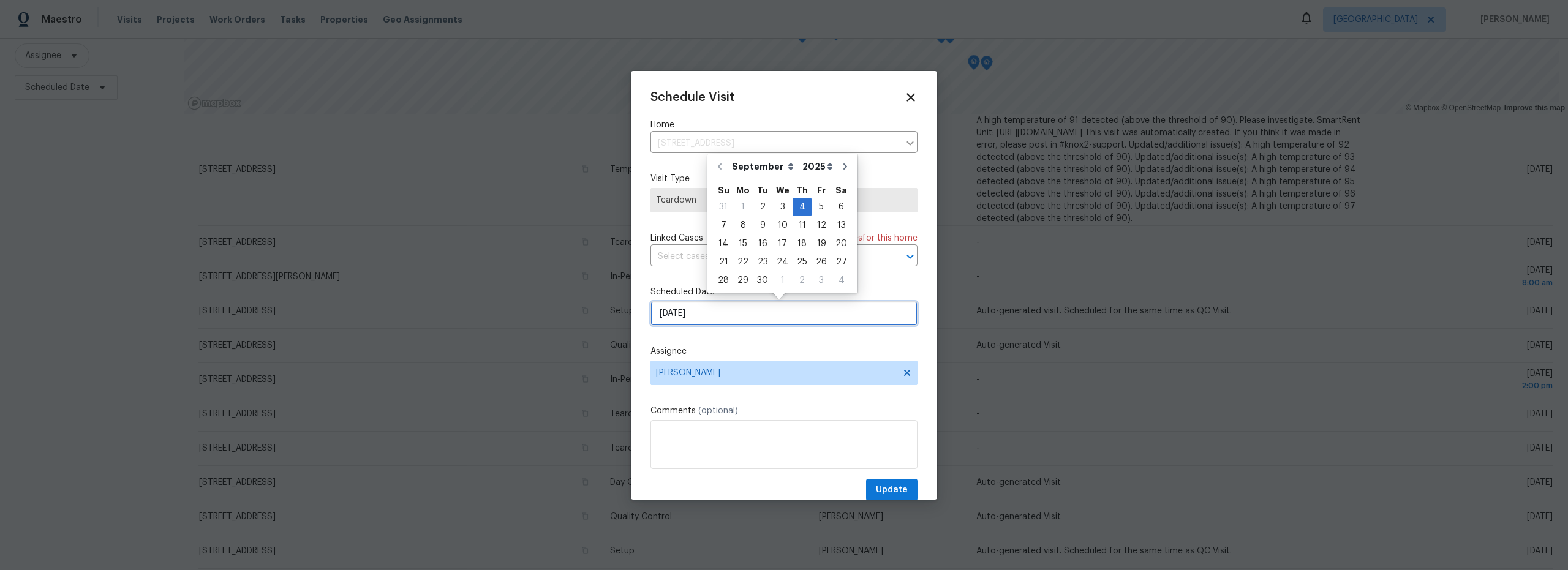
click at [721, 317] on input "9/4/2025" at bounding box center [784, 313] width 267 height 24
click at [778, 210] on div "3" at bounding box center [783, 207] width 20 height 17
type input "9/3/2025"
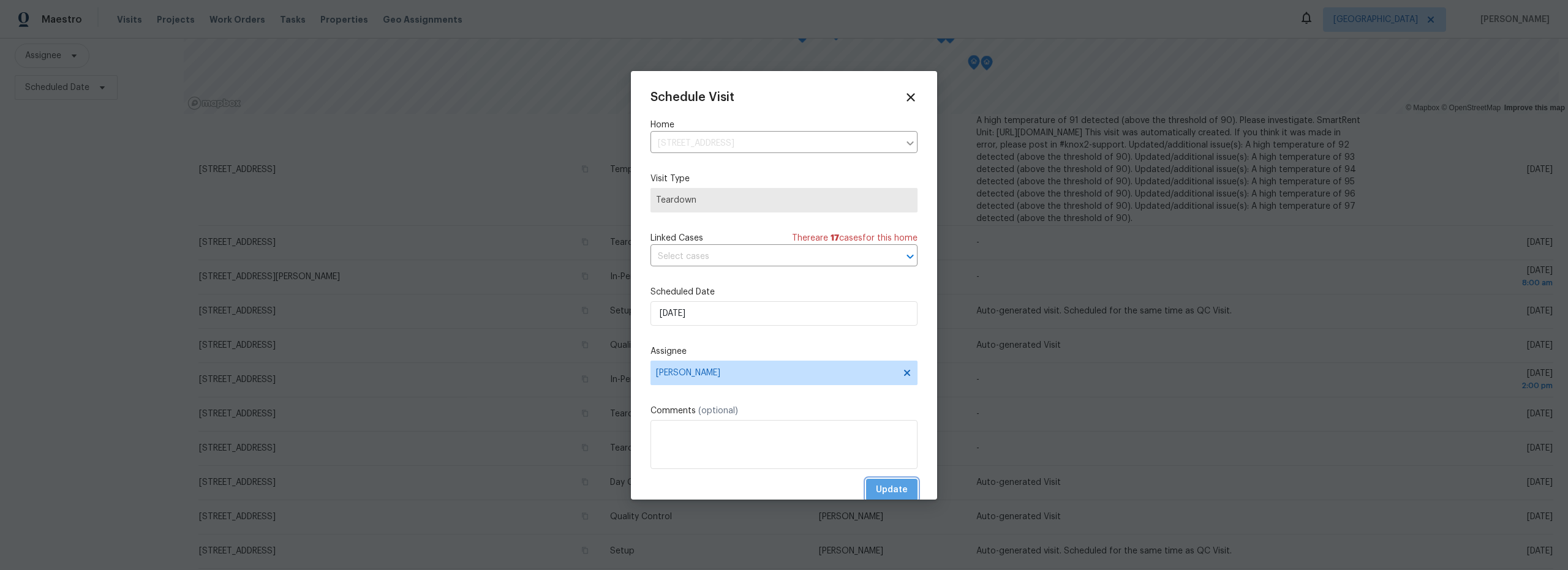
click at [883, 489] on span "Update" at bounding box center [892, 490] width 32 height 15
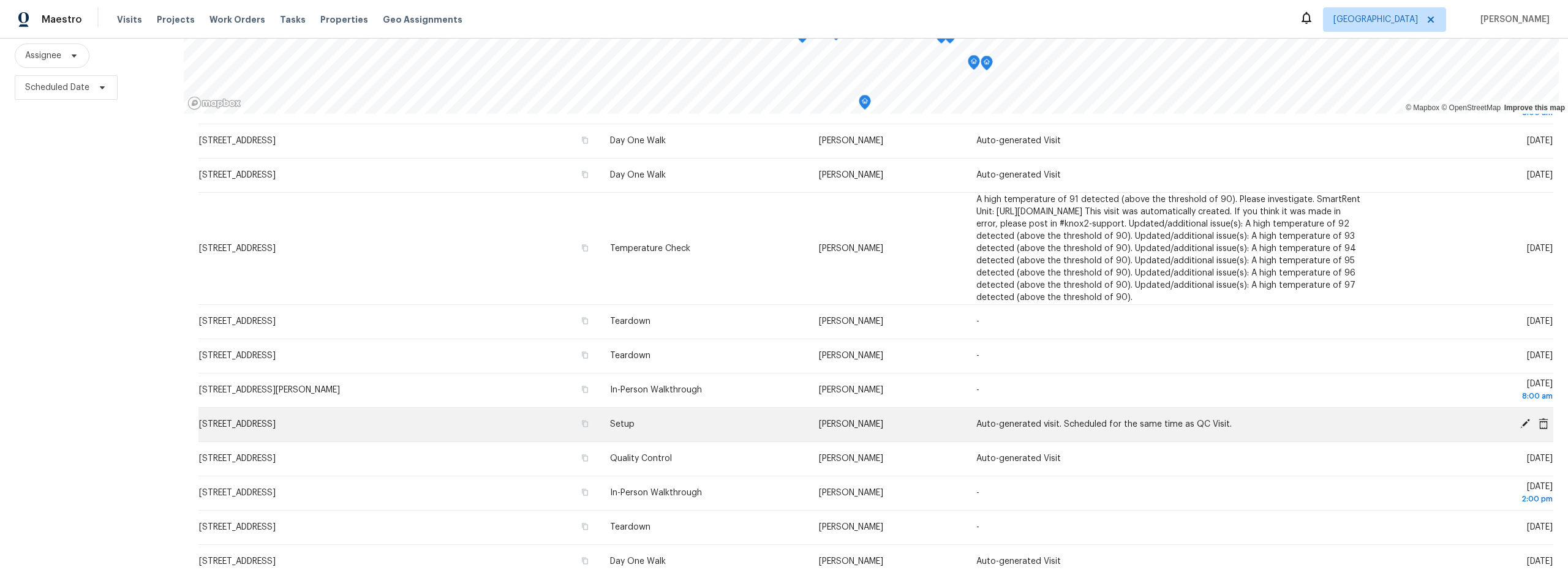
scroll to position [66, 0]
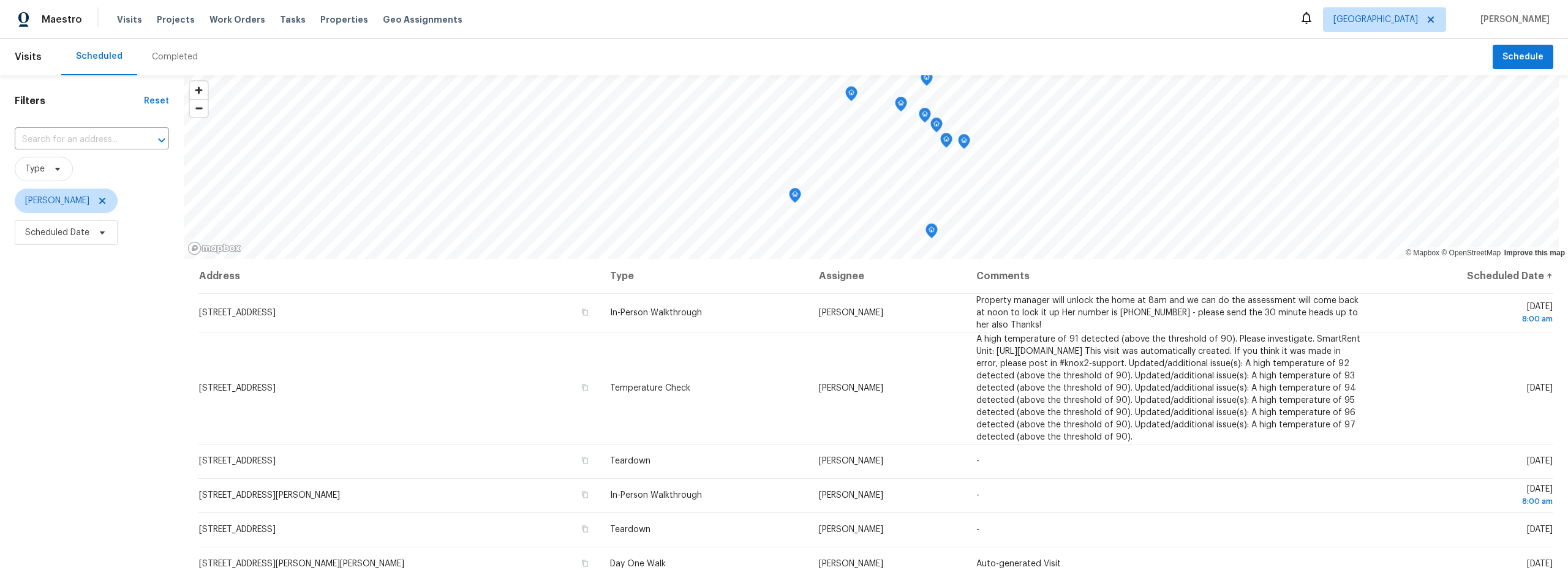
scroll to position [108, 0]
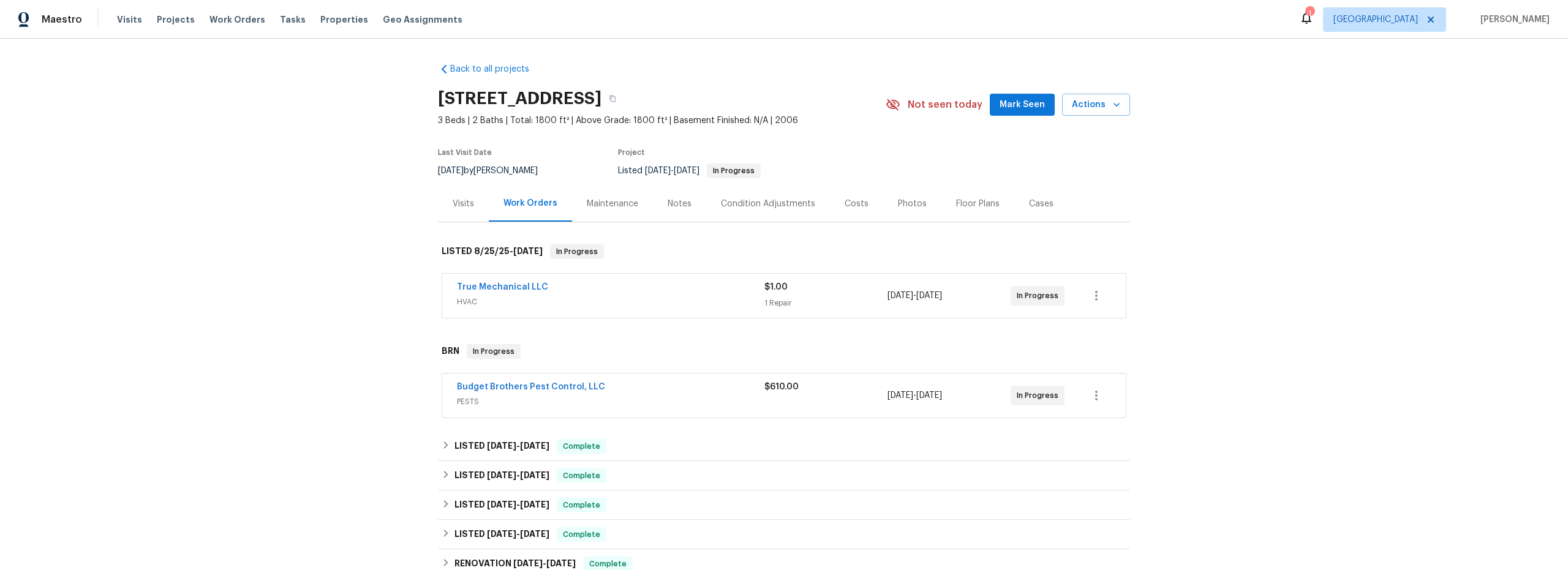
click at [646, 304] on span "HVAC" at bounding box center [611, 302] width 307 height 13
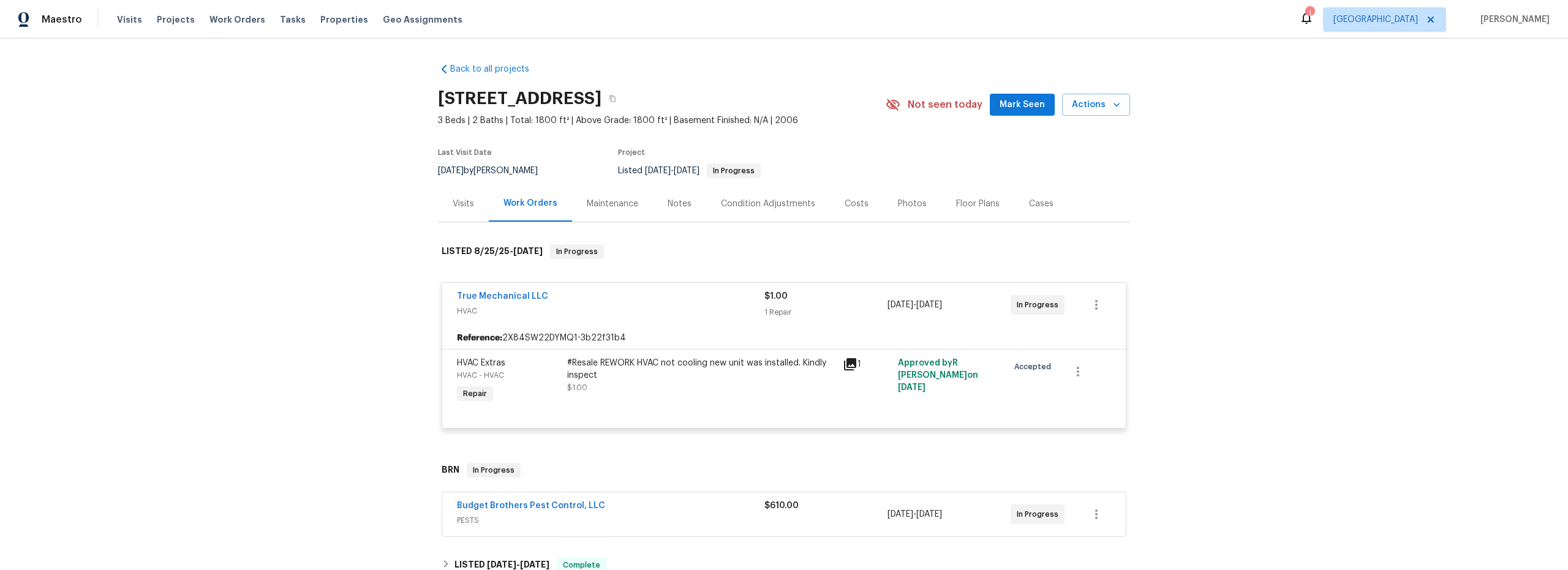
click at [327, 310] on div "Back to all projects 10963 E Pima Creek Dr, Vail, AZ 85641 3 Beds | 2 Baths | T…" at bounding box center [784, 304] width 1568 height 531
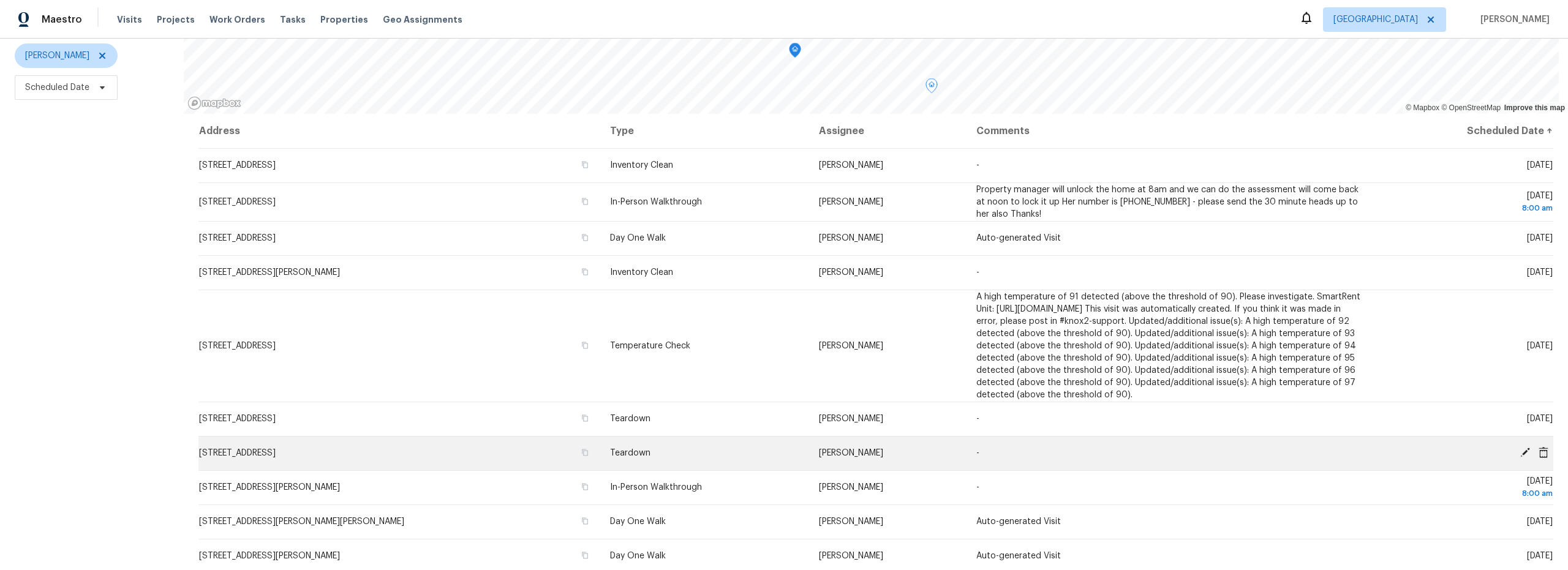
click at [1520, 448] on icon at bounding box center [1525, 453] width 9 height 9
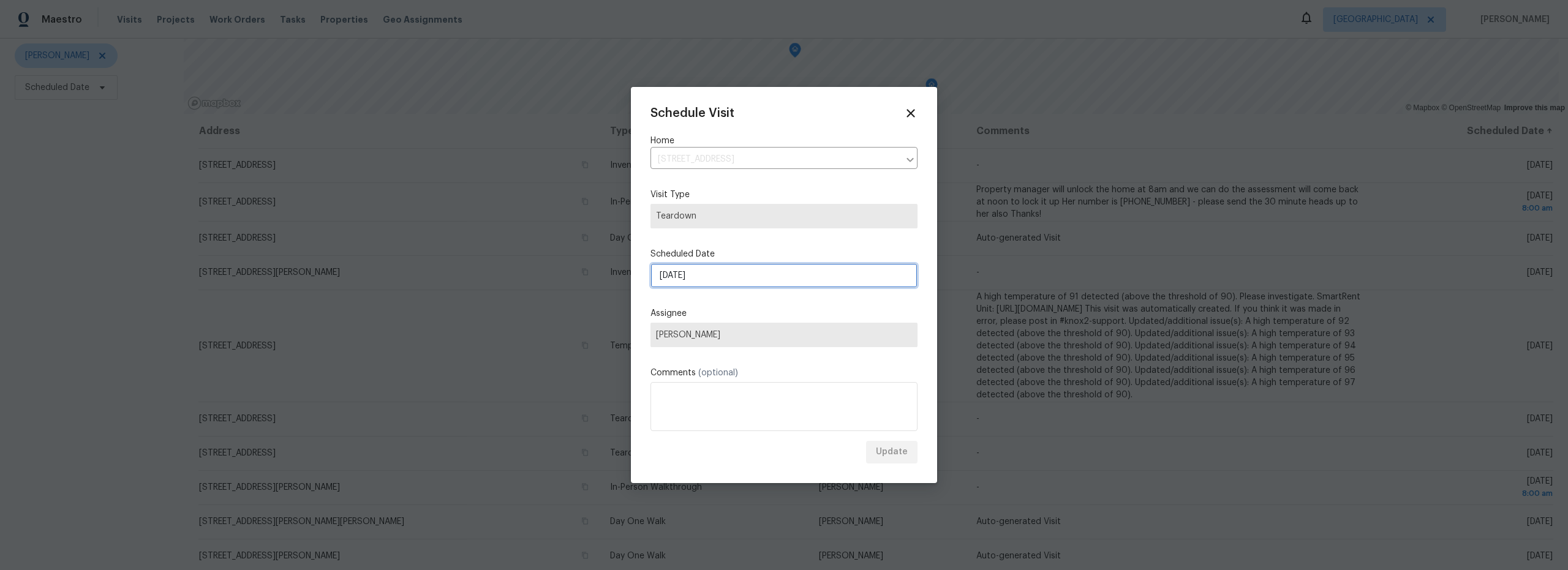
click at [710, 285] on input "[DATE]" at bounding box center [784, 275] width 267 height 24
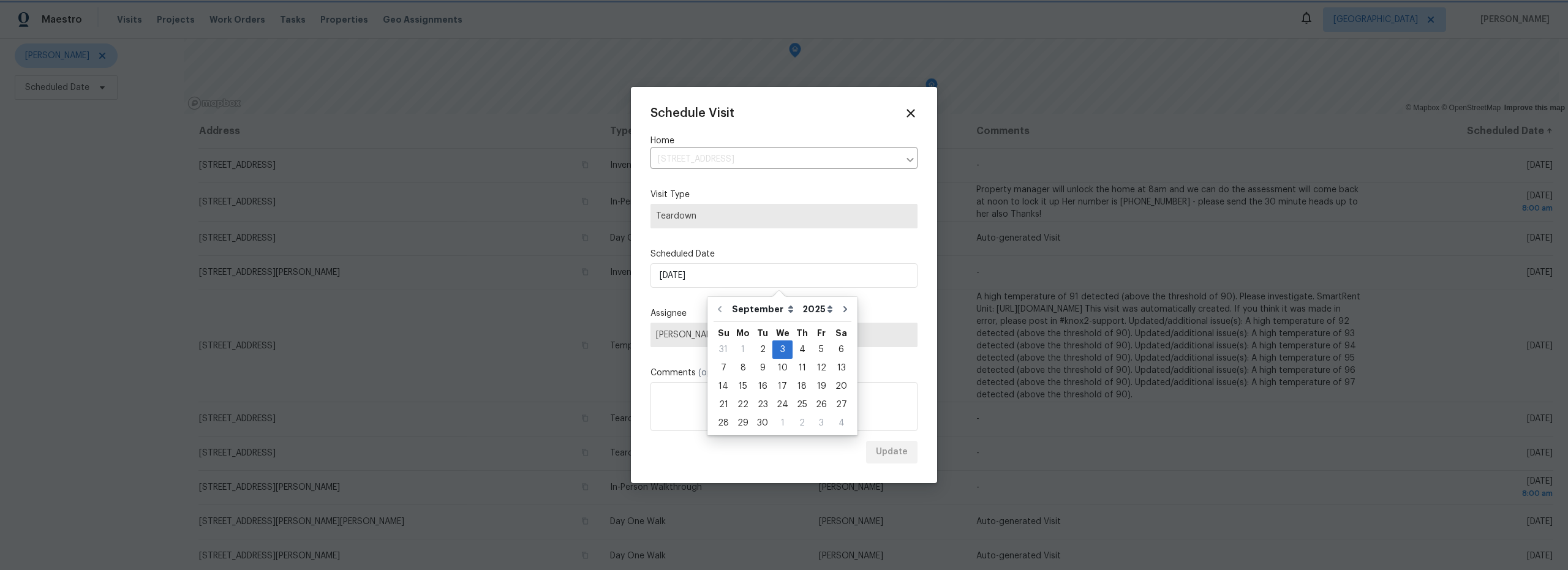
click at [885, 249] on label "Scheduled Date" at bounding box center [784, 255] width 267 height 13
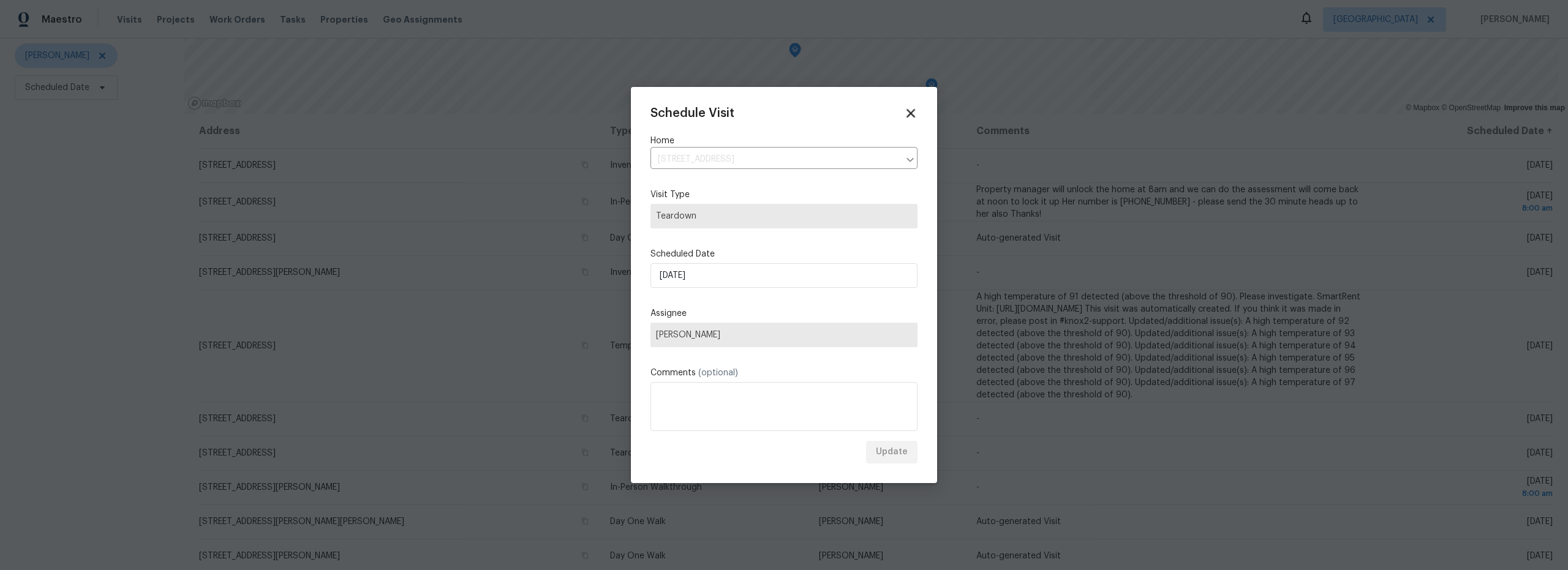
click at [903, 117] on icon at bounding box center [911, 114] width 14 height 14
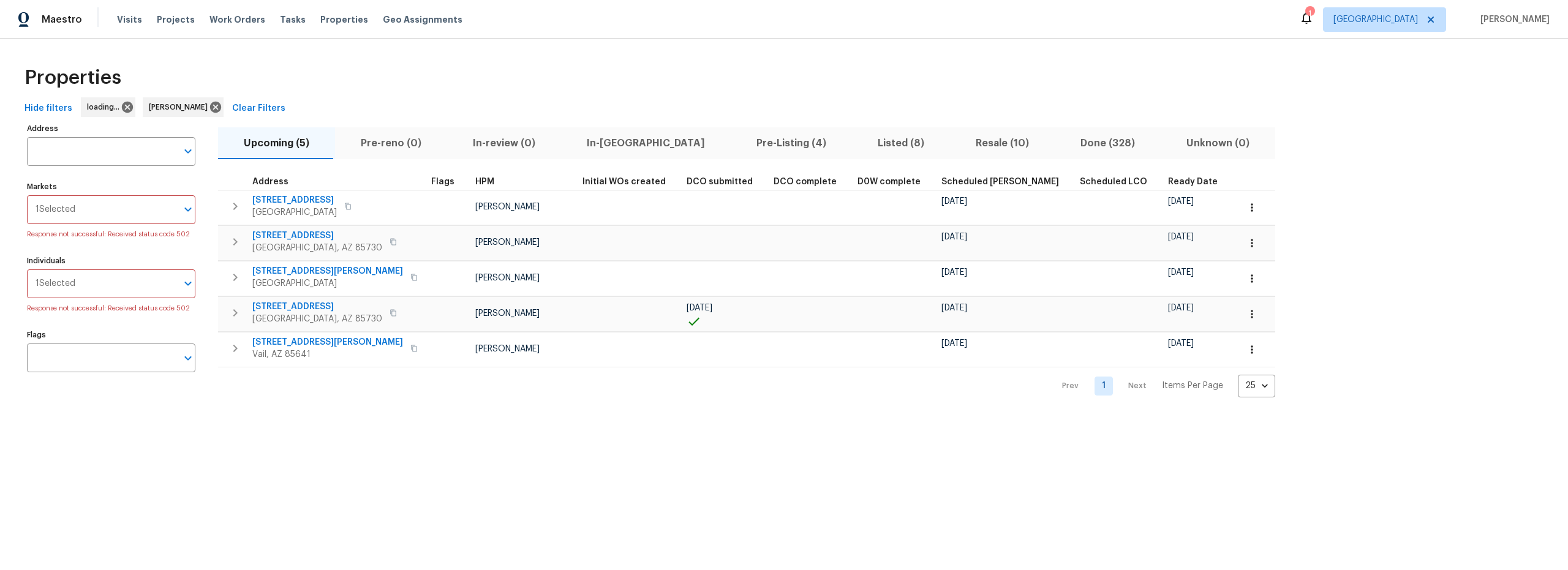
click at [859, 141] on span "Listed (8)" at bounding box center [901, 143] width 84 height 17
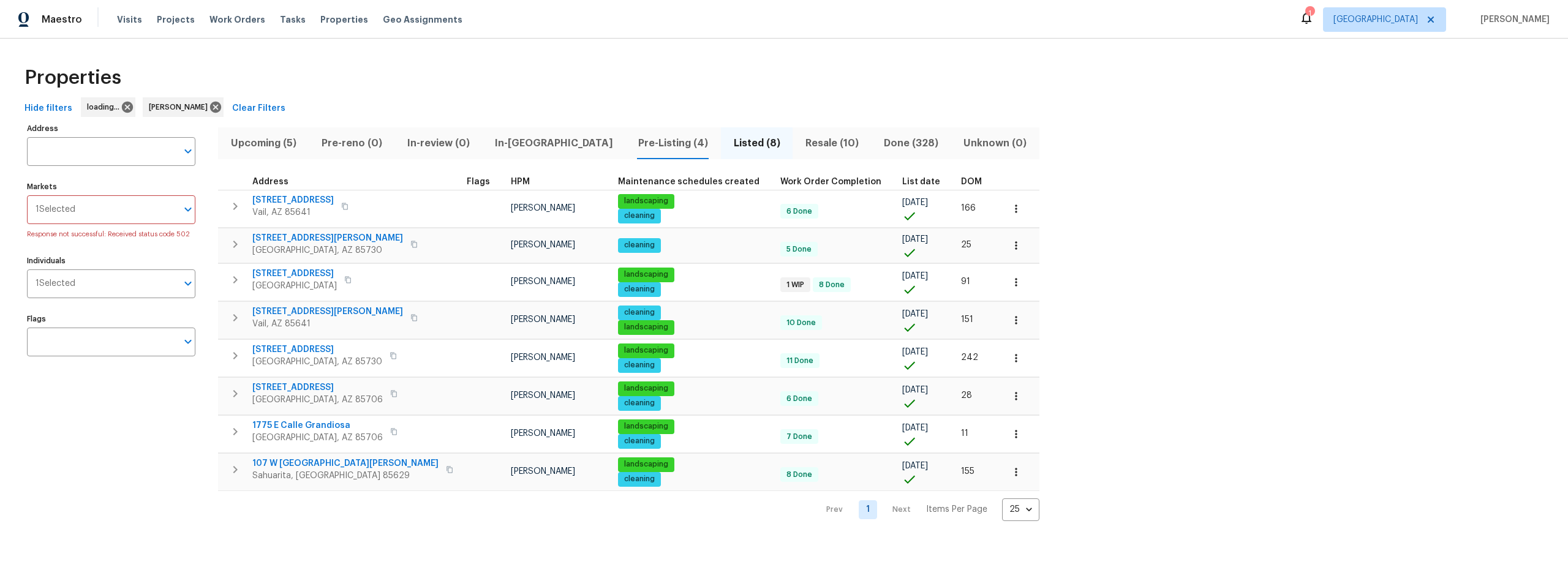
click at [800, 144] on span "Resale (10)" at bounding box center [832, 143] width 64 height 17
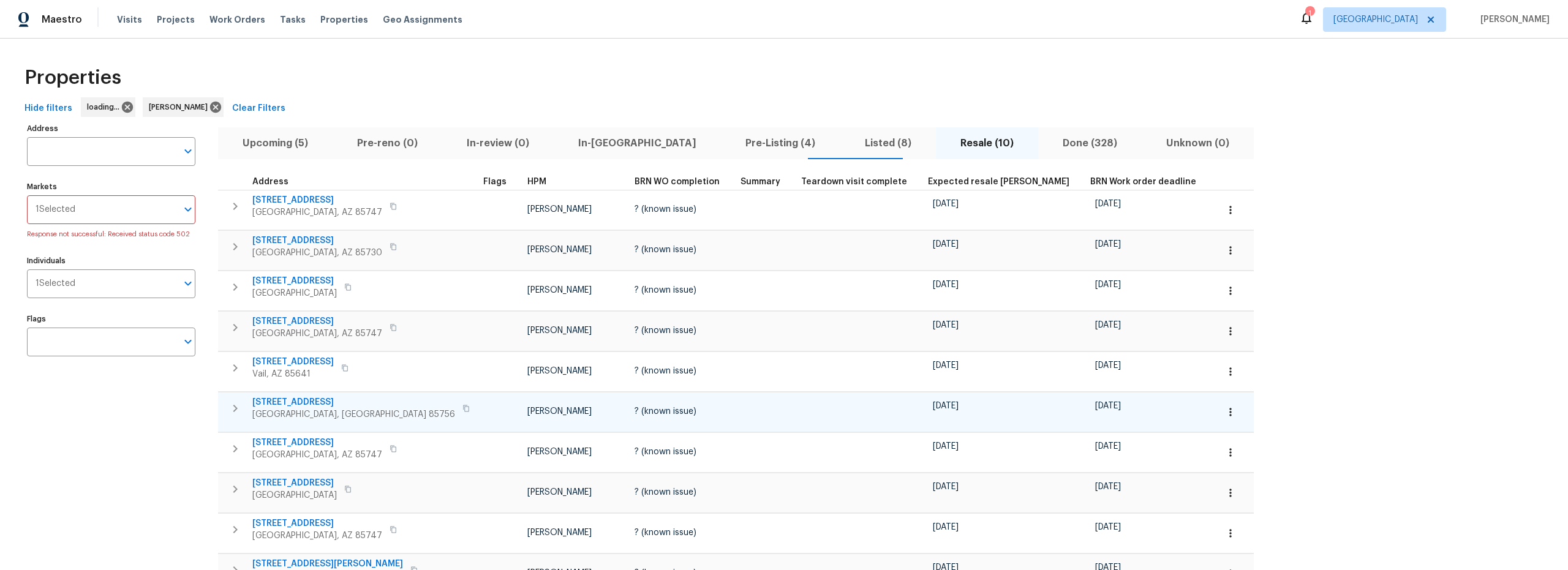
scroll to position [2, 0]
click at [1217, 248] on button "button" at bounding box center [1231, 248] width 27 height 27
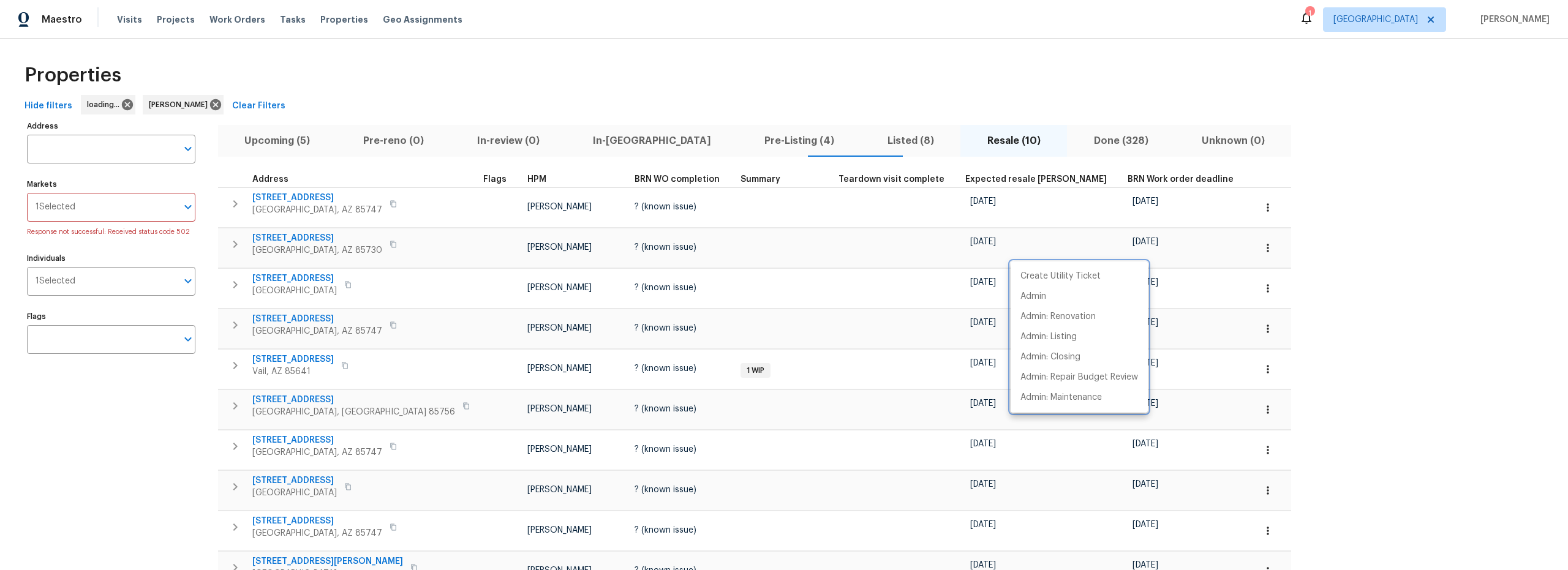
click at [292, 240] on div at bounding box center [784, 285] width 1568 height 570
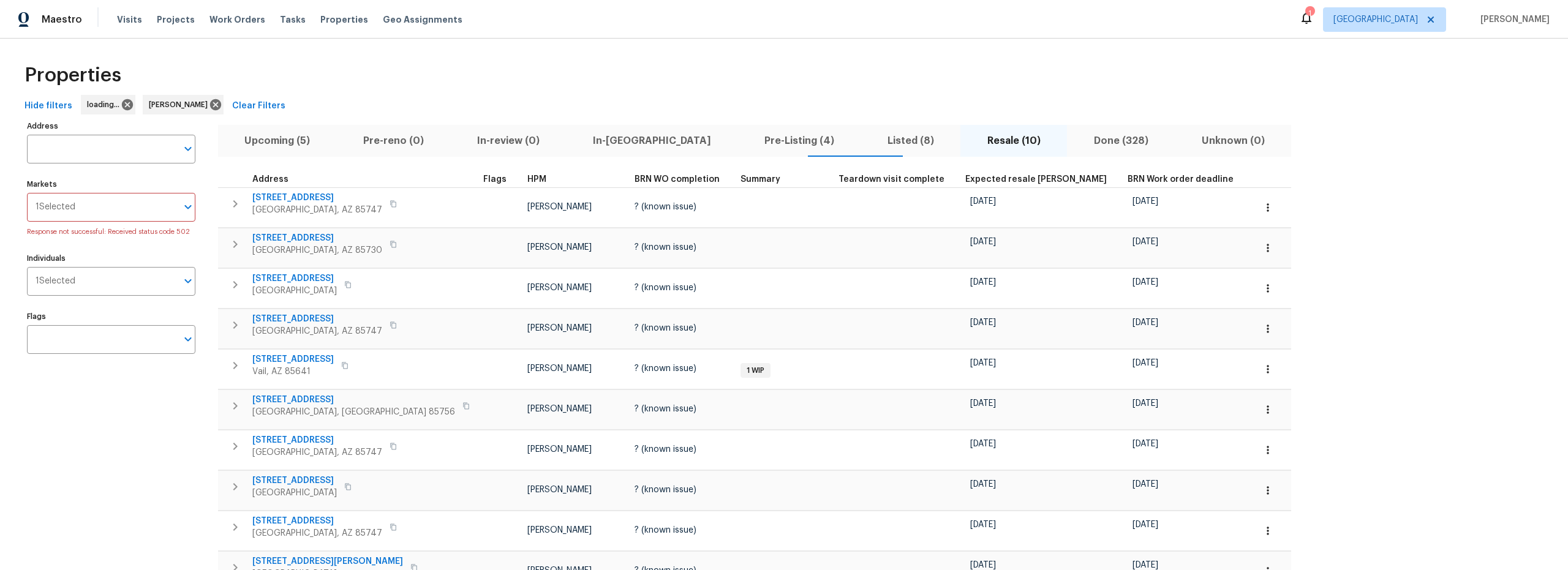
click at [291, 237] on span "8952 E 39th St" at bounding box center [317, 238] width 130 height 13
click at [1254, 251] on button "button" at bounding box center [1268, 248] width 27 height 27
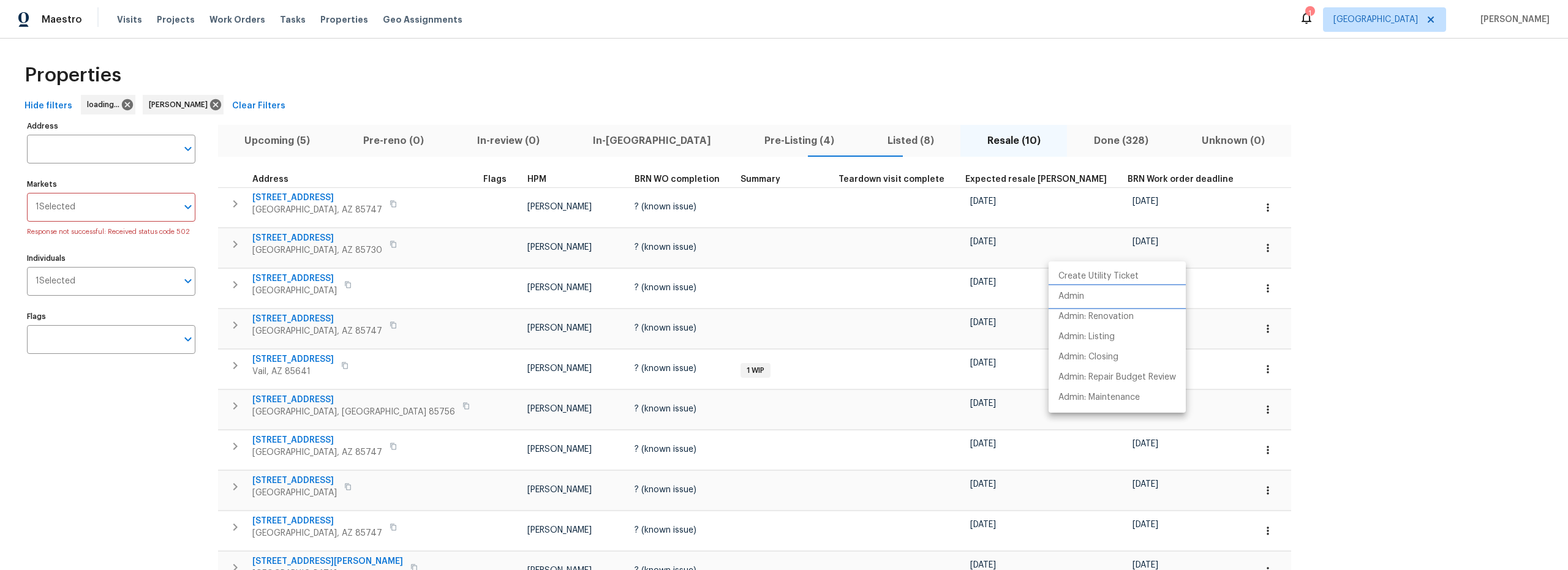
click at [1075, 298] on p "Admin" at bounding box center [1071, 296] width 26 height 13
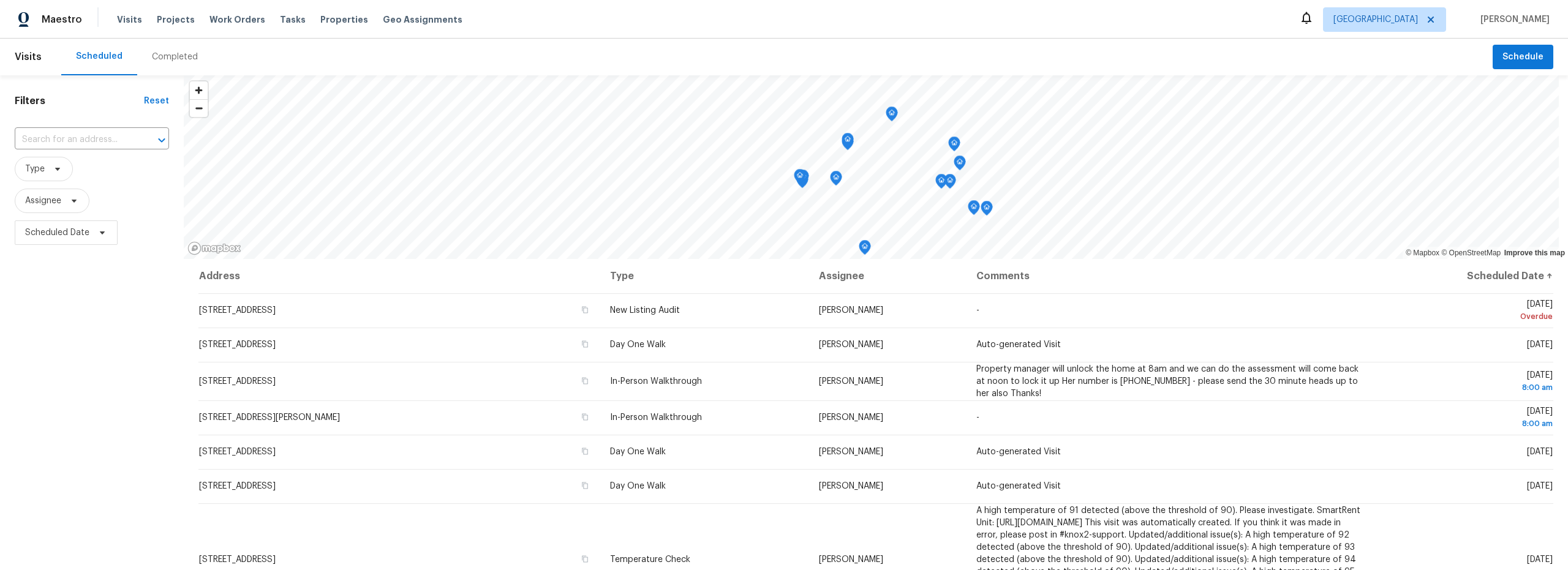
click at [158, 58] on div "Completed" at bounding box center [175, 57] width 46 height 13
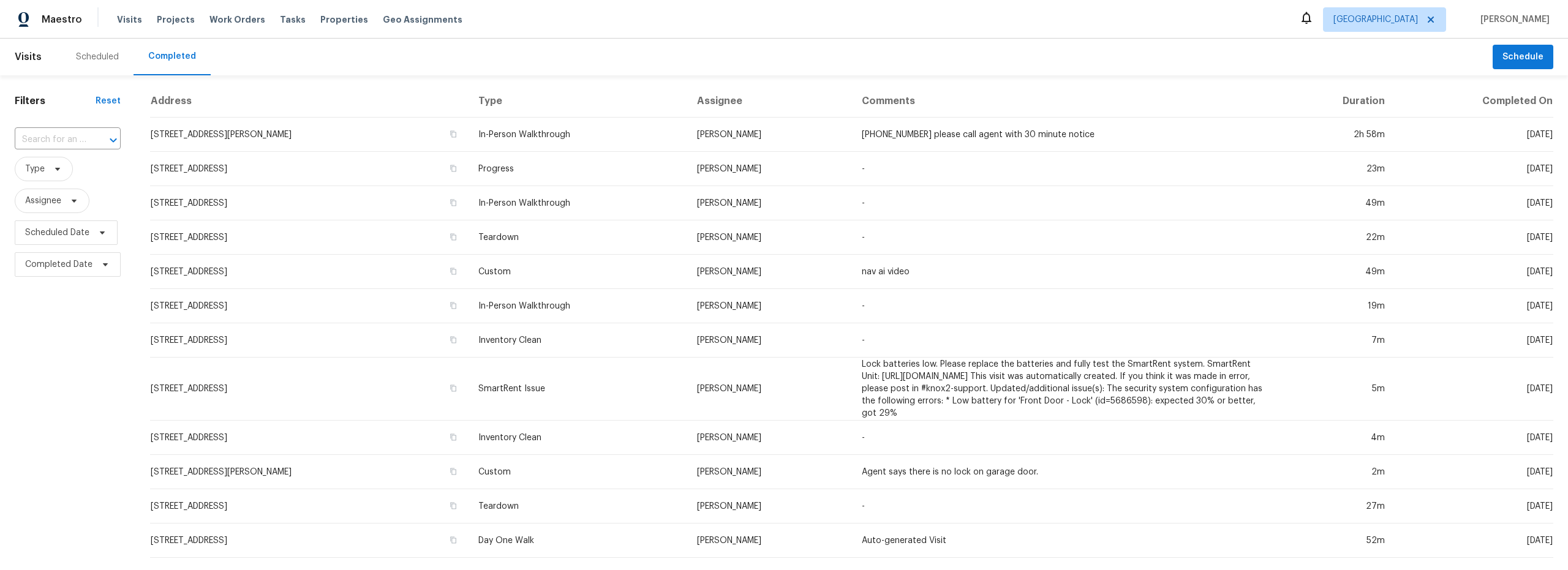
click at [89, 61] on div "Scheduled" at bounding box center [97, 57] width 43 height 13
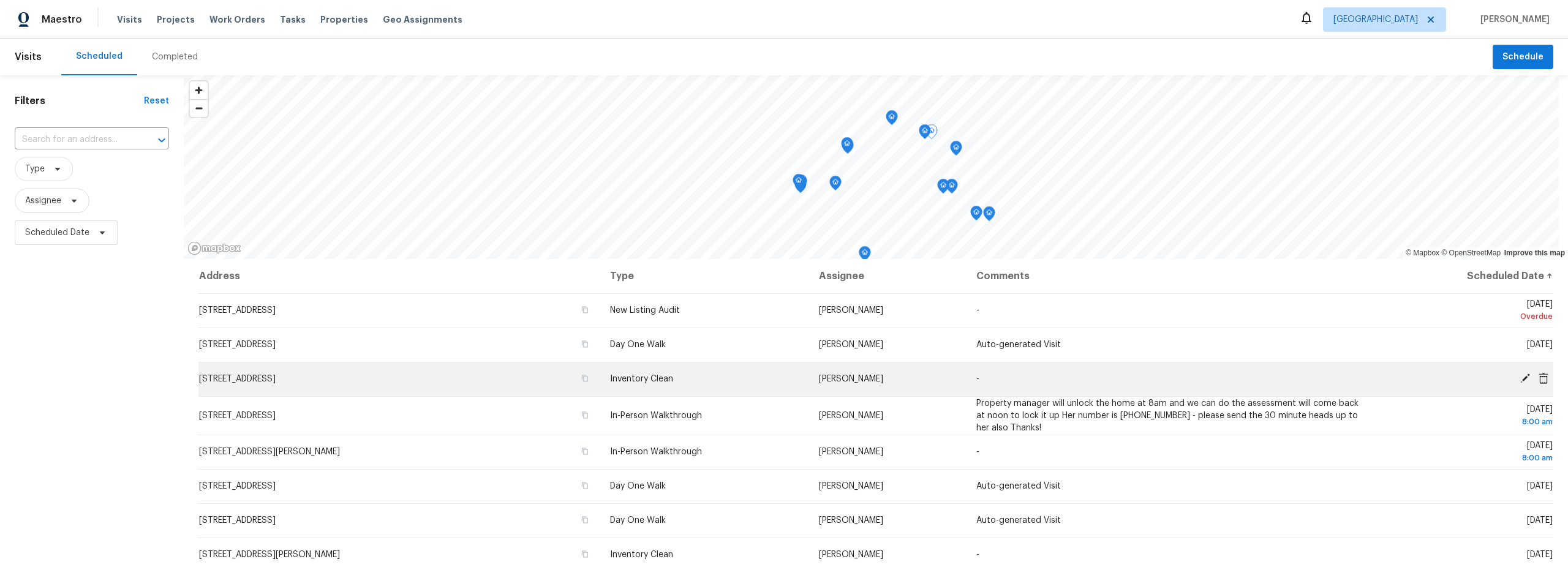
click at [1520, 378] on icon at bounding box center [1525, 378] width 9 height 9
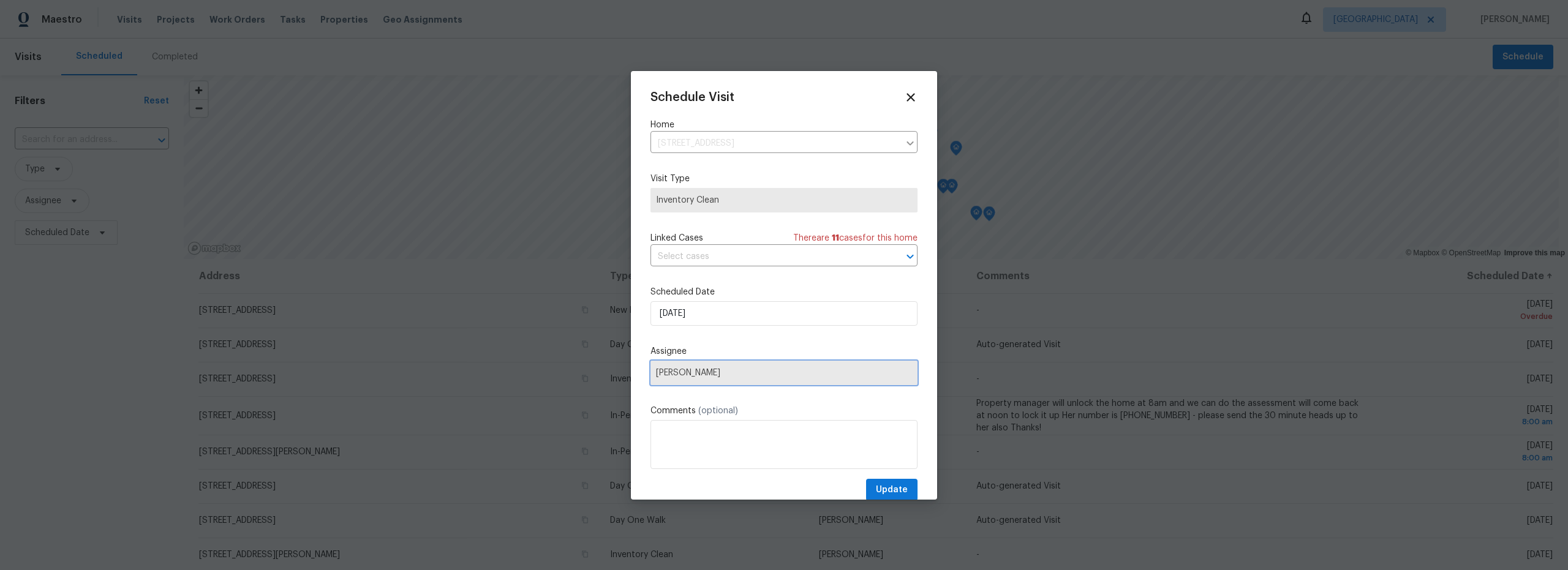
click at [722, 361] on span "[PERSON_NAME]" at bounding box center [784, 373] width 267 height 24
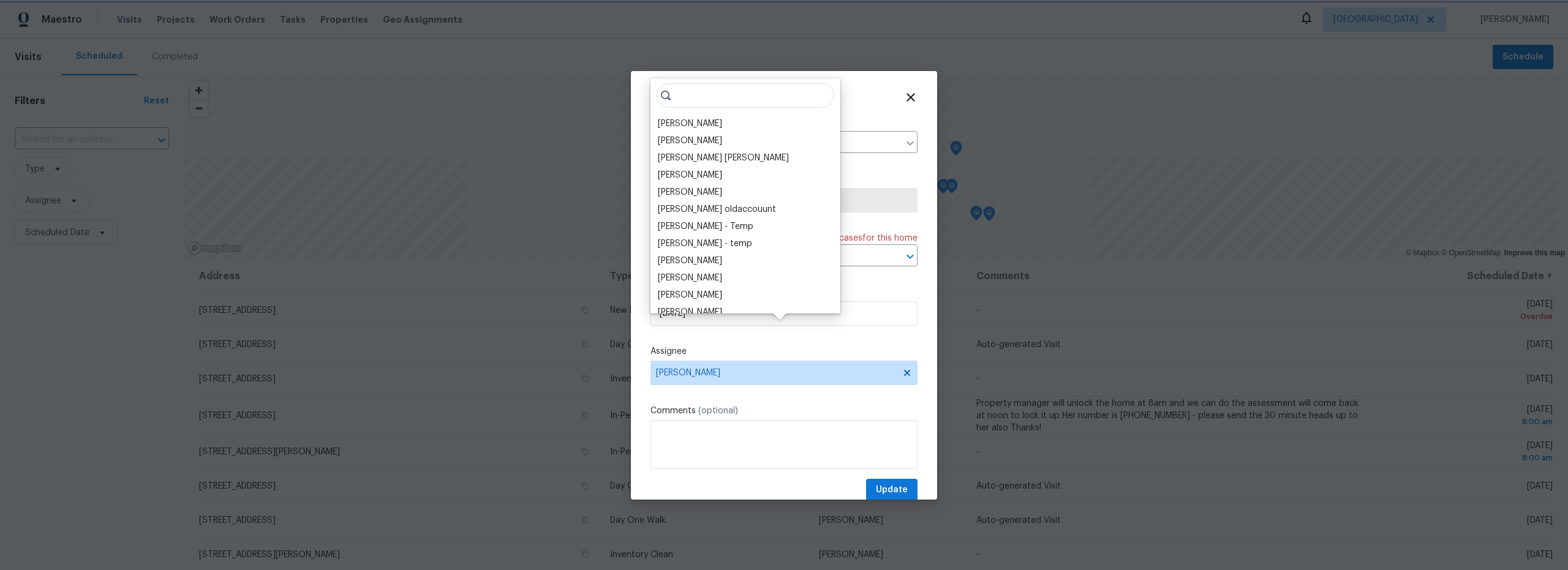
click at [811, 345] on label "Assignee" at bounding box center [784, 352] width 267 height 13
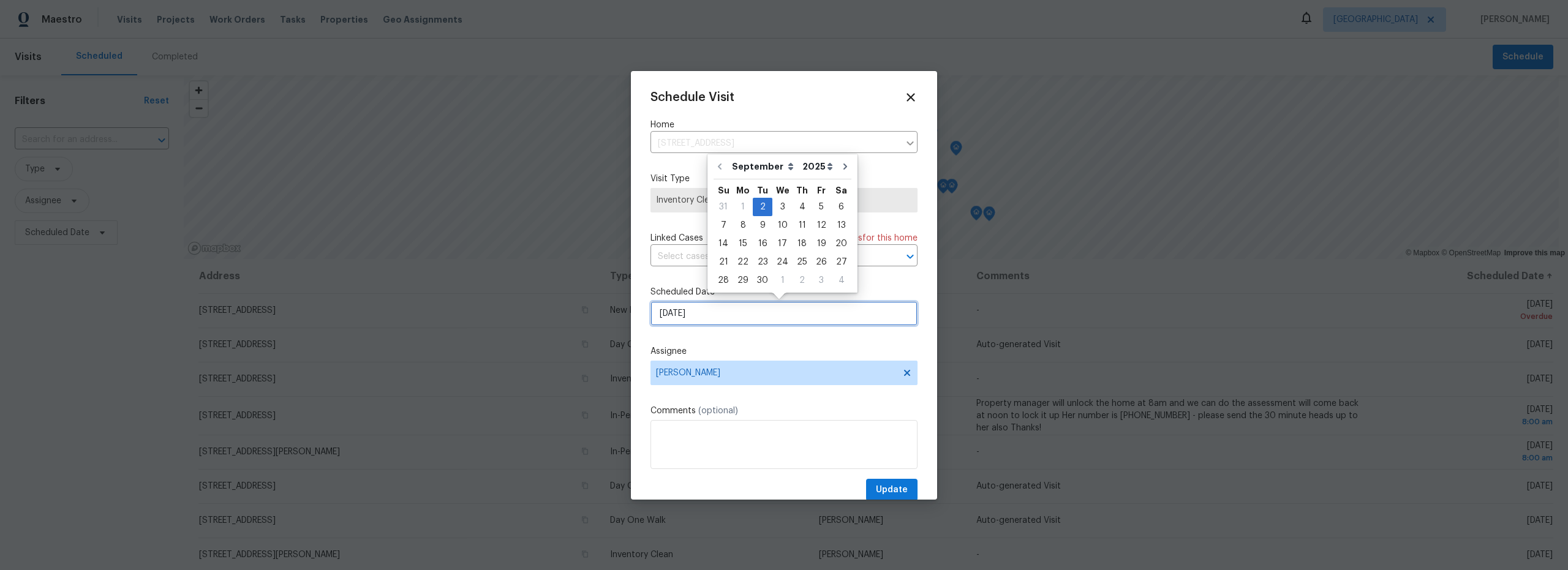
click at [754, 320] on input "[DATE]" at bounding box center [784, 313] width 267 height 24
click at [784, 208] on div "3" at bounding box center [783, 207] width 20 height 17
type input "[DATE]"
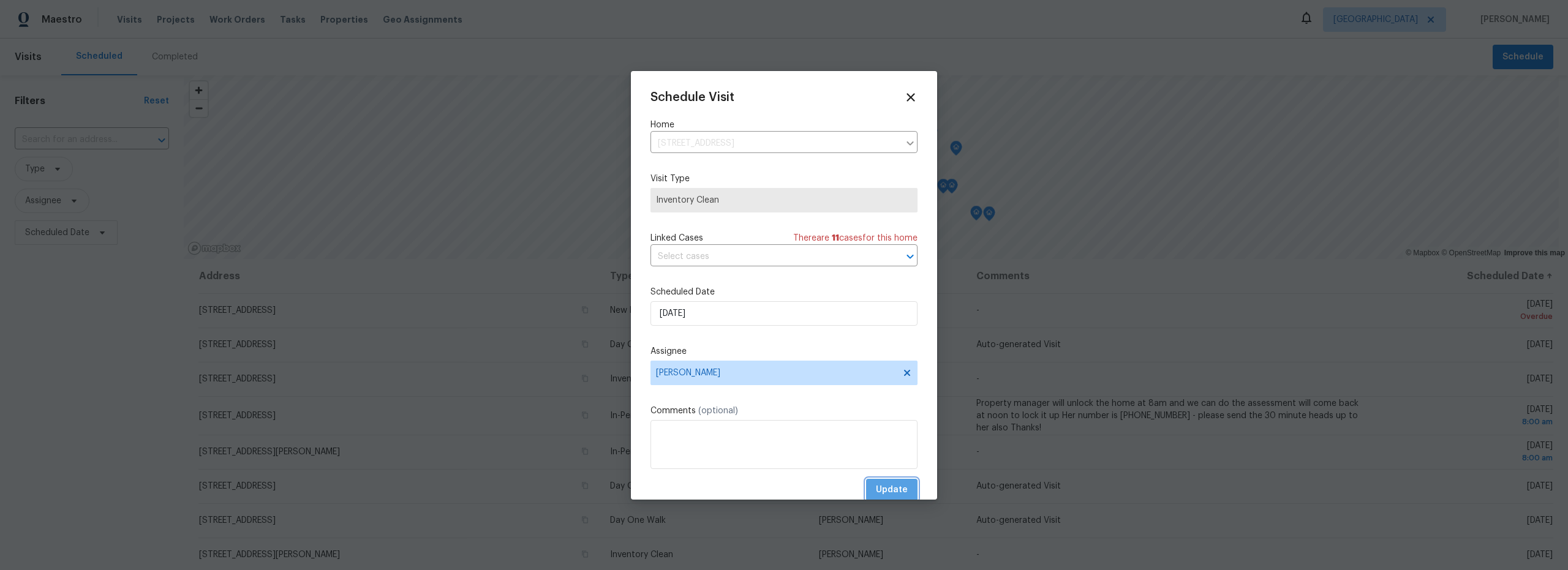
drag, startPoint x: 874, startPoint y: 490, endPoint x: 896, endPoint y: 495, distance: 22.6
click at [876, 490] on span "Update" at bounding box center [892, 490] width 32 height 15
